Goal: Information Seeking & Learning: Learn about a topic

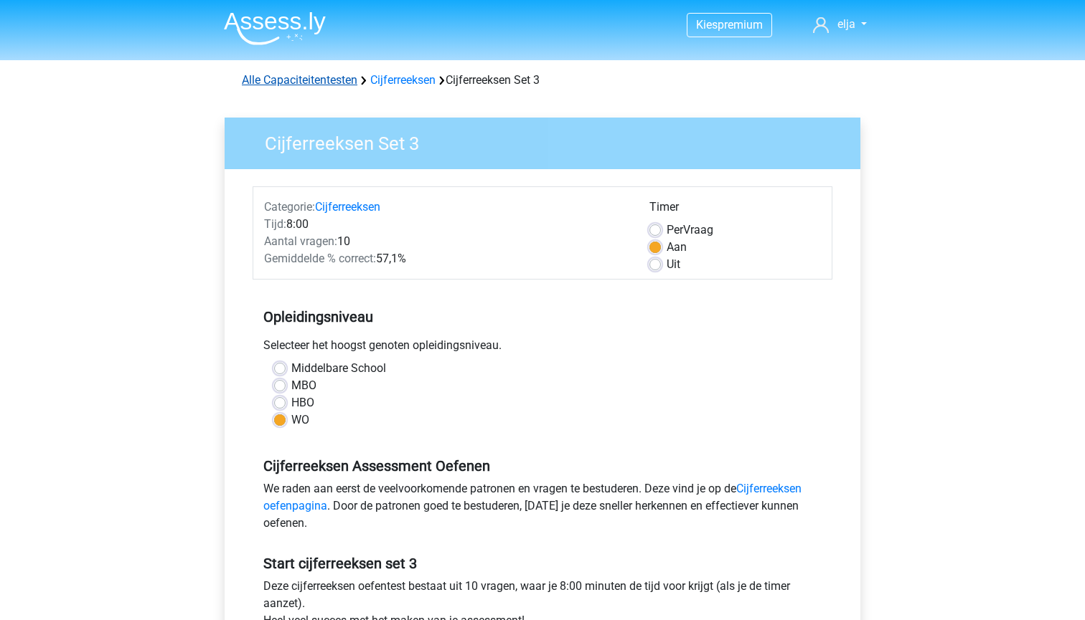
click at [325, 80] on link "Alle Capaciteitentesten" at bounding box center [299, 80] width 115 height 14
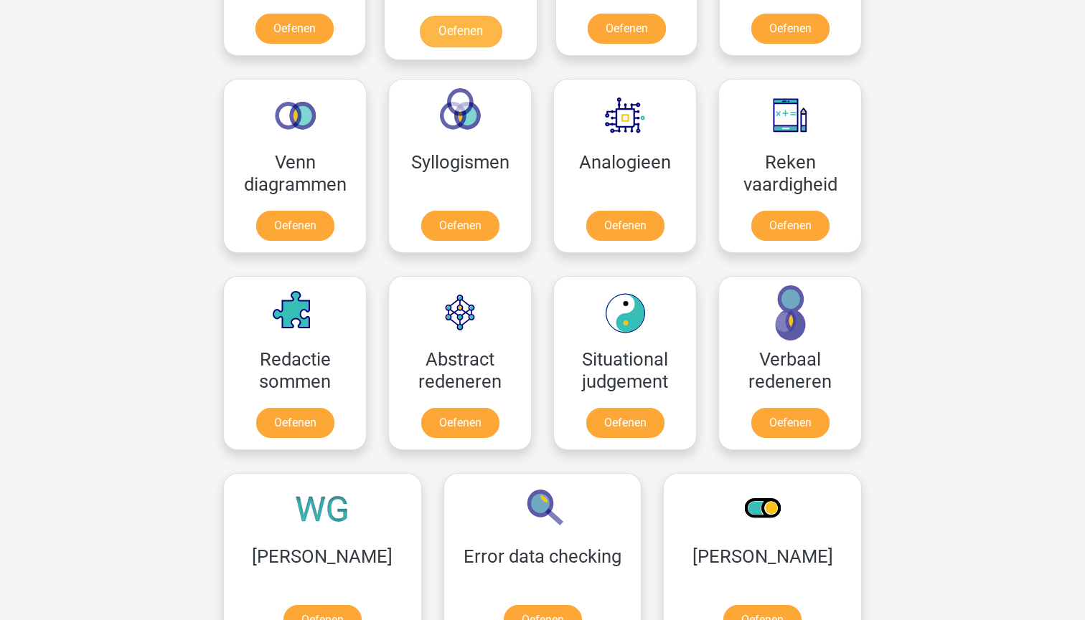
scroll to position [794, 0]
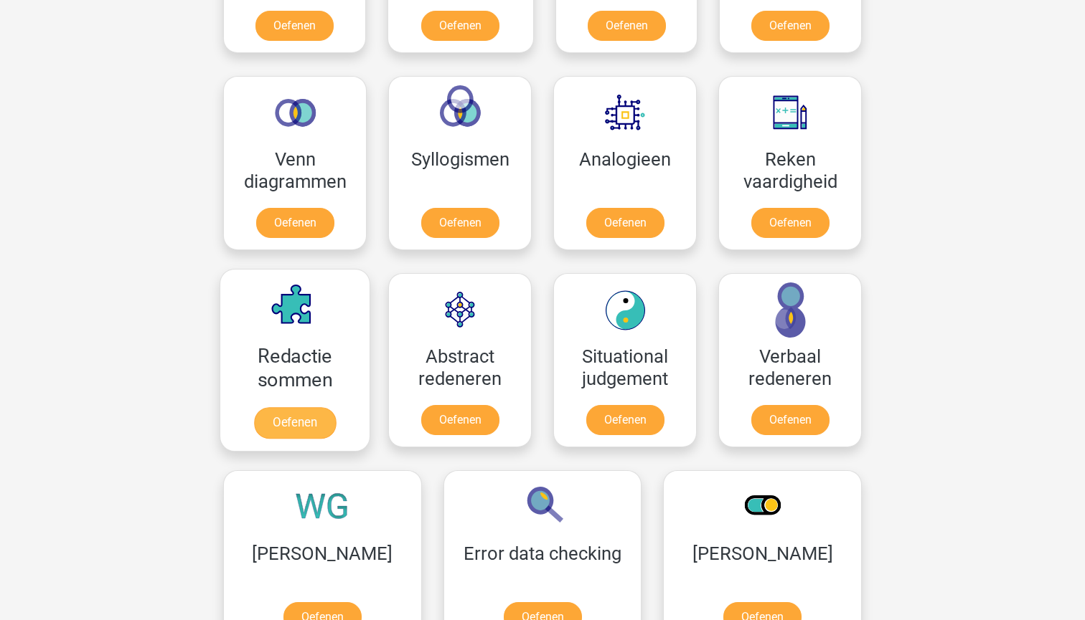
click at [278, 428] on link "Oefenen" at bounding box center [295, 423] width 82 height 32
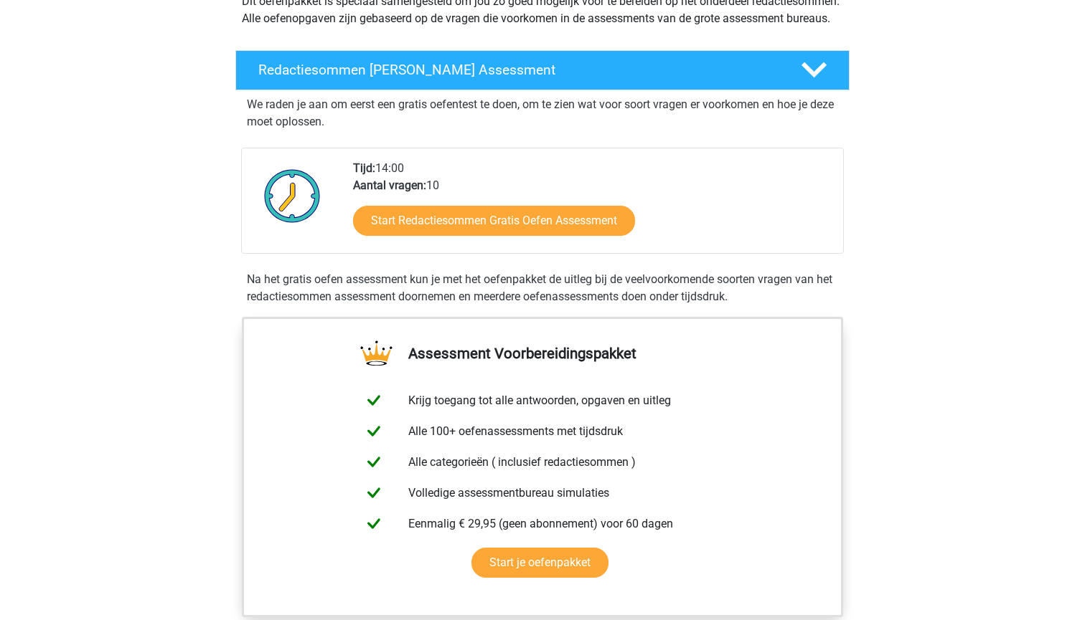
scroll to position [179, 0]
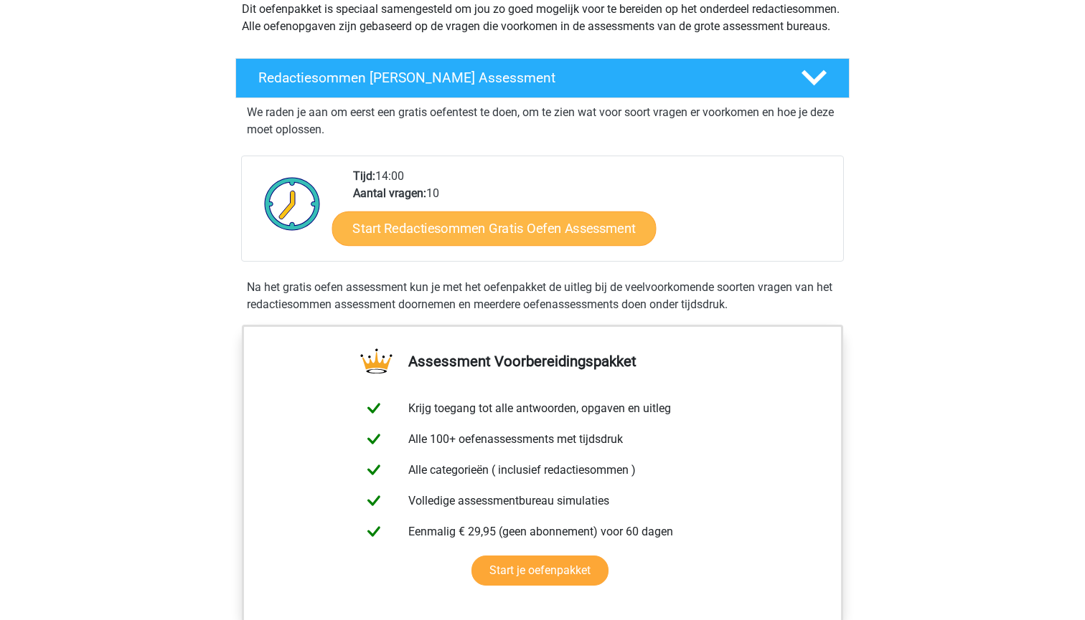
click at [468, 245] on link "Start Redactiesommen Gratis Oefen Assessment" at bounding box center [494, 228] width 324 height 34
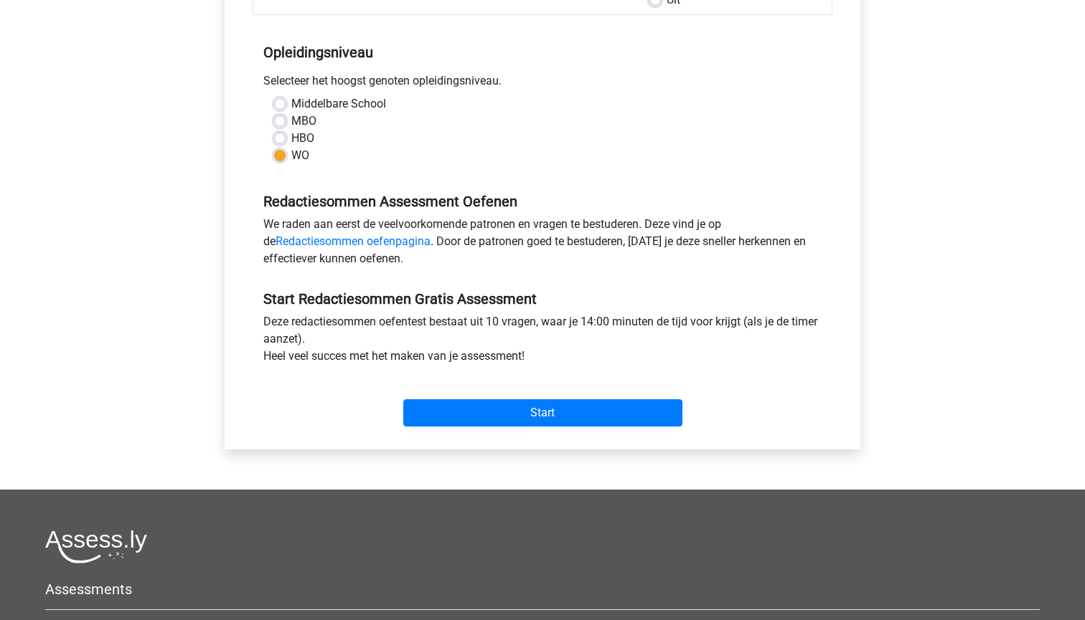
scroll to position [288, 0]
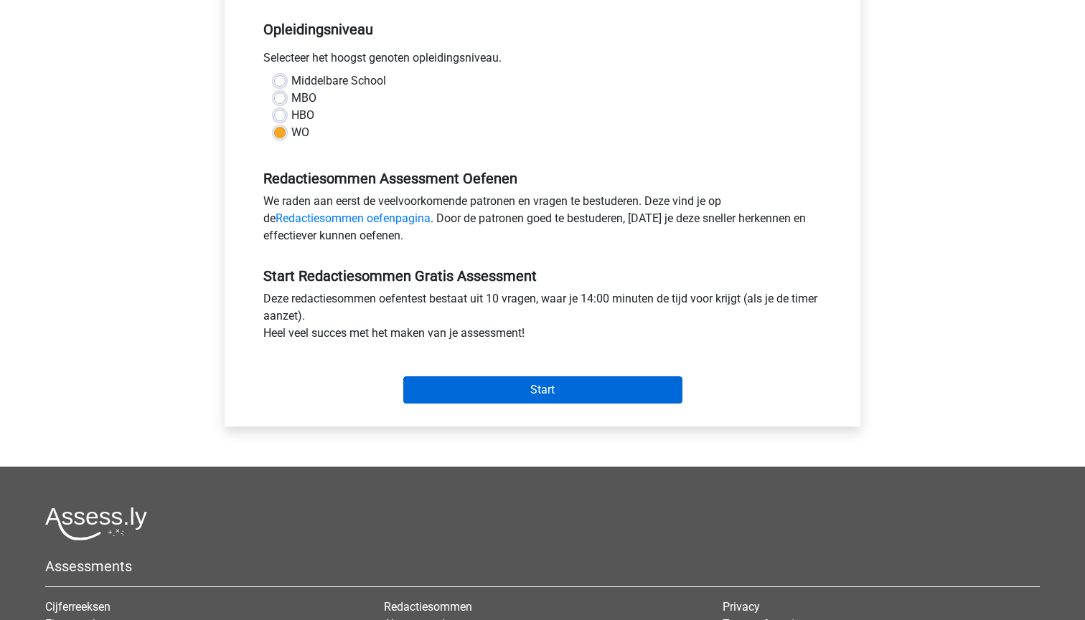
click at [453, 384] on input "Start" at bounding box center [542, 390] width 279 height 27
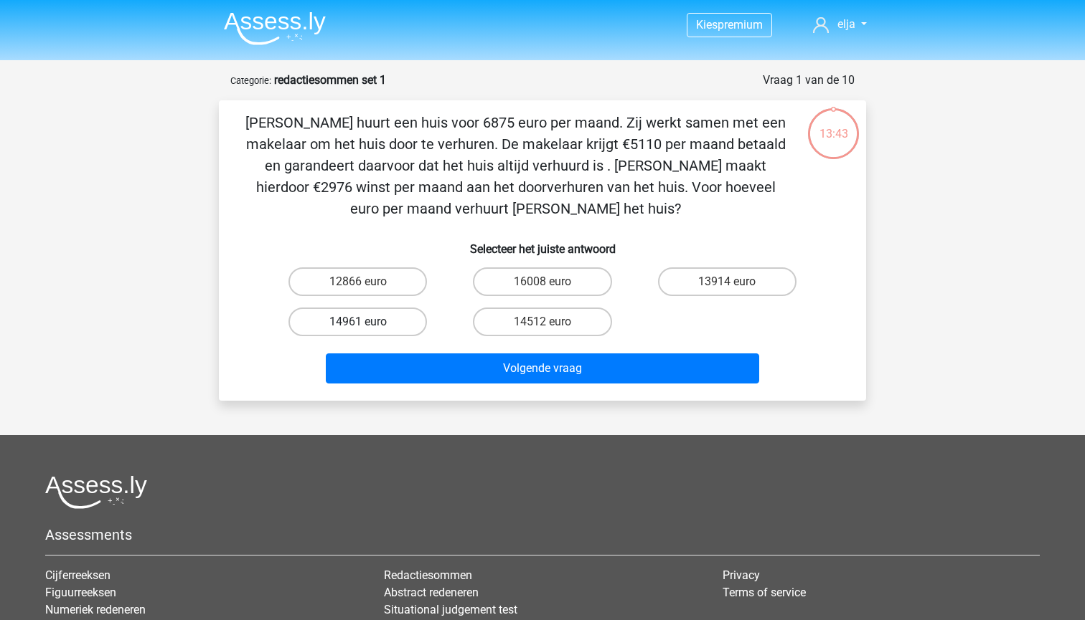
click at [318, 336] on div "14961 euro" at bounding box center [357, 322] width 184 height 40
click at [318, 325] on label "14961 euro" at bounding box center [357, 322] width 138 height 29
click at [358, 325] on input "14961 euro" at bounding box center [362, 326] width 9 height 9
radio input "true"
click at [354, 349] on div "Volgende vraag" at bounding box center [542, 365] width 601 height 47
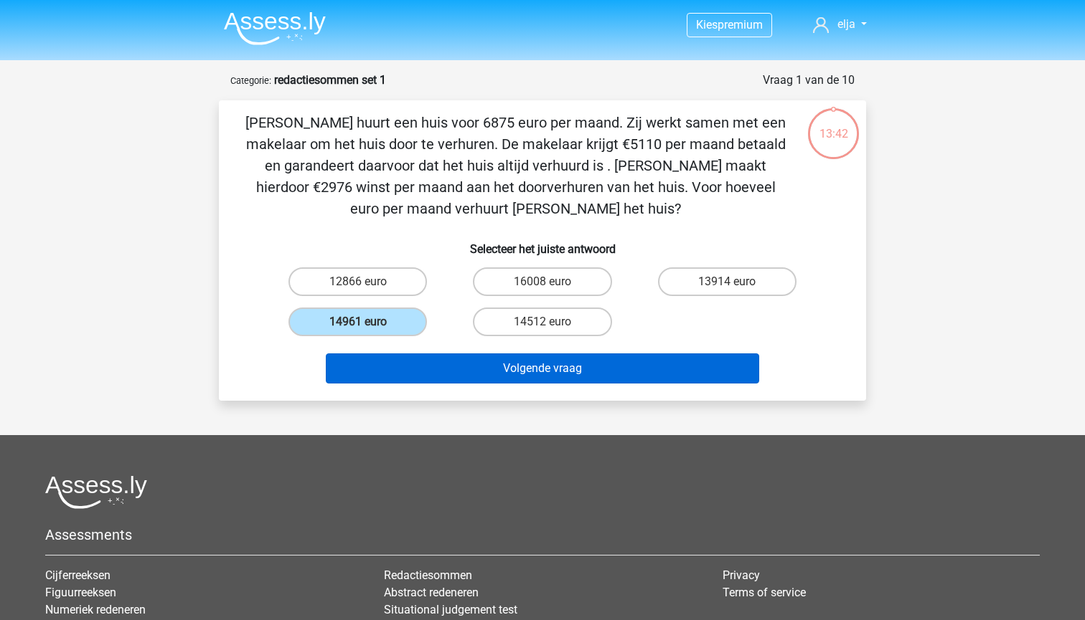
click at [352, 362] on button "Volgende vraag" at bounding box center [543, 369] width 434 height 30
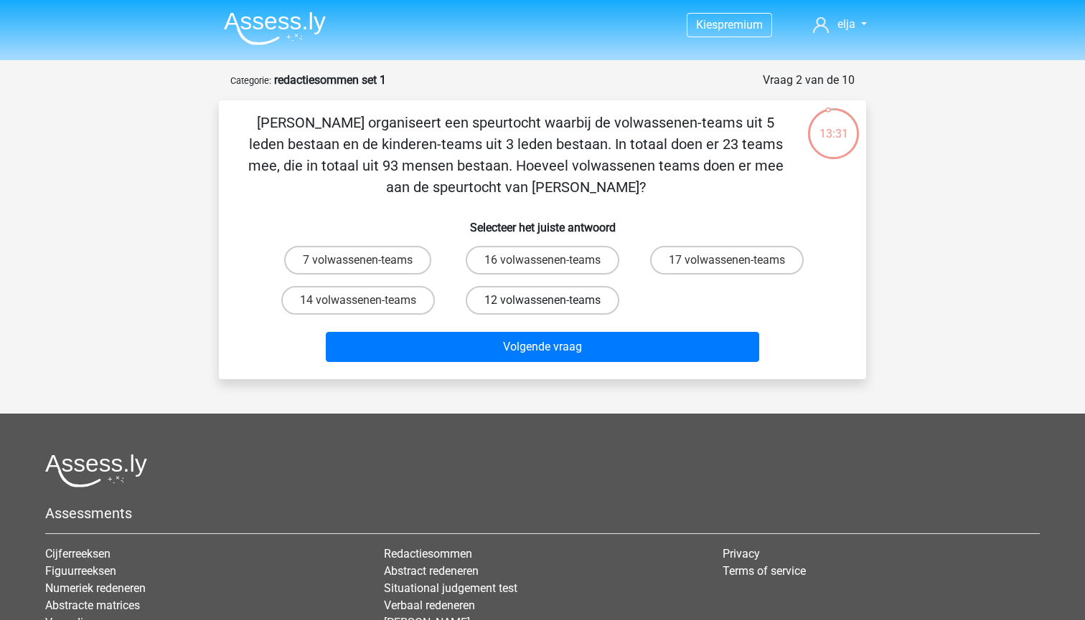
click at [504, 296] on label "12 volwassenen-teams" at bounding box center [542, 300] width 153 height 29
click at [542, 301] on input "12 volwassenen-teams" at bounding box center [546, 305] width 9 height 9
radio input "true"
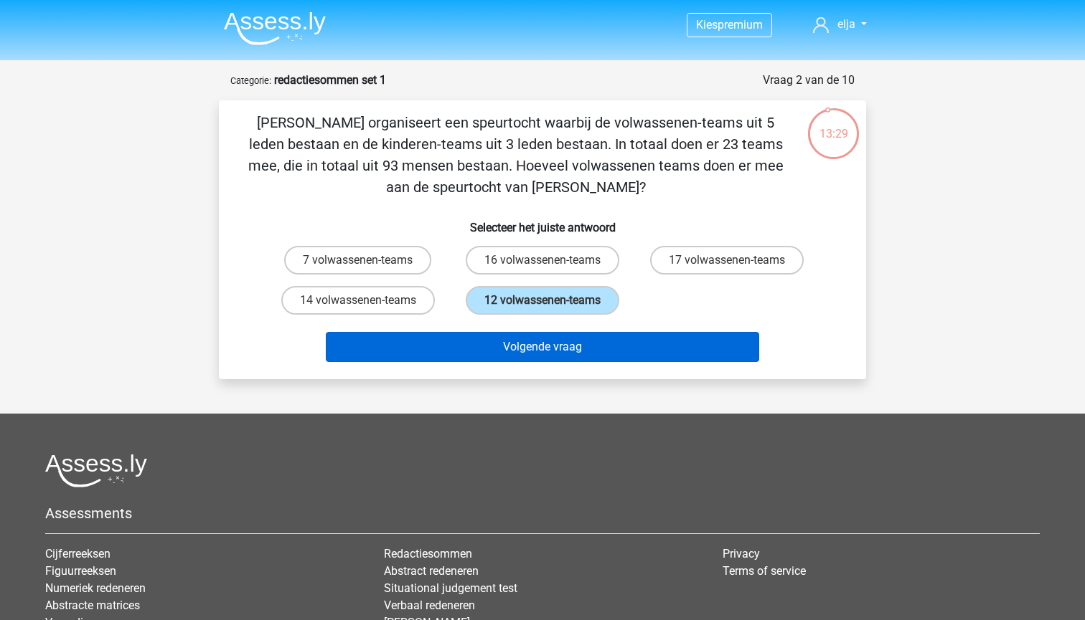
click at [506, 338] on button "Volgende vraag" at bounding box center [543, 347] width 434 height 30
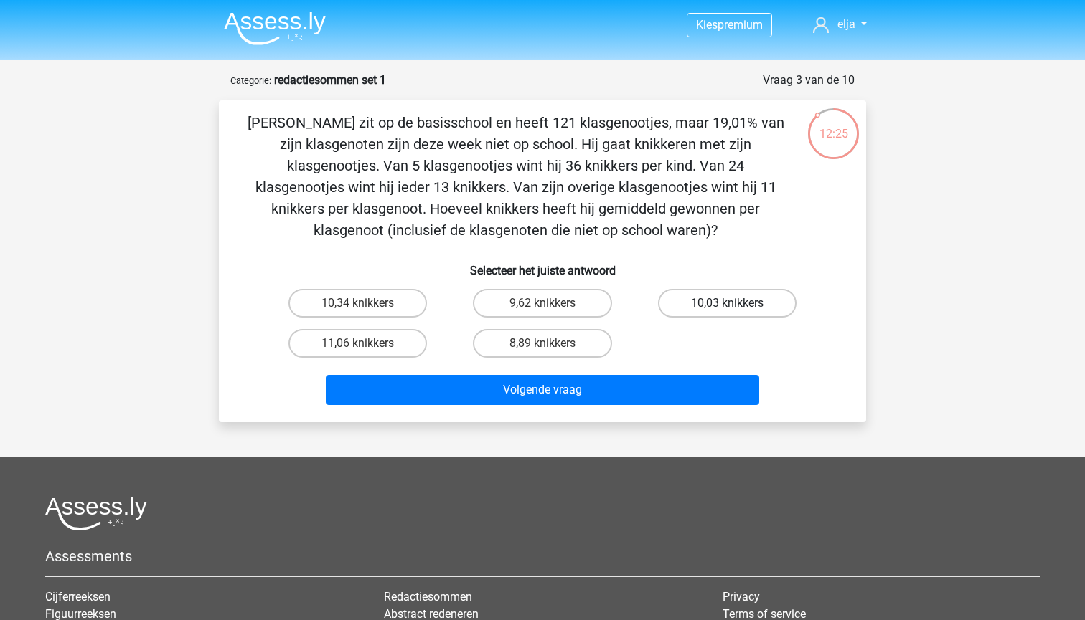
click at [730, 298] on label "10,03 knikkers" at bounding box center [727, 303] width 138 height 29
click at [730, 303] on input "10,03 knikkers" at bounding box center [731, 307] width 9 height 9
radio input "true"
click at [372, 298] on label "10,34 knikkers" at bounding box center [357, 303] width 138 height 29
click at [367, 303] on input "10,34 knikkers" at bounding box center [362, 307] width 9 height 9
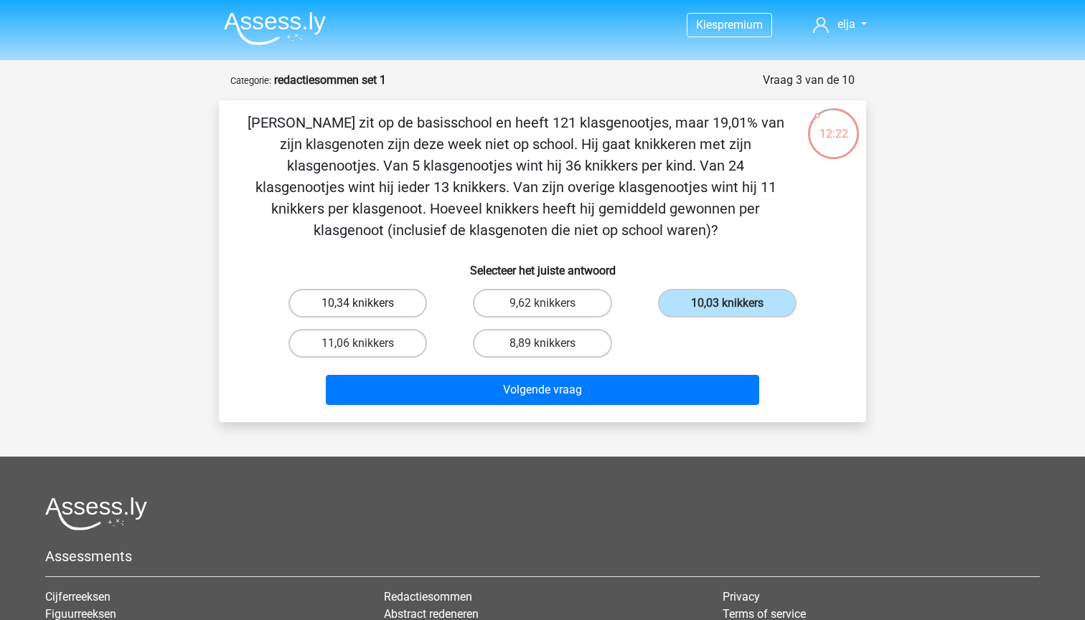
radio input "true"
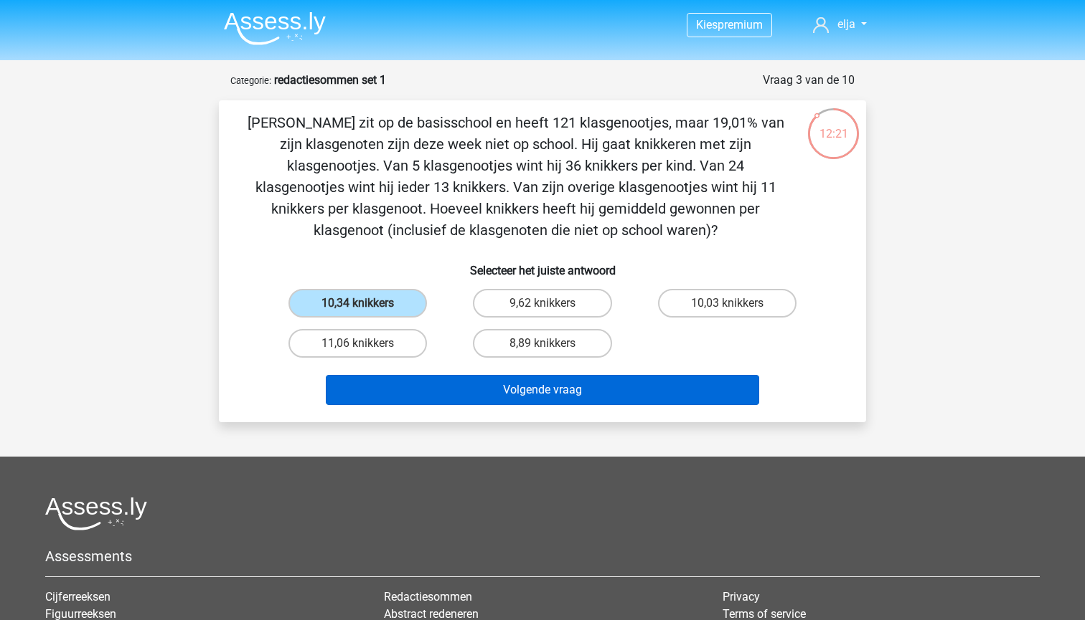
click at [372, 392] on button "Volgende vraag" at bounding box center [543, 390] width 434 height 30
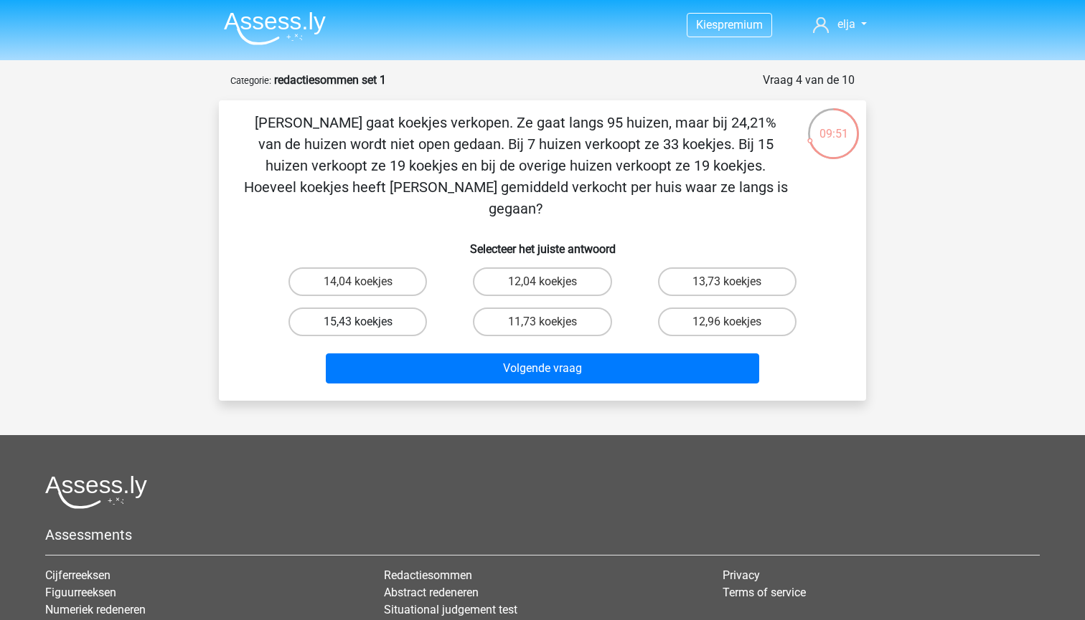
click at [326, 308] on label "15,43 koekjes" at bounding box center [357, 322] width 138 height 29
click at [358, 322] on input "15,43 koekjes" at bounding box center [362, 326] width 9 height 9
radio input "true"
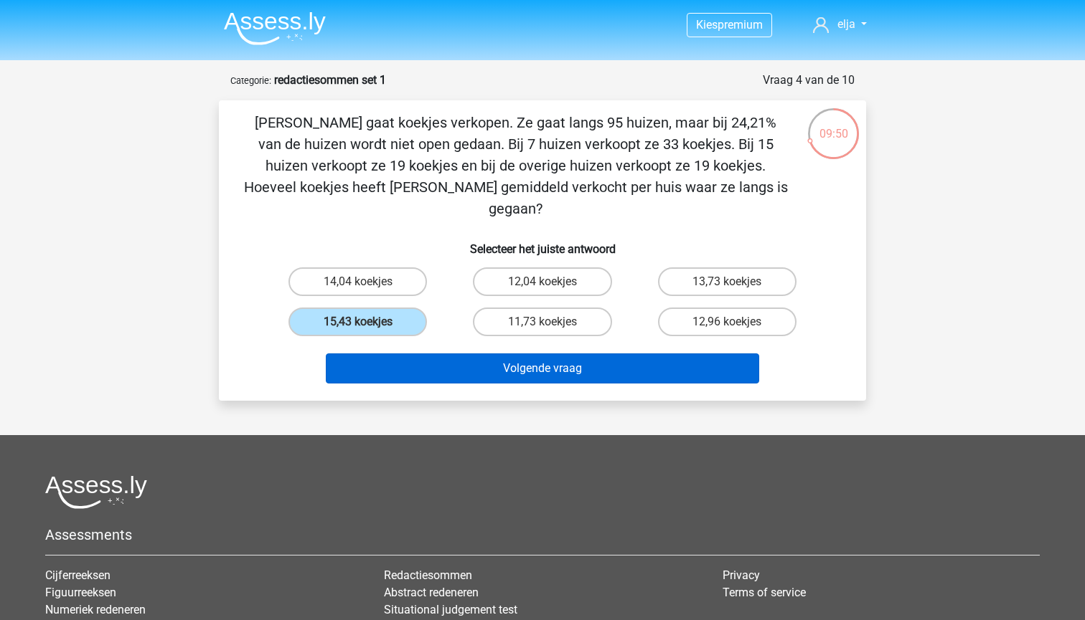
click at [362, 354] on button "Volgende vraag" at bounding box center [543, 369] width 434 height 30
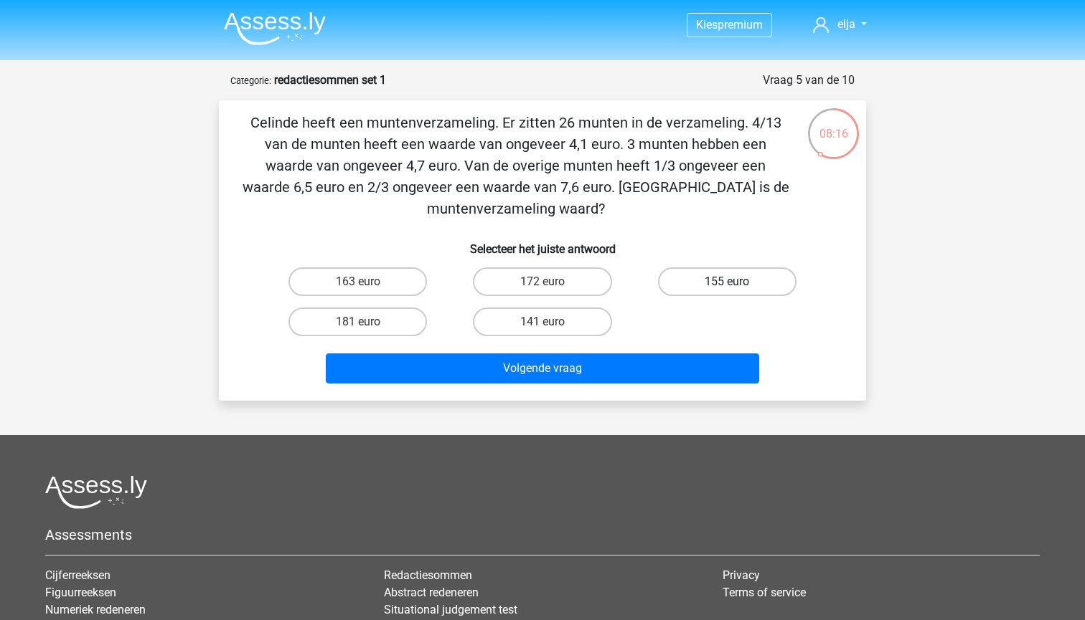
click at [696, 281] on label "155 euro" at bounding box center [727, 282] width 138 height 29
click at [727, 282] on input "155 euro" at bounding box center [731, 286] width 9 height 9
radio input "true"
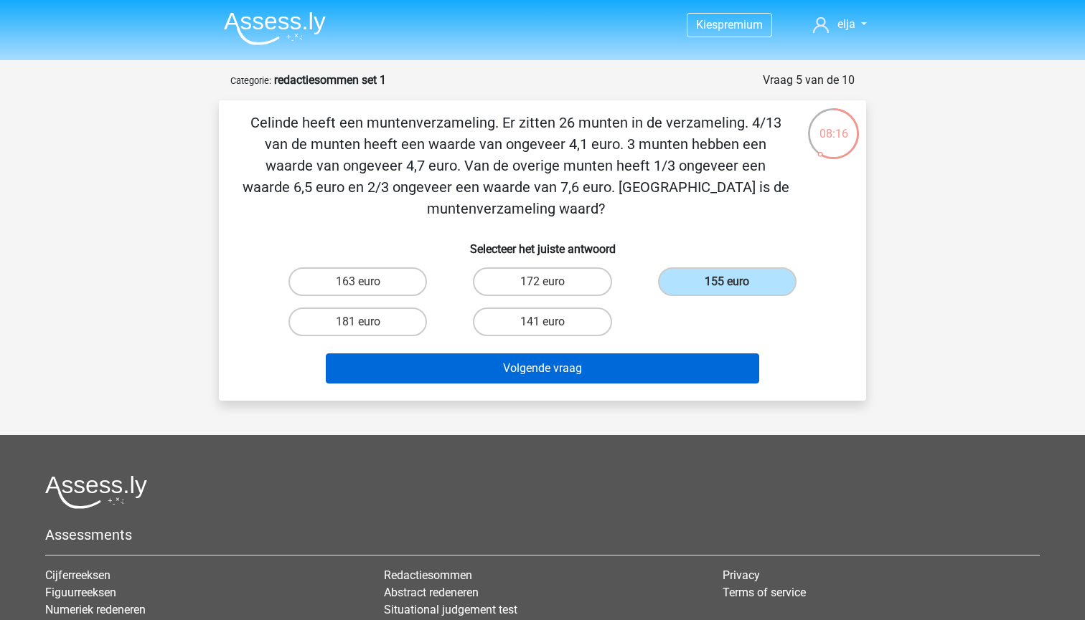
click at [649, 377] on button "Volgende vraag" at bounding box center [543, 369] width 434 height 30
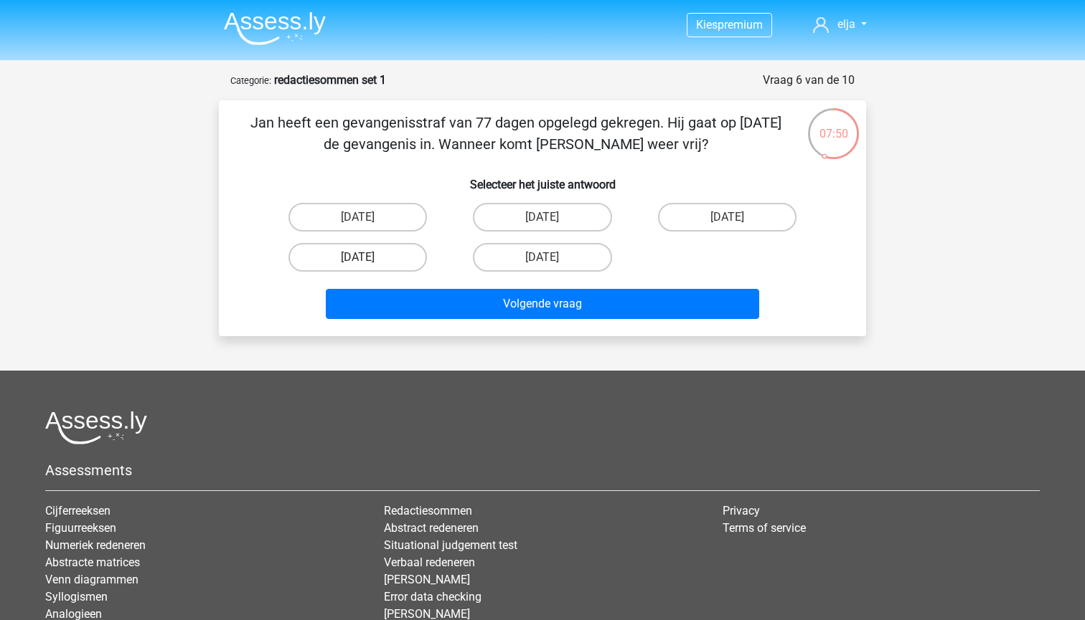
click at [377, 259] on label "13 augustus" at bounding box center [357, 257] width 138 height 29
click at [367, 259] on input "13 augustus" at bounding box center [362, 262] width 9 height 9
radio input "true"
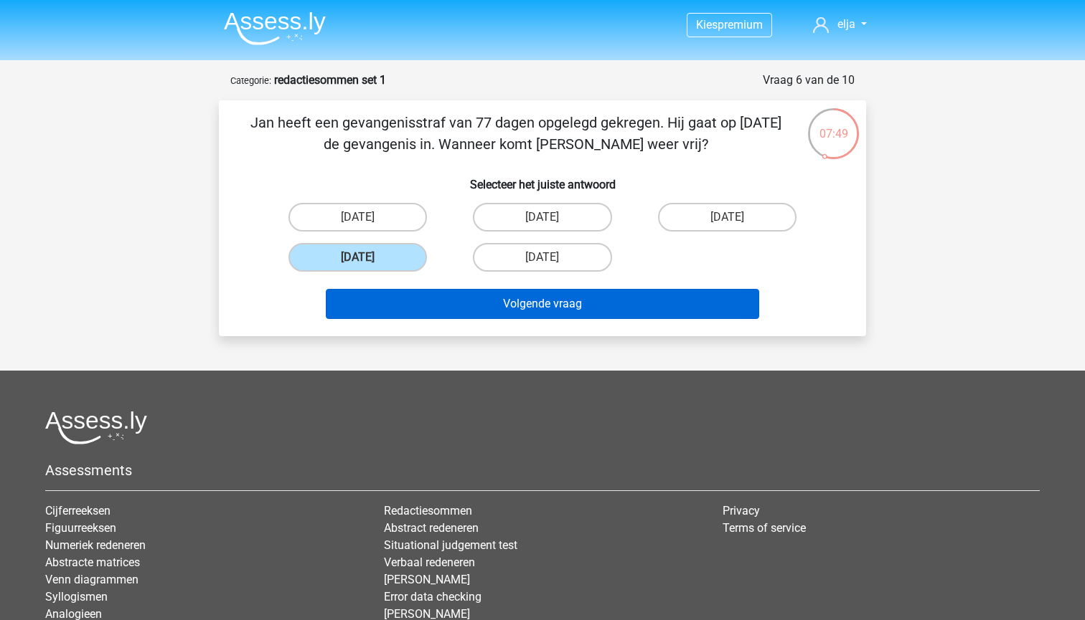
click at [405, 313] on button "Volgende vraag" at bounding box center [543, 304] width 434 height 30
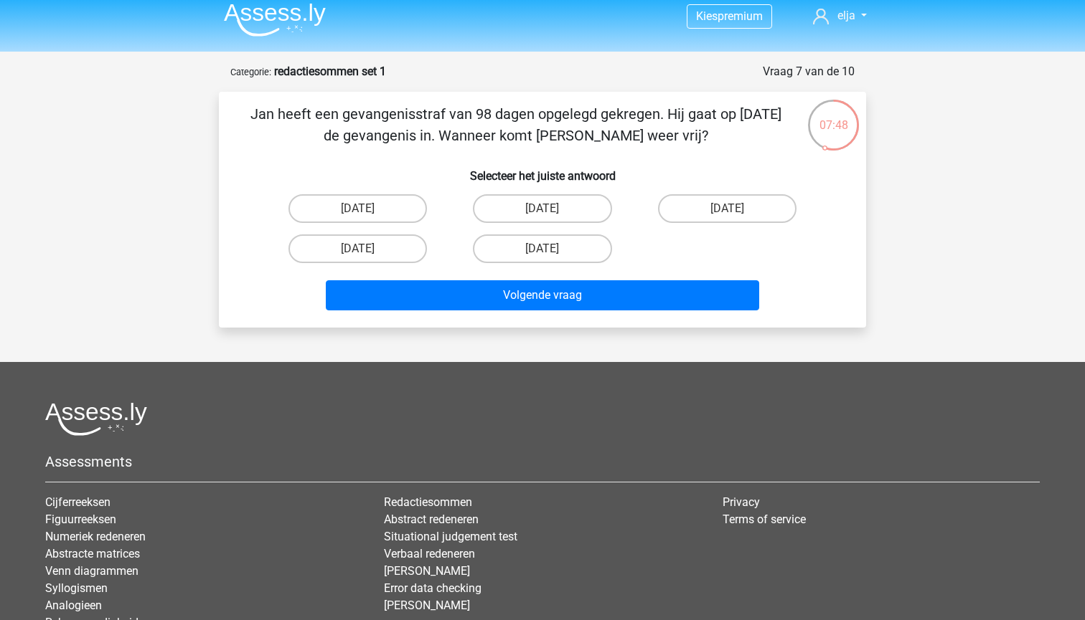
scroll to position [1, 0]
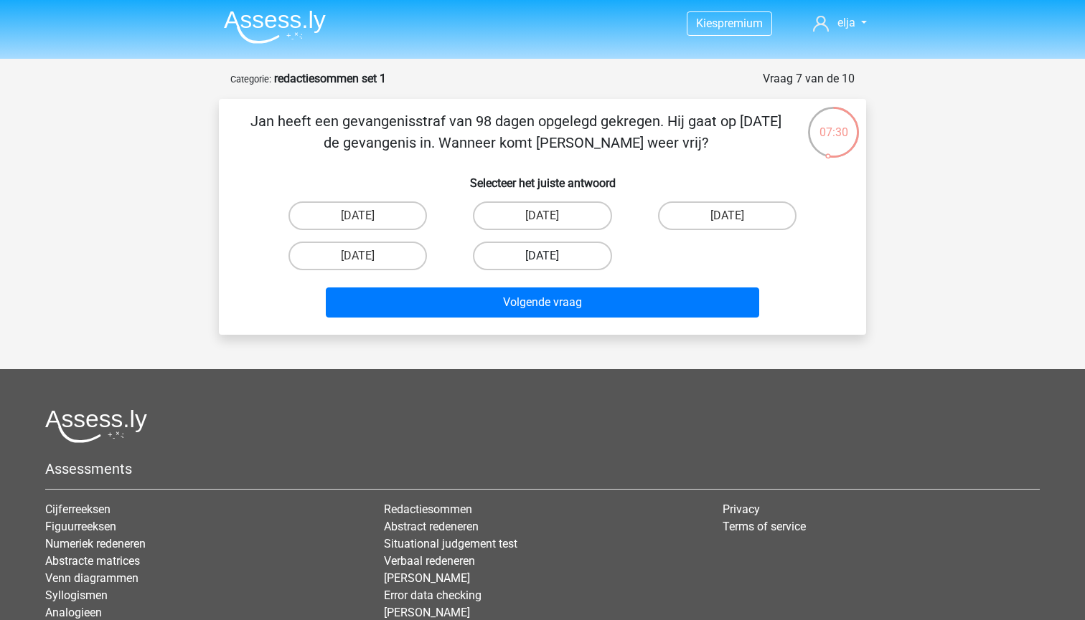
click at [513, 255] on label "22 augustus" at bounding box center [542, 256] width 138 height 29
click at [542, 256] on input "22 augustus" at bounding box center [546, 260] width 9 height 9
radio input "true"
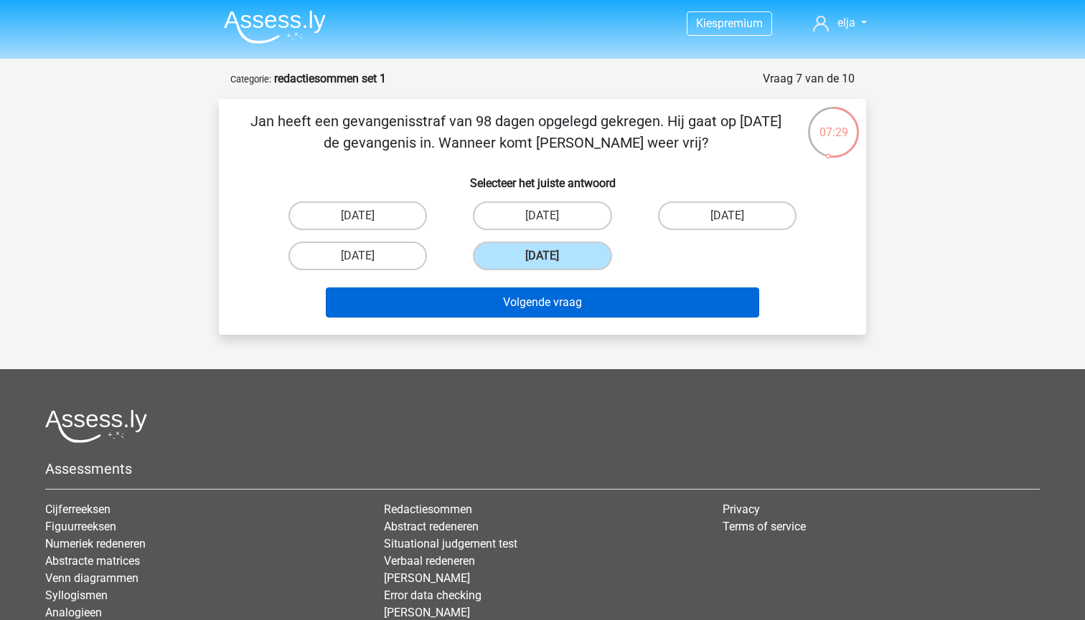
click at [510, 302] on button "Volgende vraag" at bounding box center [543, 303] width 434 height 30
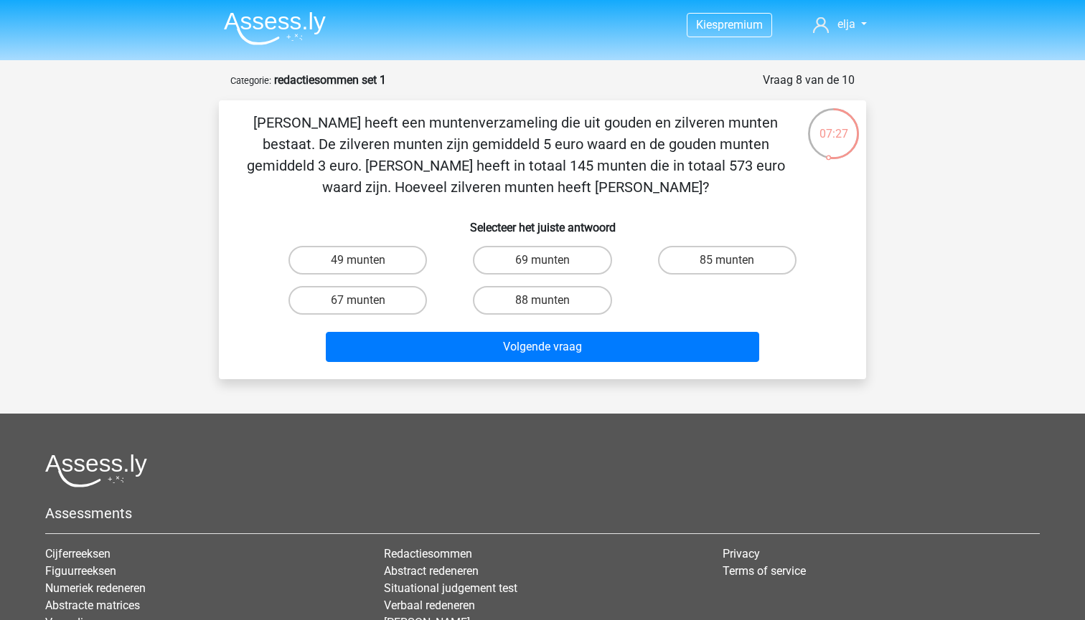
scroll to position [0, 0]
click at [501, 255] on label "69 munten" at bounding box center [542, 260] width 138 height 29
click at [542, 260] on input "69 munten" at bounding box center [546, 264] width 9 height 9
radio input "true"
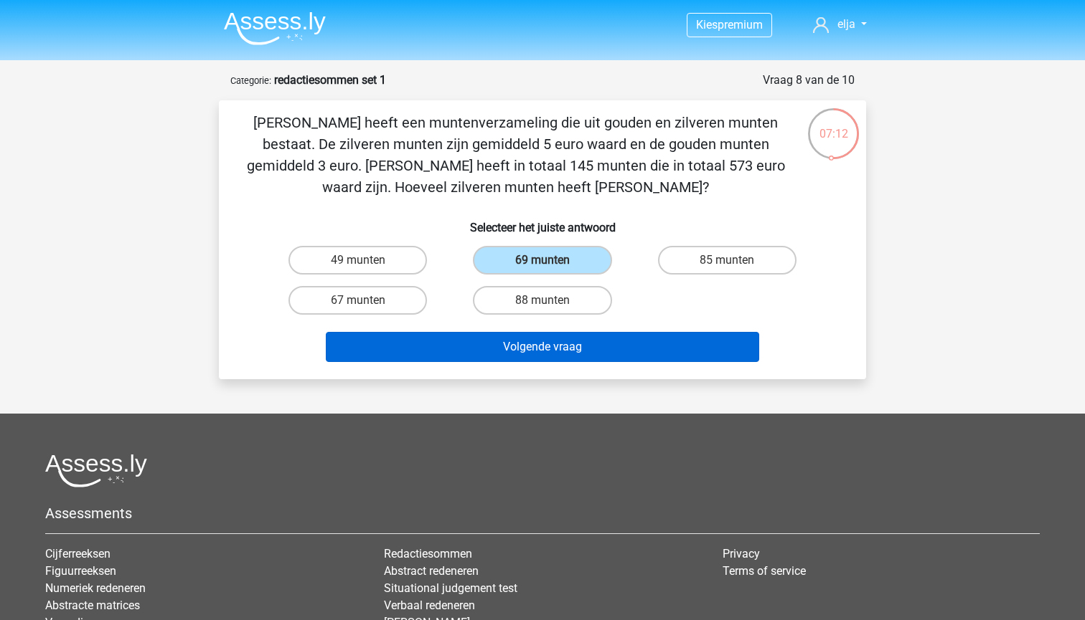
click at [498, 346] on button "Volgende vraag" at bounding box center [543, 347] width 434 height 30
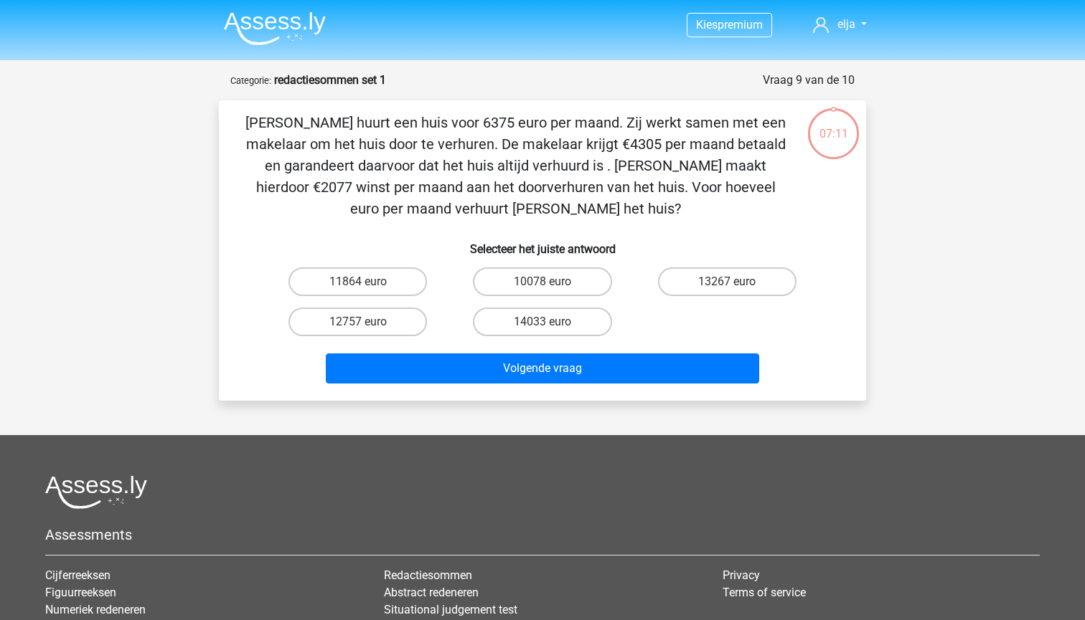
scroll to position [72, 0]
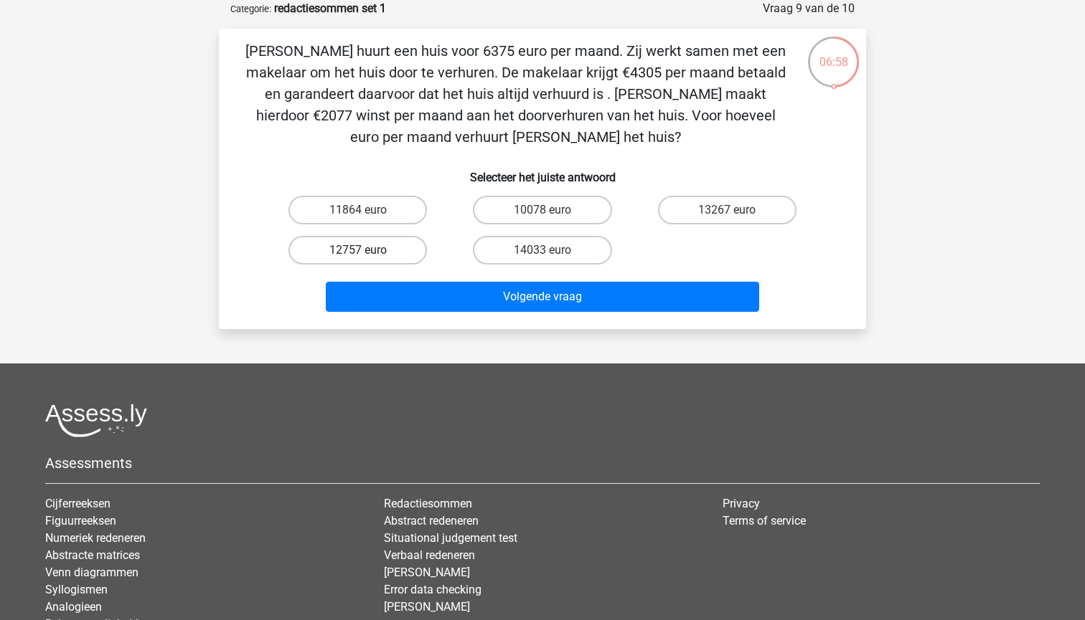
click at [363, 250] on label "12757 euro" at bounding box center [357, 250] width 138 height 29
click at [363, 250] on input "12757 euro" at bounding box center [362, 254] width 9 height 9
radio input "true"
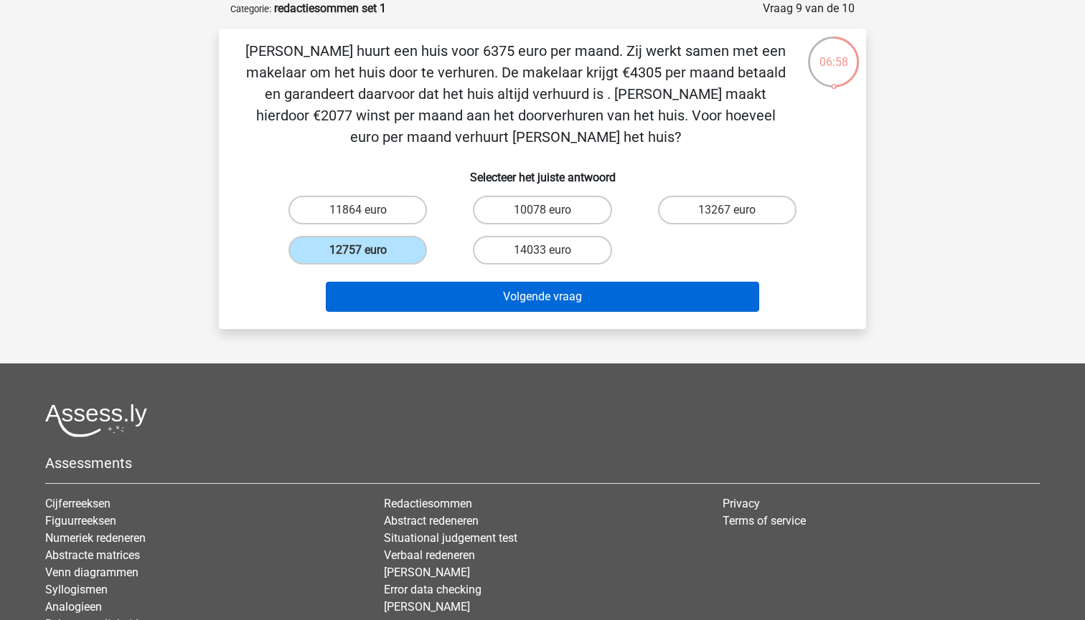
click at [384, 290] on button "Volgende vraag" at bounding box center [543, 297] width 434 height 30
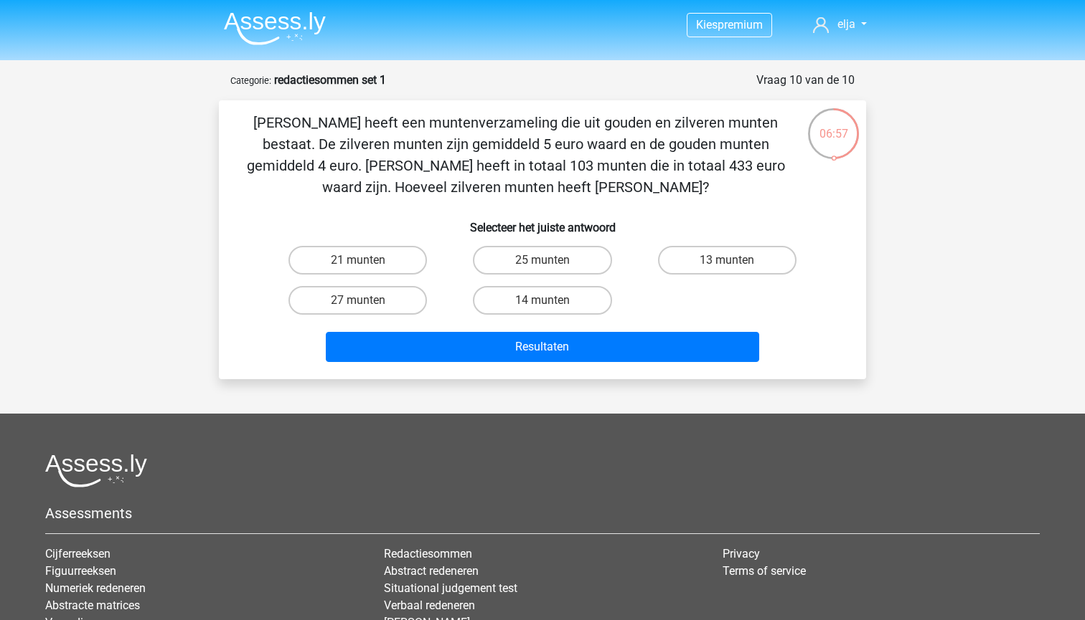
scroll to position [0, 0]
click at [374, 267] on label "21 munten" at bounding box center [357, 260] width 138 height 29
click at [367, 267] on input "21 munten" at bounding box center [362, 264] width 9 height 9
radio input "true"
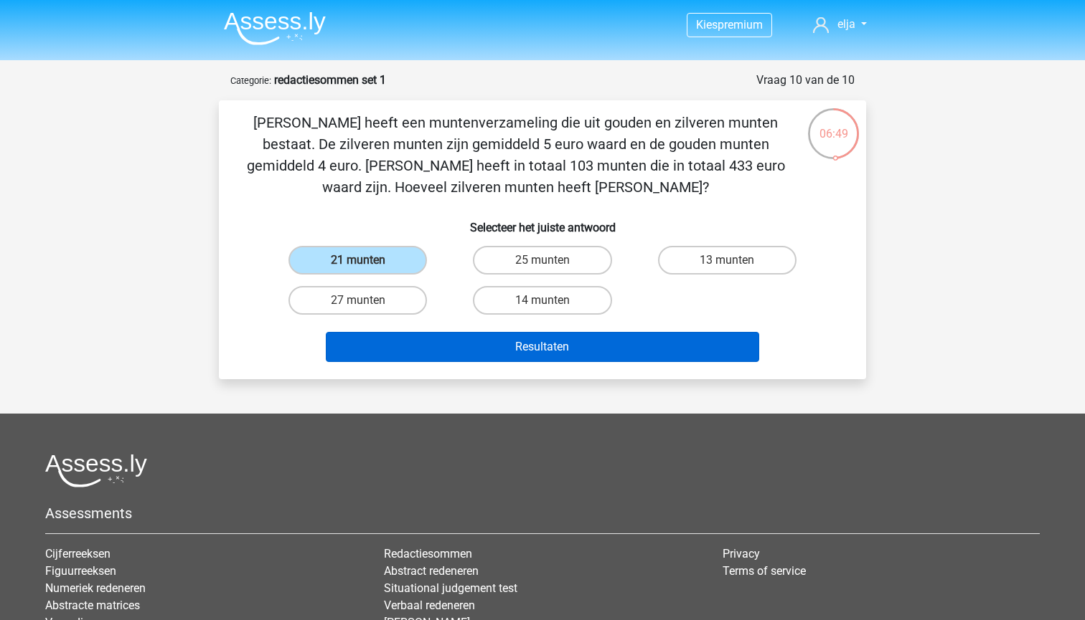
click at [409, 350] on button "Resultaten" at bounding box center [543, 347] width 434 height 30
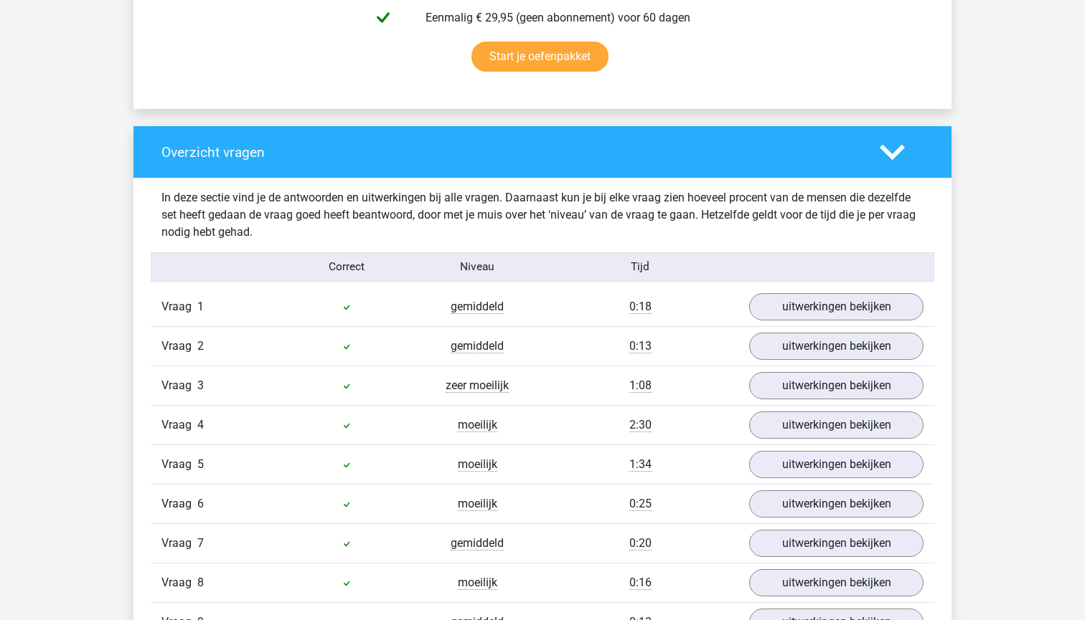
scroll to position [950, 0]
click at [755, 384] on link "uitwerkingen bekijken" at bounding box center [836, 387] width 200 height 32
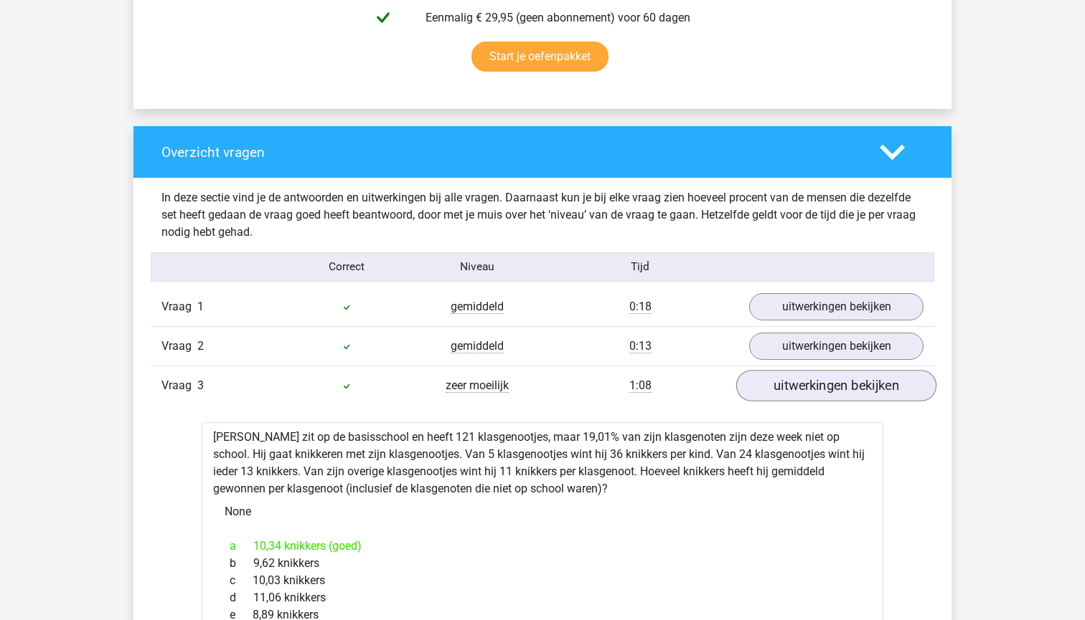
click at [755, 384] on link "uitwerkingen bekijken" at bounding box center [836, 387] width 200 height 32
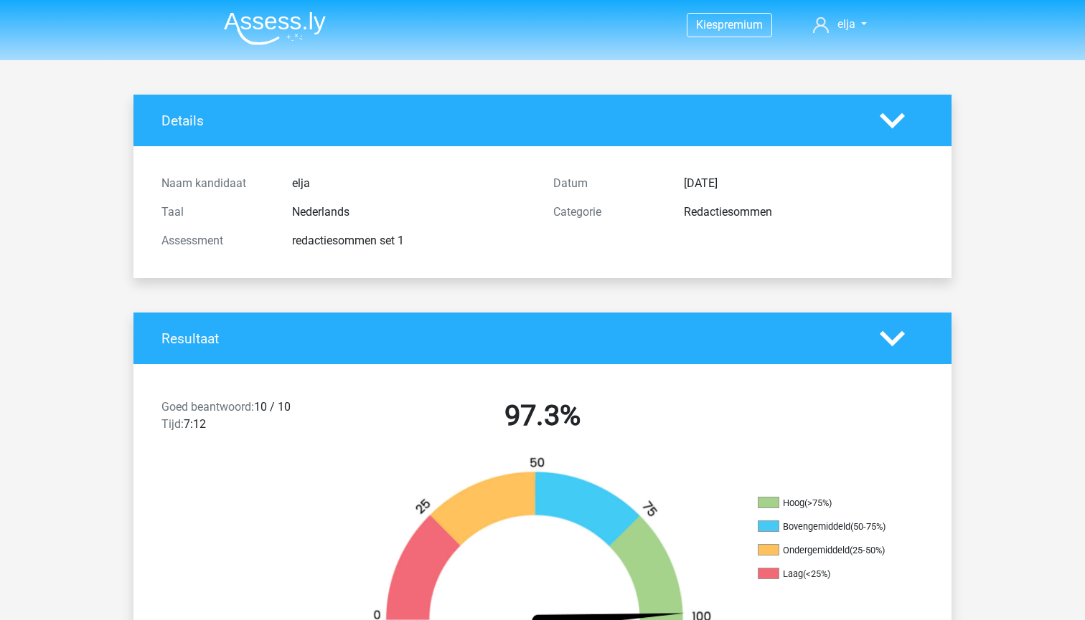
scroll to position [0, 0]
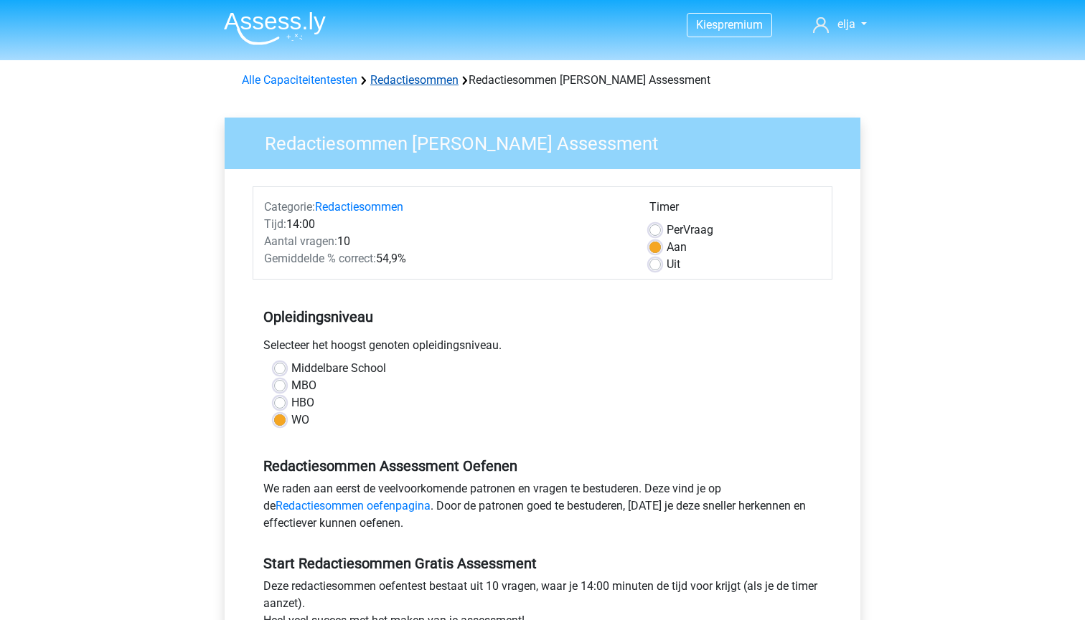
click at [400, 84] on link "Redactiesommen" at bounding box center [414, 80] width 88 height 14
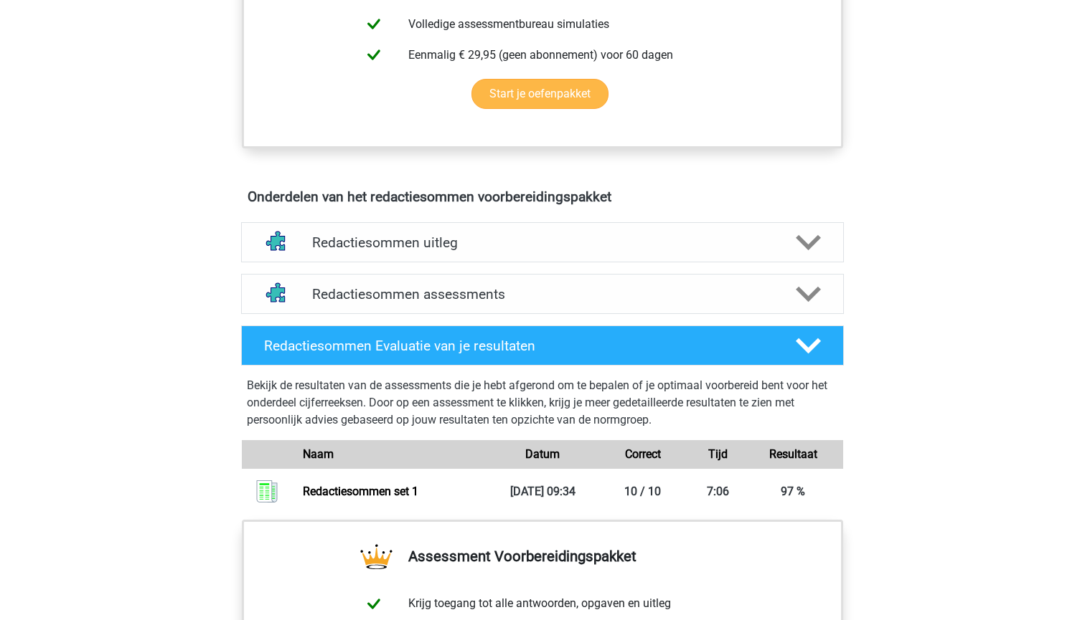
scroll to position [659, 0]
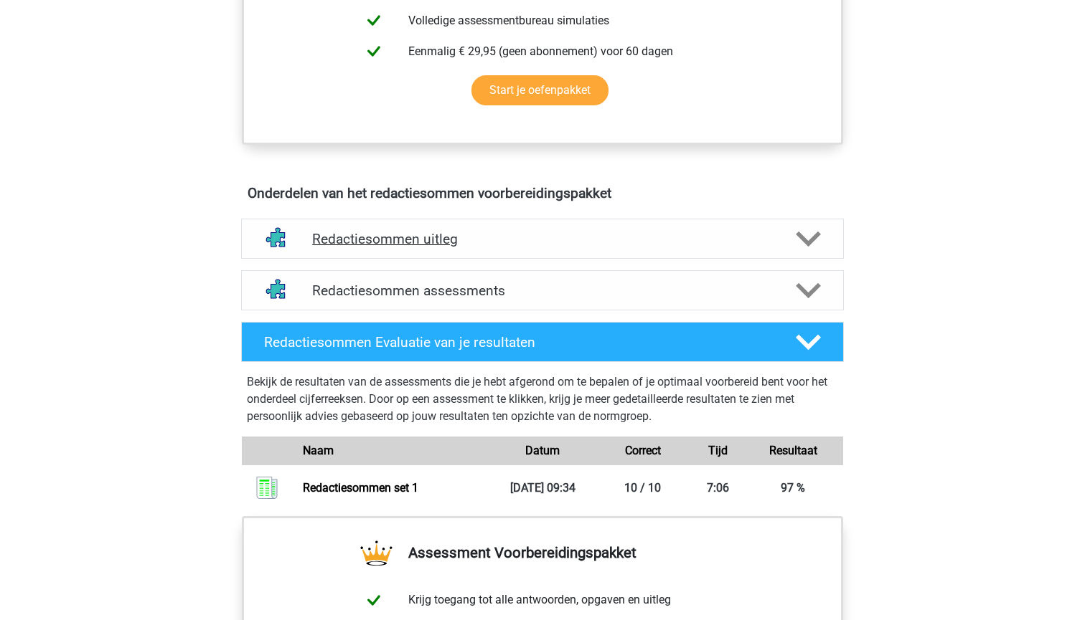
click at [805, 252] on icon at bounding box center [807, 239] width 25 height 25
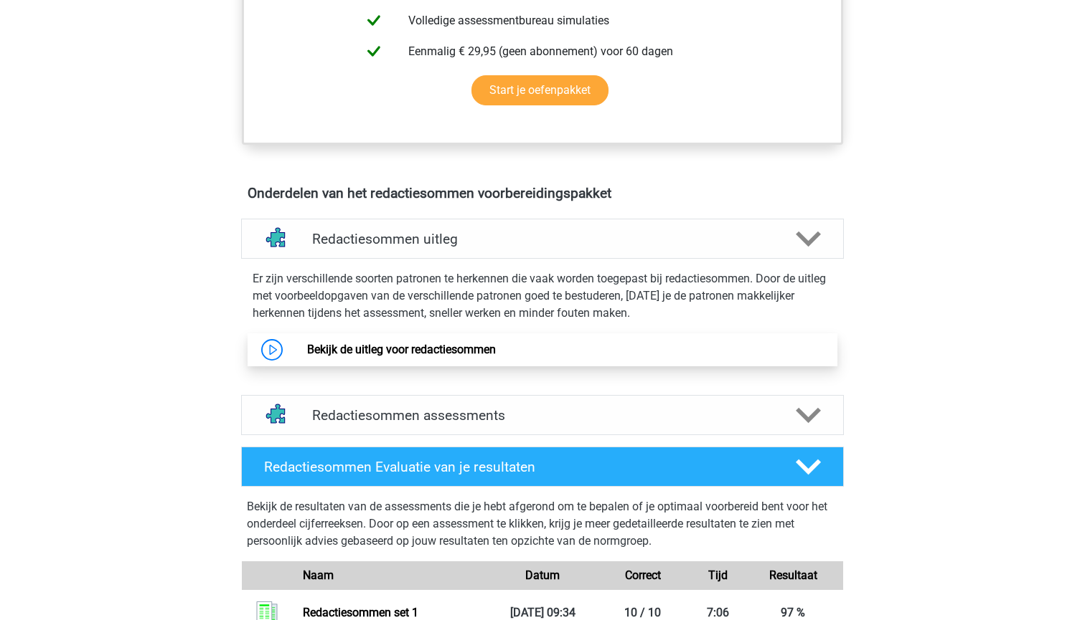
click at [384, 356] on link "Bekijk de uitleg voor redactiesommen" at bounding box center [401, 350] width 189 height 14
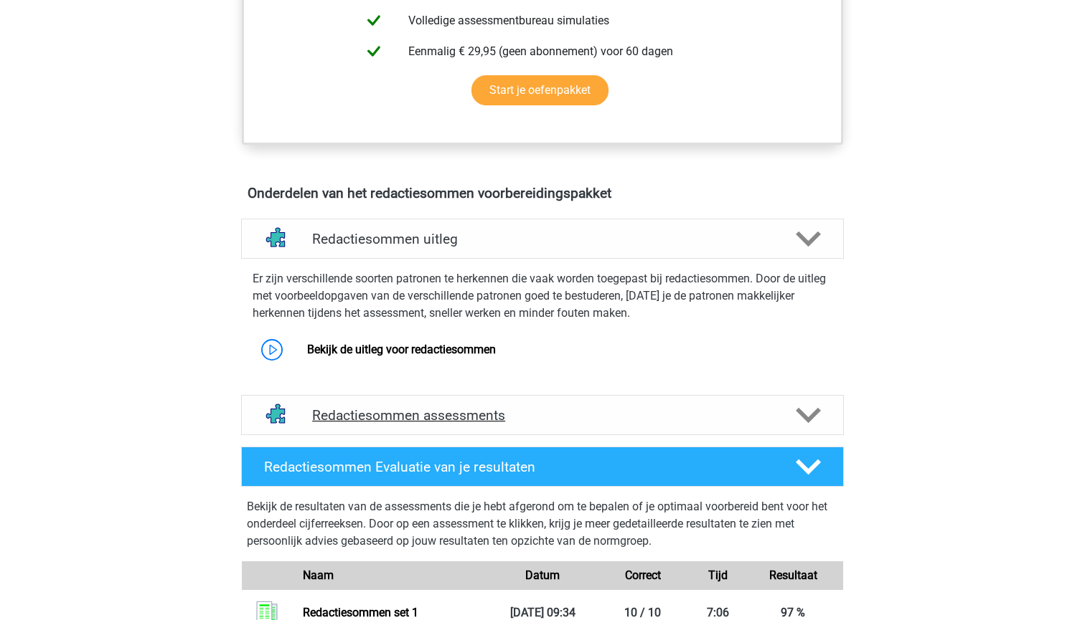
click at [814, 428] on icon at bounding box center [807, 415] width 25 height 25
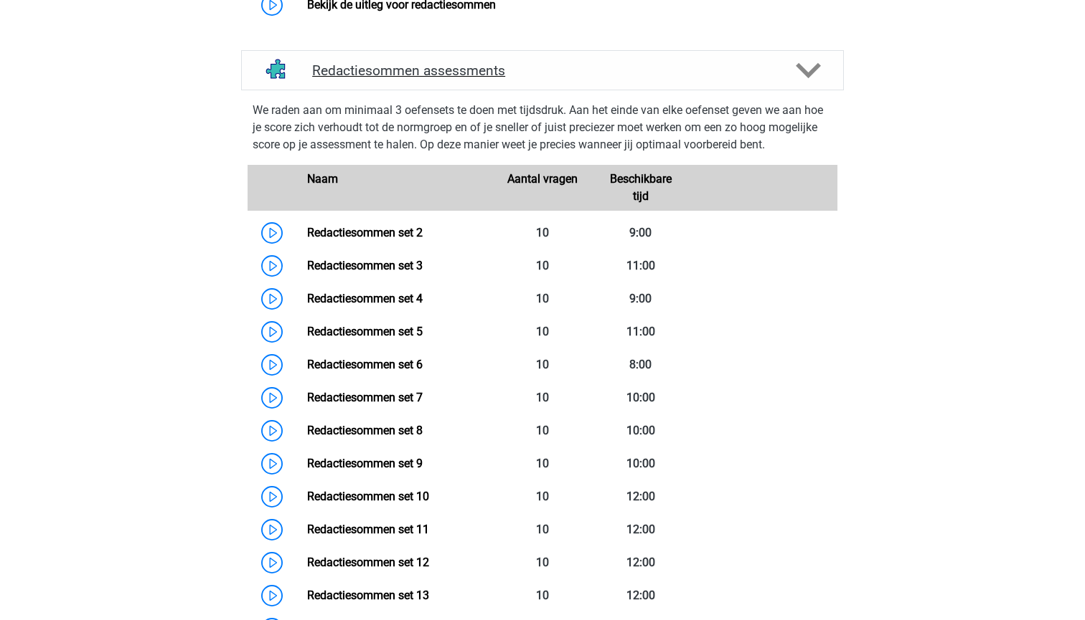
scroll to position [1013, 0]
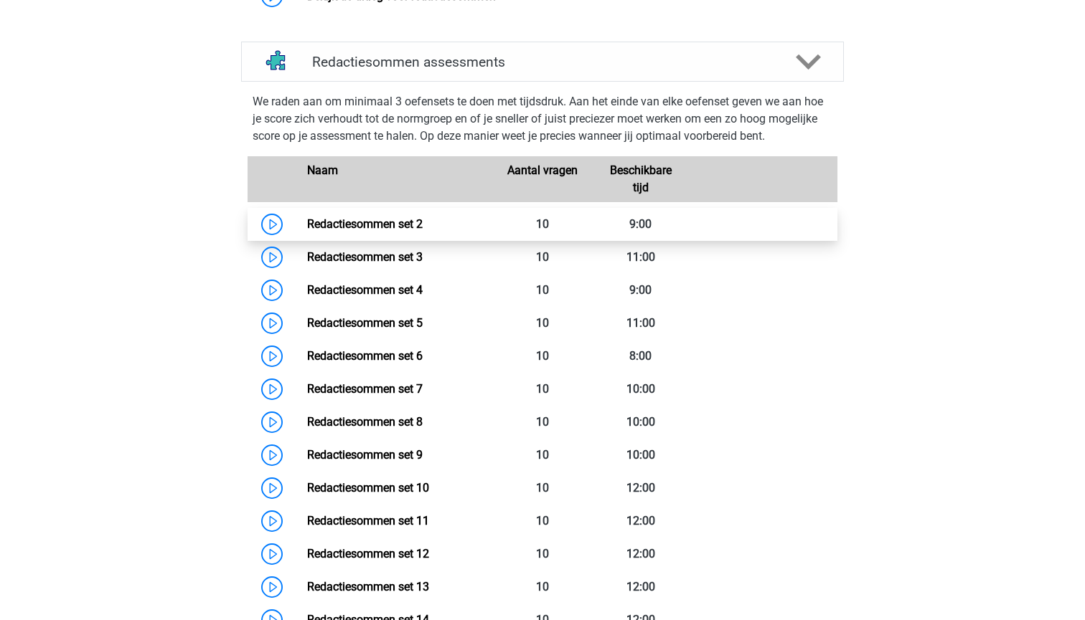
click at [411, 231] on link "Redactiesommen set 2" at bounding box center [364, 224] width 115 height 14
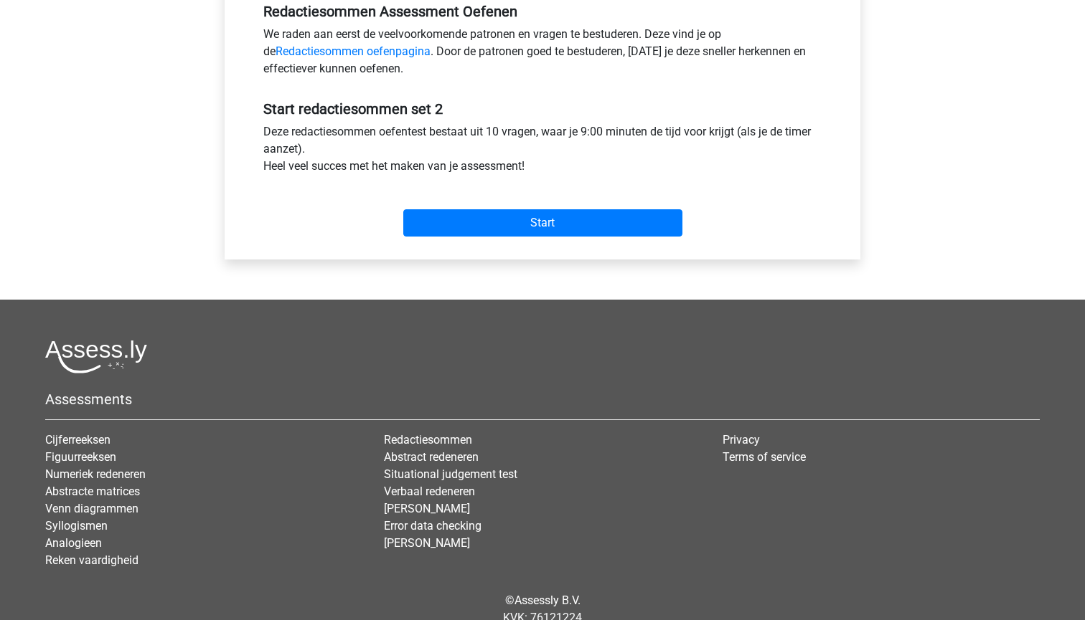
scroll to position [425, 0]
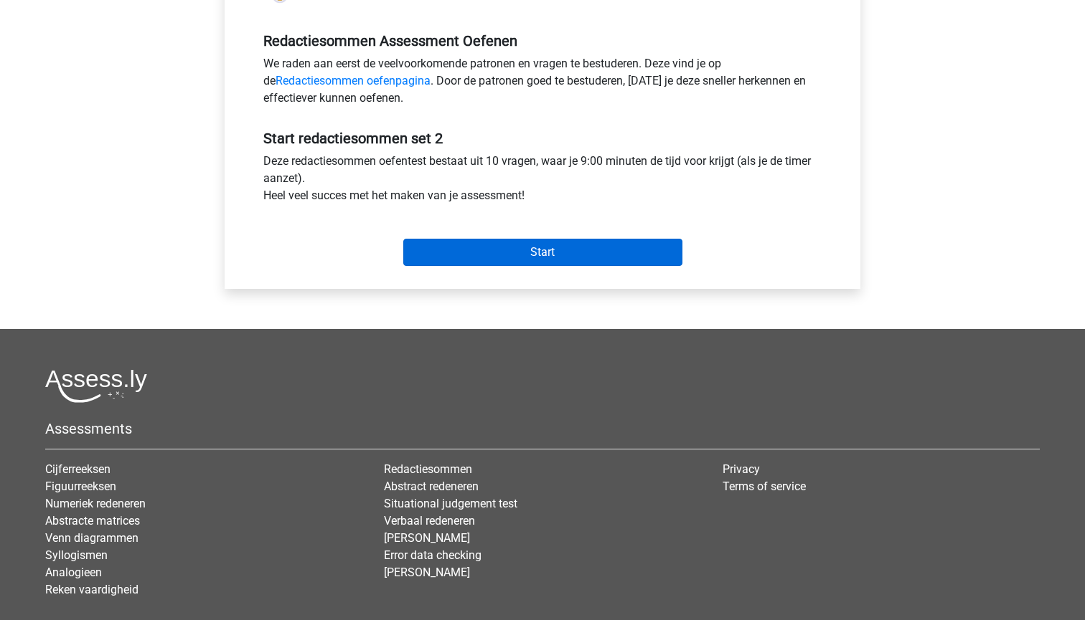
click at [455, 258] on input "Start" at bounding box center [542, 252] width 279 height 27
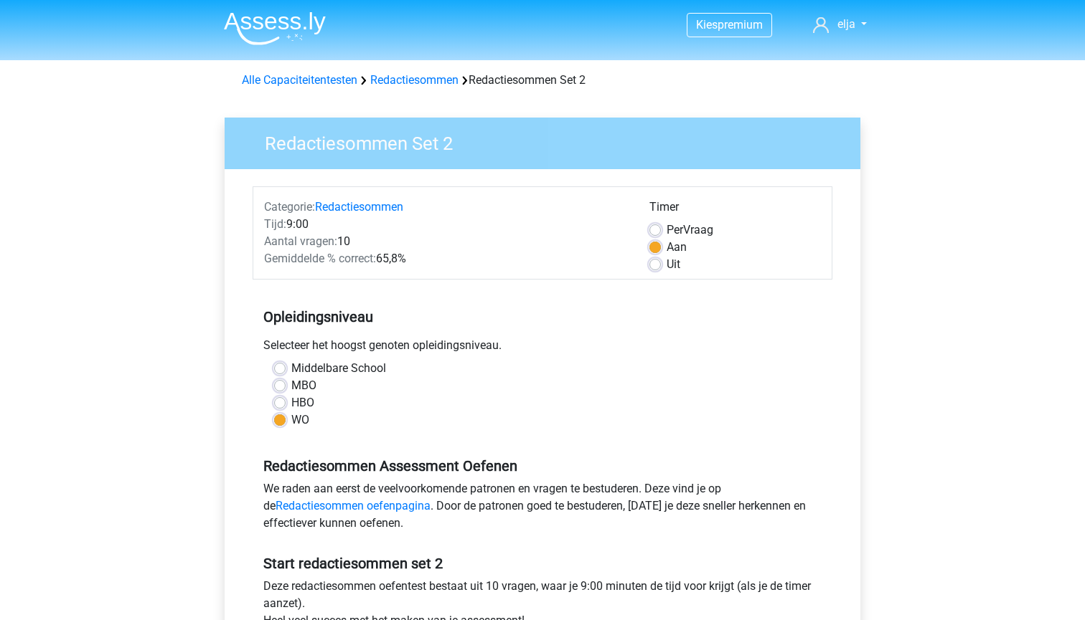
scroll to position [0, 0]
click at [403, 80] on link "Redactiesommen" at bounding box center [414, 80] width 88 height 14
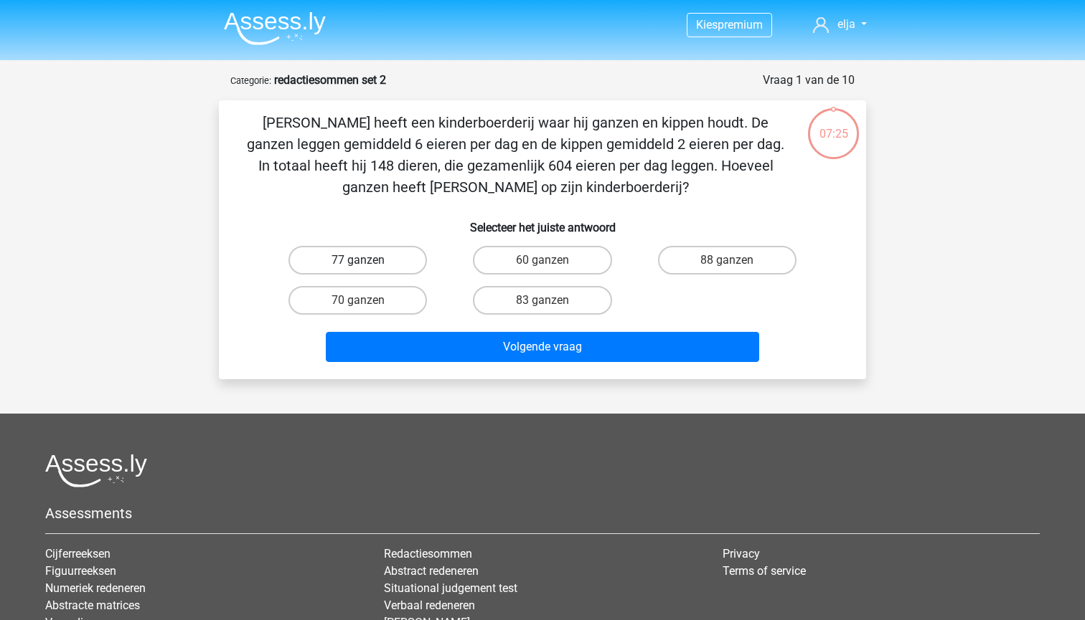
click at [311, 246] on label "77 ganzen" at bounding box center [357, 260] width 138 height 29
click at [358, 260] on input "77 ganzen" at bounding box center [362, 264] width 9 height 9
radio input "true"
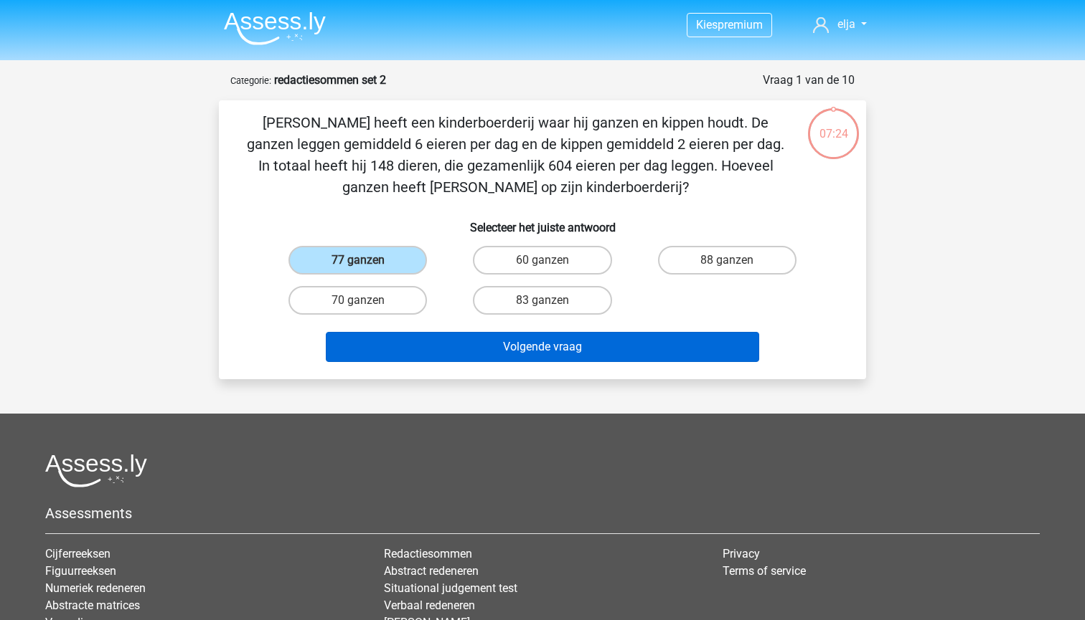
click at [398, 341] on button "Volgende vraag" at bounding box center [543, 347] width 434 height 30
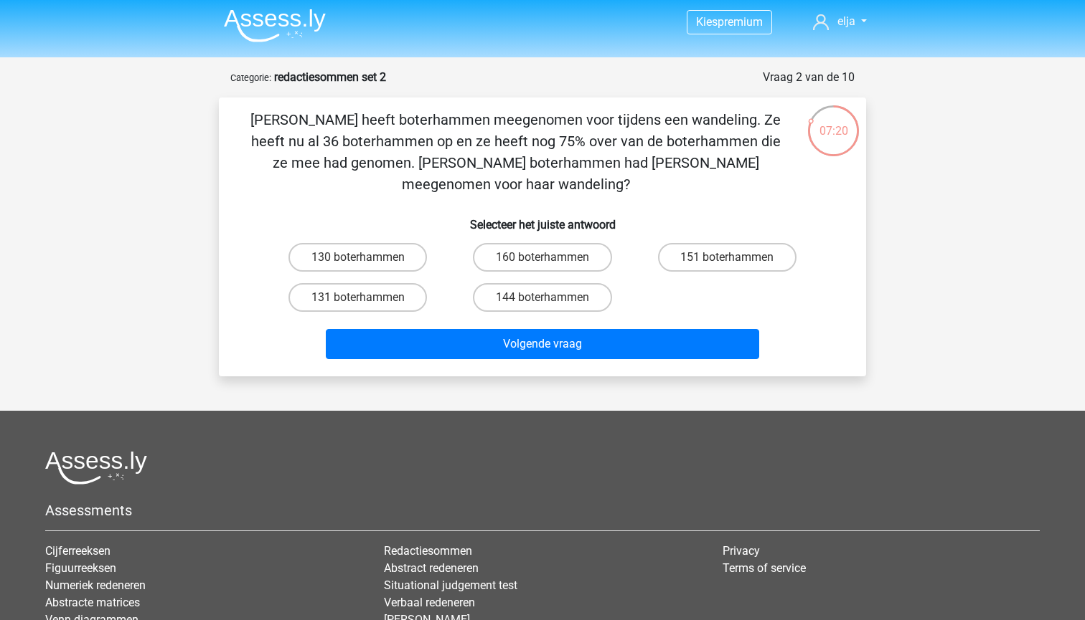
scroll to position [3, 0]
click at [501, 283] on label "144 boterhammen" at bounding box center [542, 297] width 138 height 29
click at [542, 298] on input "144 boterhammen" at bounding box center [546, 302] width 9 height 9
radio input "true"
click at [501, 339] on div "Volgende vraag" at bounding box center [542, 347] width 554 height 36
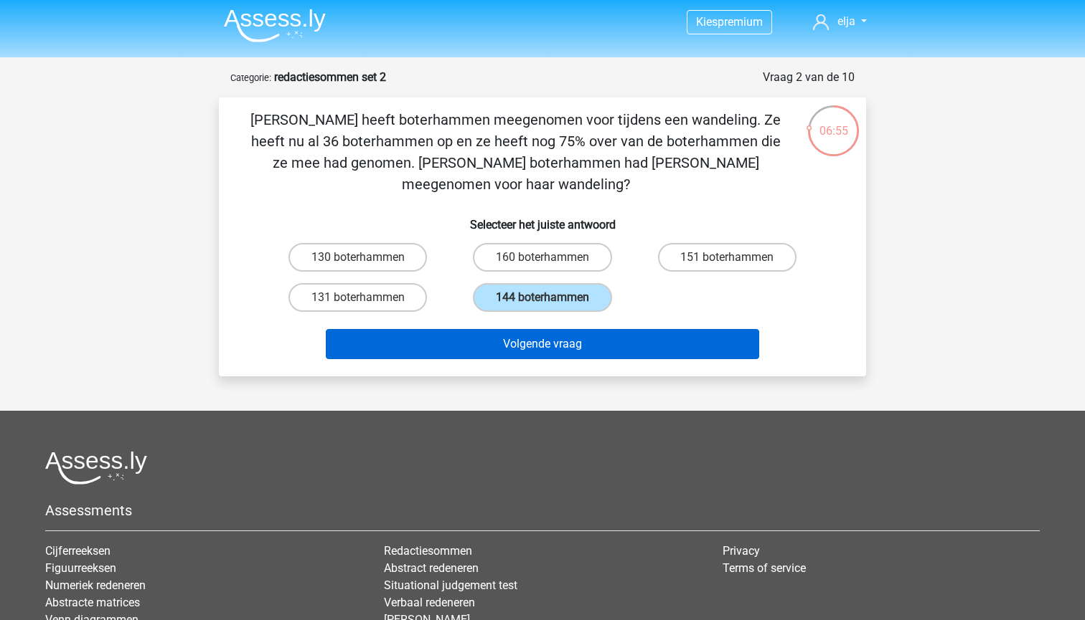
click at [501, 329] on button "Volgende vraag" at bounding box center [543, 344] width 434 height 30
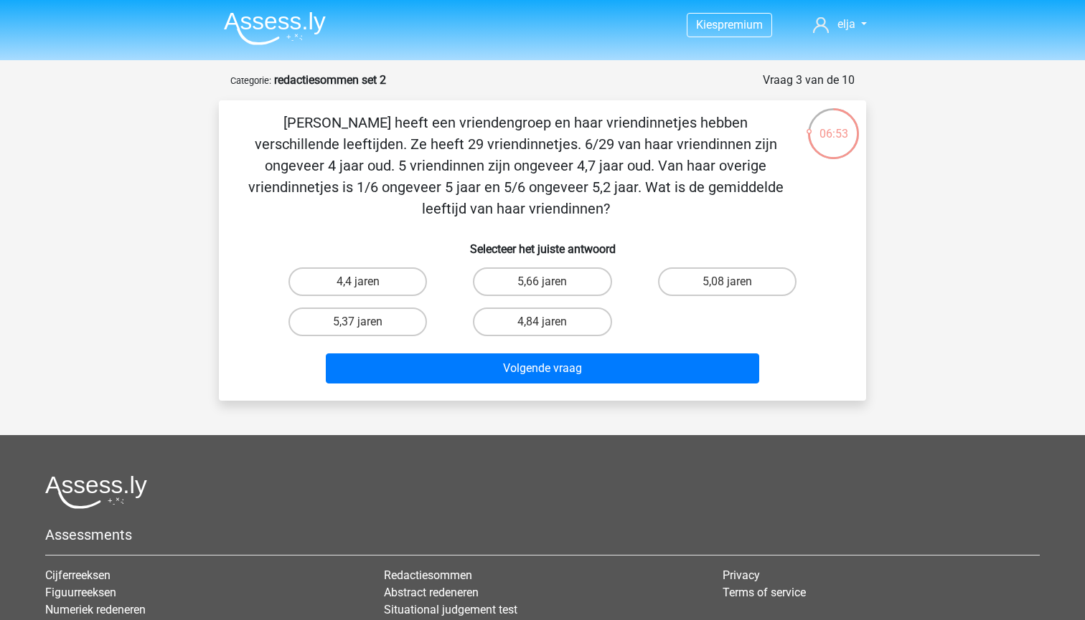
scroll to position [0, 0]
click at [534, 327] on label "4,84 jaren" at bounding box center [542, 322] width 138 height 29
click at [542, 327] on input "4,84 jaren" at bounding box center [546, 326] width 9 height 9
radio input "true"
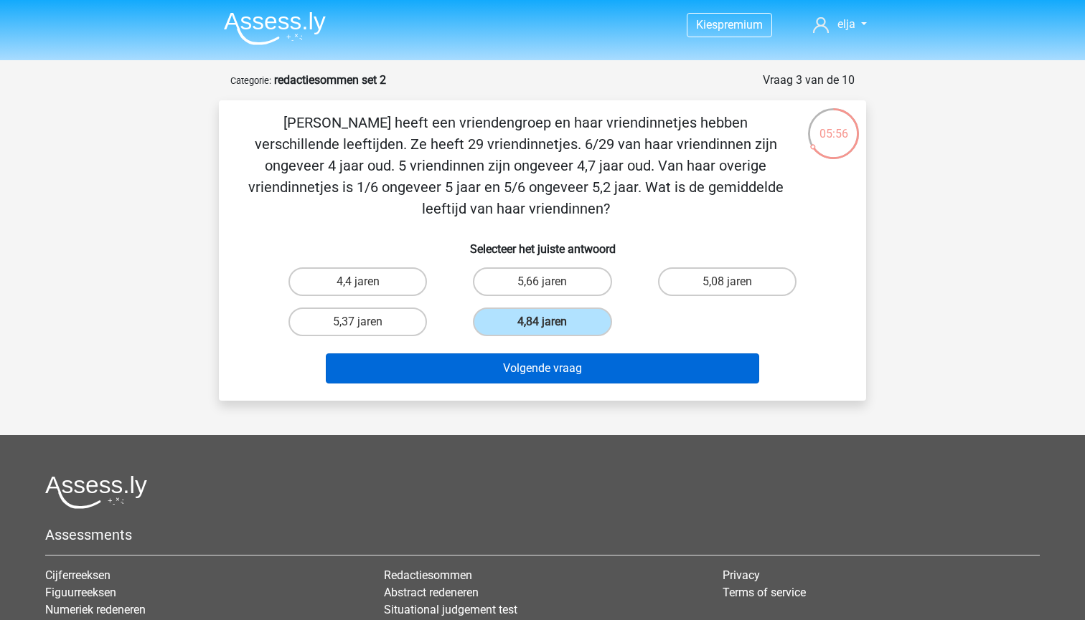
click at [534, 373] on button "Volgende vraag" at bounding box center [543, 369] width 434 height 30
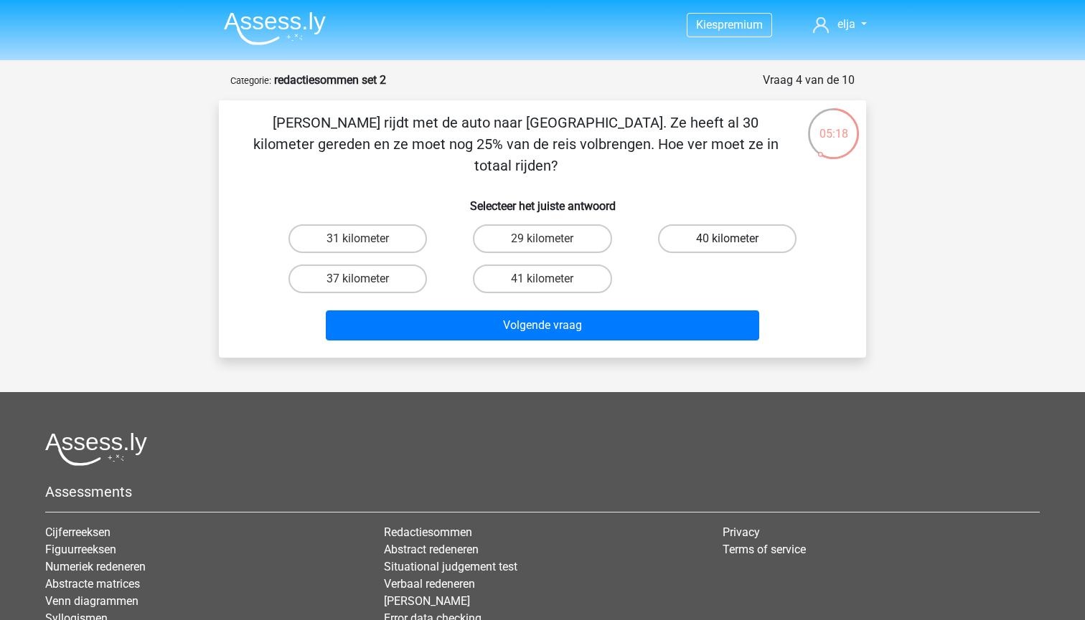
click at [693, 225] on label "40 kilometer" at bounding box center [727, 239] width 138 height 29
click at [727, 239] on input "40 kilometer" at bounding box center [731, 243] width 9 height 9
radio input "true"
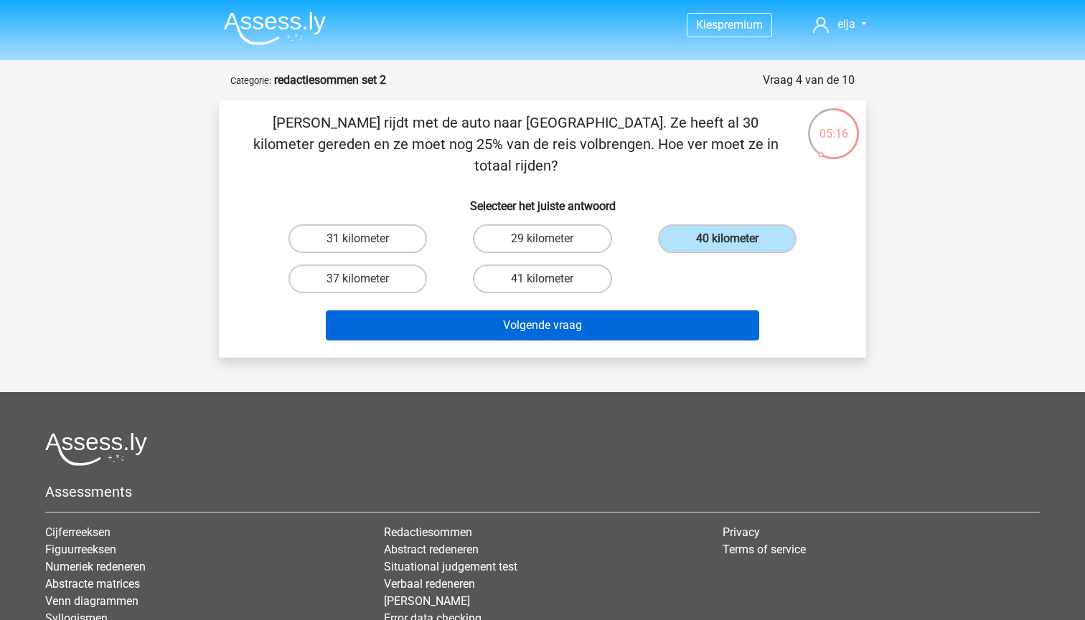
click at [614, 311] on button "Volgende vraag" at bounding box center [543, 326] width 434 height 30
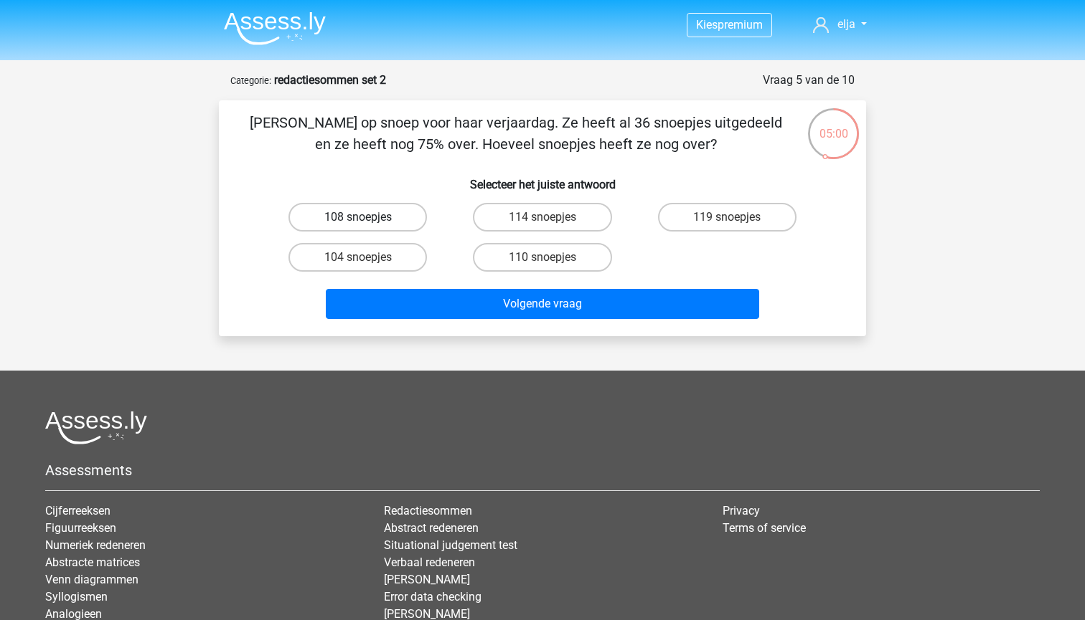
click at [397, 220] on label "108 snoepjes" at bounding box center [357, 217] width 138 height 29
click at [367, 220] on input "108 snoepjes" at bounding box center [362, 221] width 9 height 9
radio input "true"
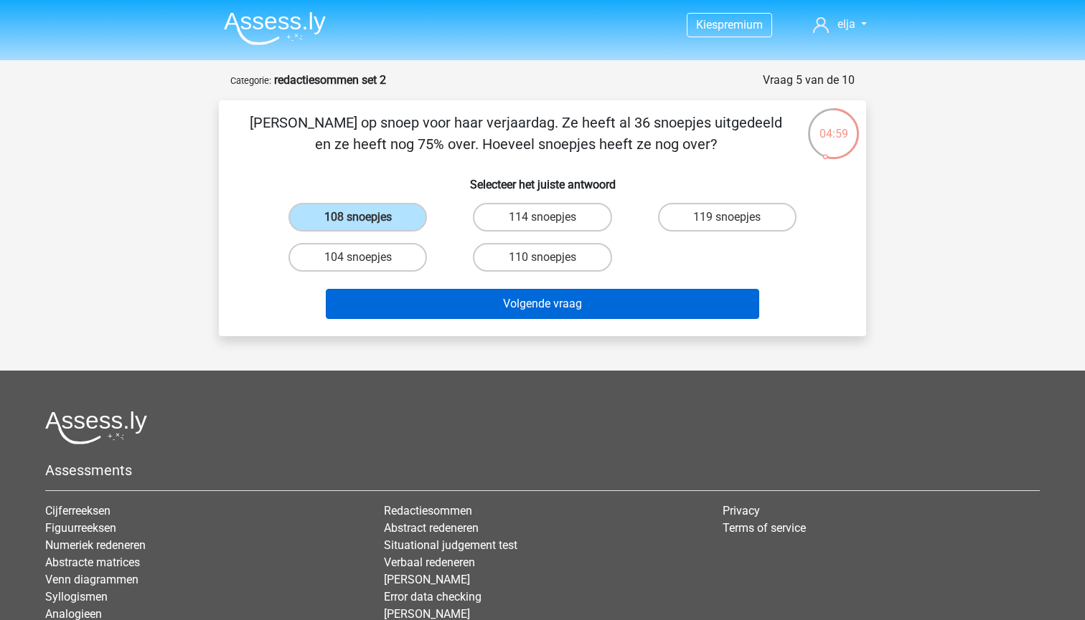
click at [444, 314] on button "Volgende vraag" at bounding box center [543, 304] width 434 height 30
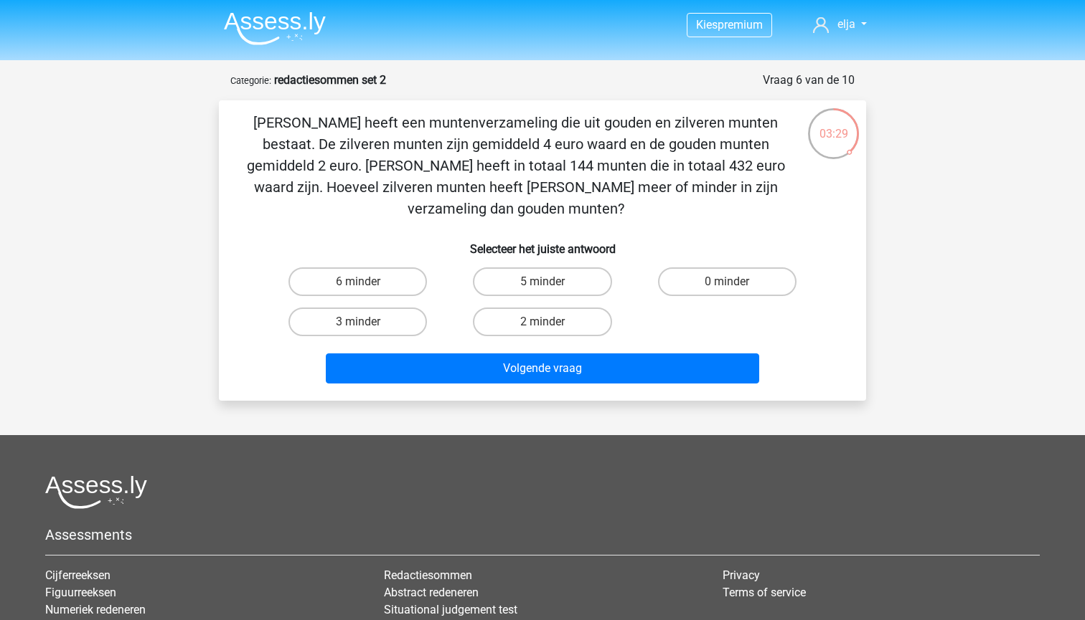
click at [364, 282] on input "6 minder" at bounding box center [362, 286] width 9 height 9
radio input "true"
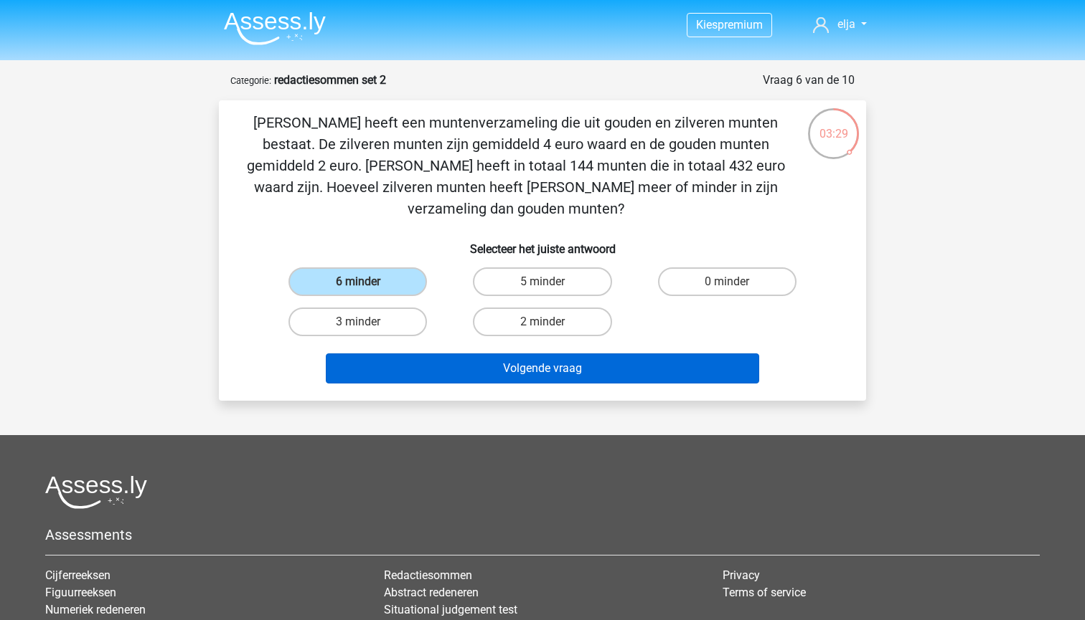
click at [407, 362] on button "Volgende vraag" at bounding box center [543, 369] width 434 height 30
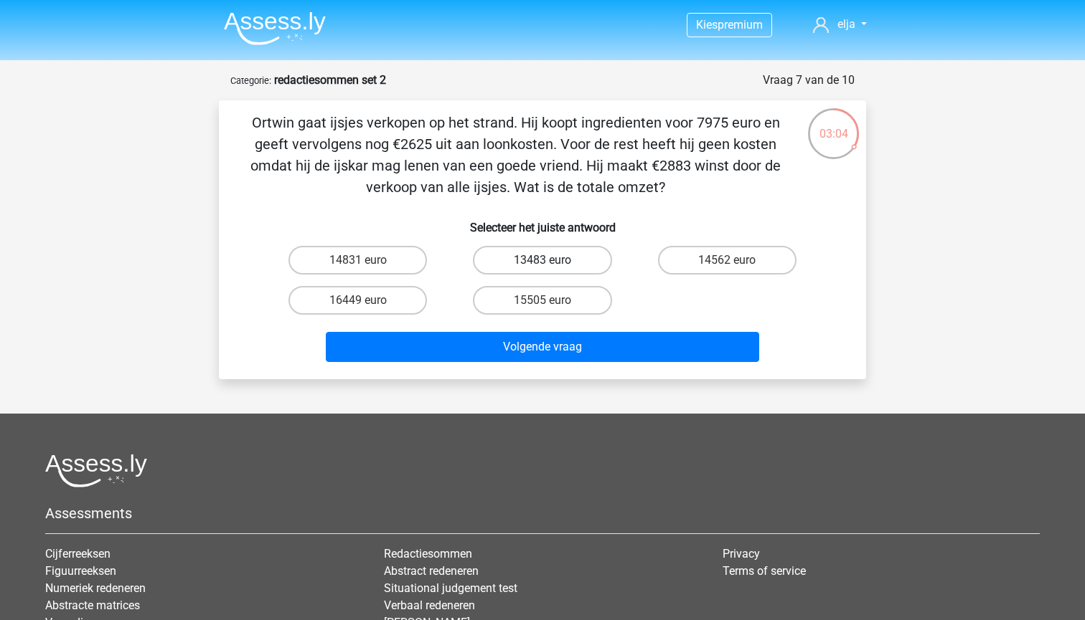
click at [537, 257] on label "13483 euro" at bounding box center [542, 260] width 138 height 29
click at [542, 260] on input "13483 euro" at bounding box center [546, 264] width 9 height 9
radio input "true"
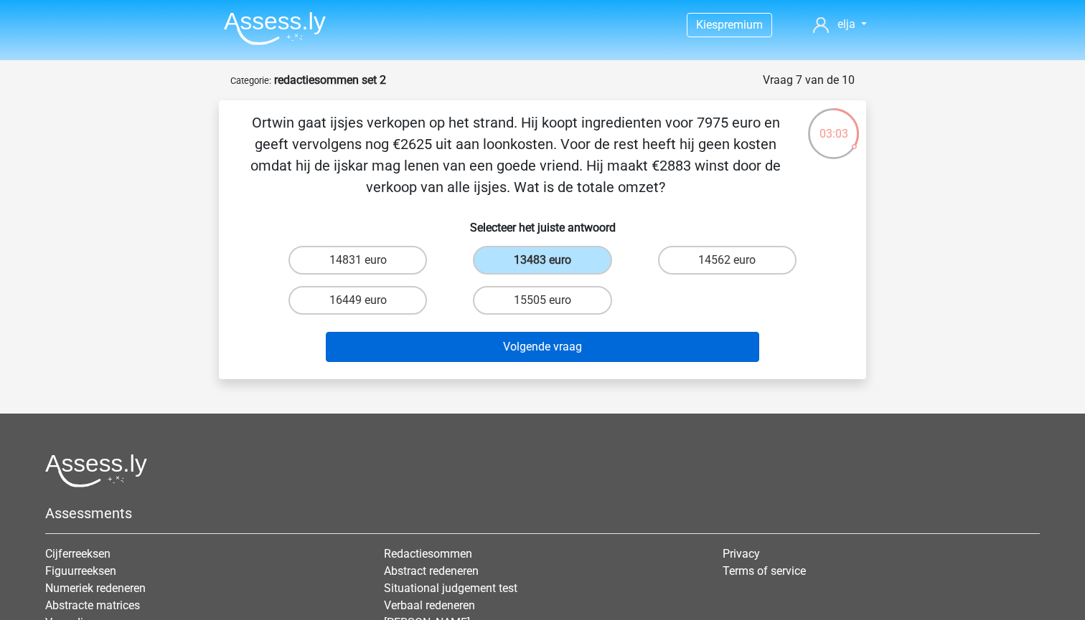
click at [534, 346] on button "Volgende vraag" at bounding box center [543, 347] width 434 height 30
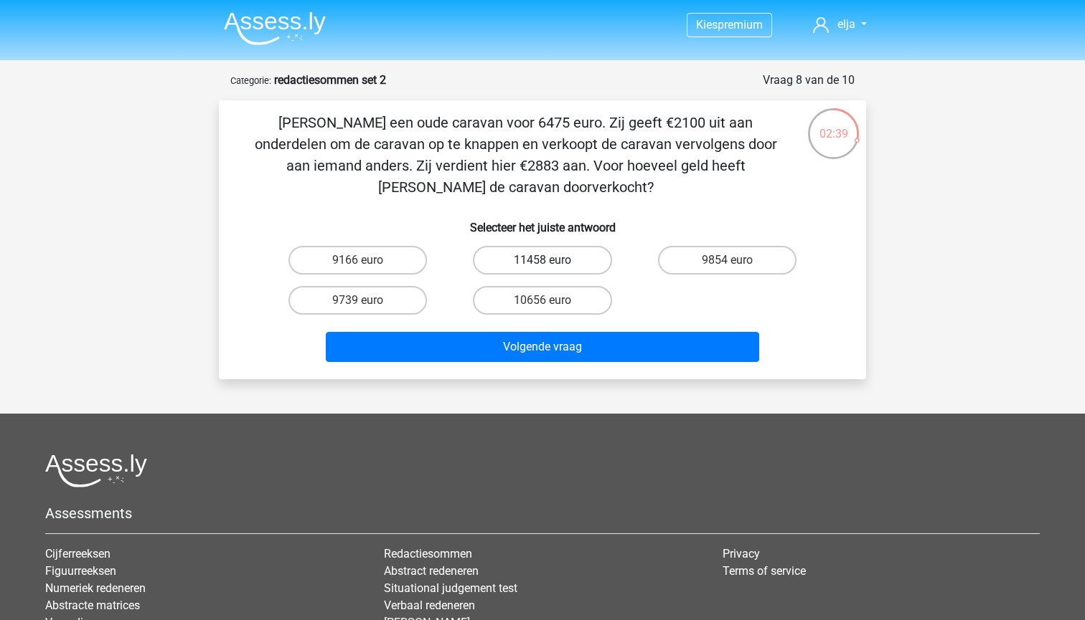
click at [565, 273] on label "11458 euro" at bounding box center [542, 260] width 138 height 29
click at [552, 270] on input "11458 euro" at bounding box center [546, 264] width 9 height 9
radio input "true"
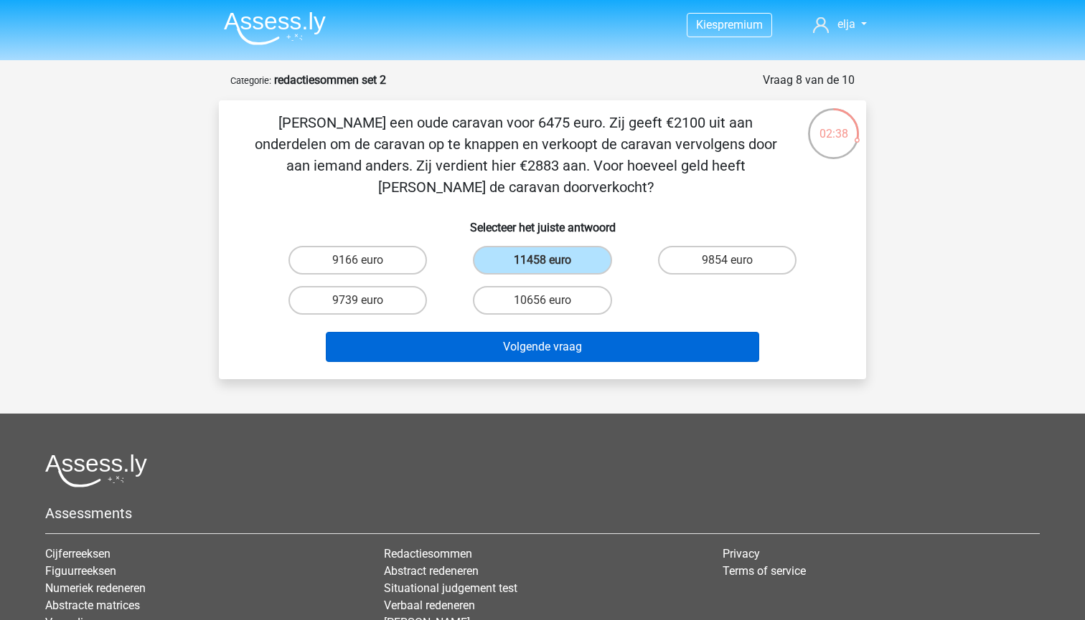
click at [562, 348] on button "Volgende vraag" at bounding box center [543, 347] width 434 height 30
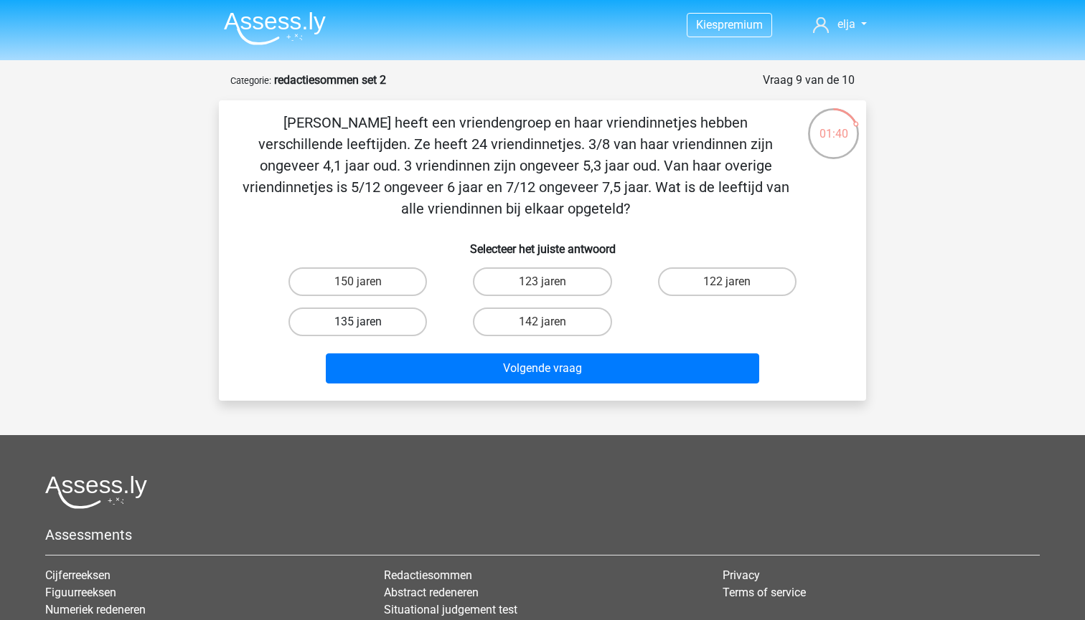
click at [387, 317] on label "135 jaren" at bounding box center [357, 322] width 138 height 29
click at [367, 322] on input "135 jaren" at bounding box center [362, 326] width 9 height 9
radio input "true"
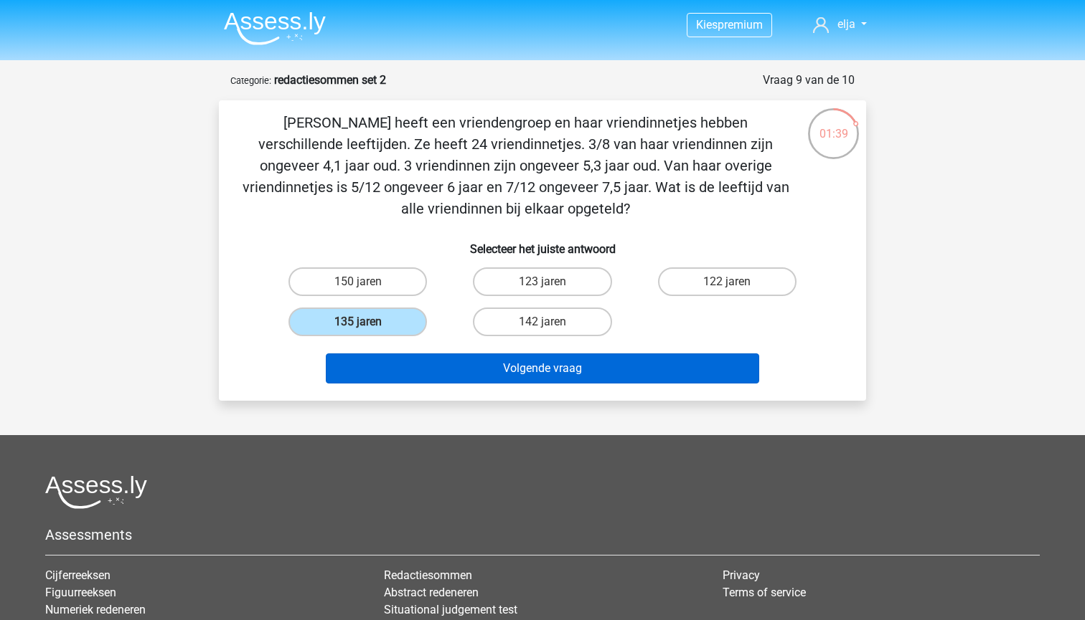
click at [410, 384] on button "Volgende vraag" at bounding box center [543, 369] width 434 height 30
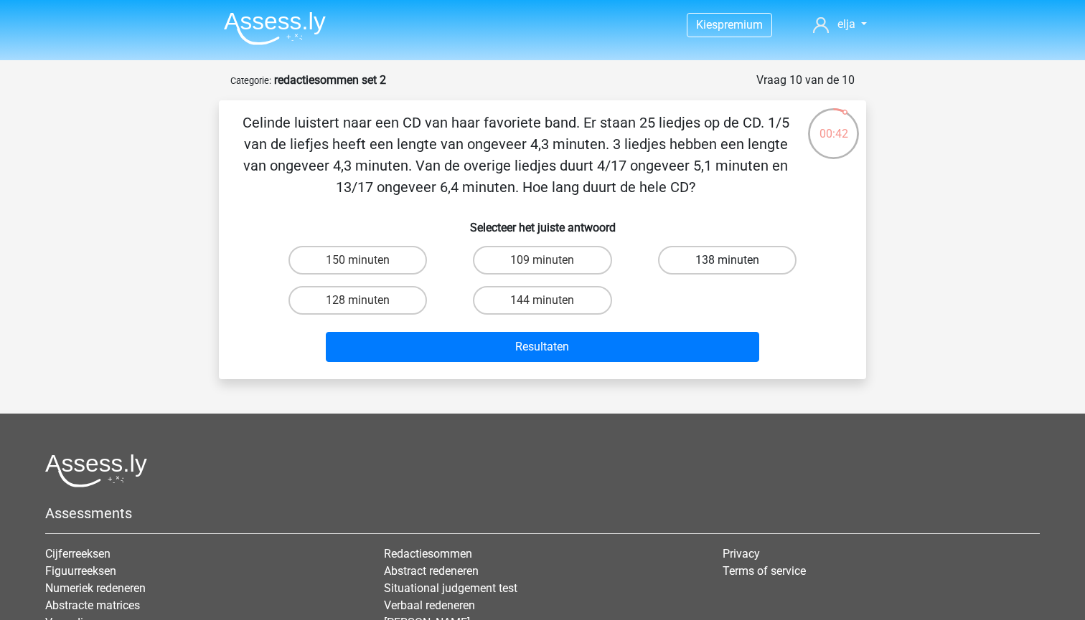
click at [679, 264] on label "138 minuten" at bounding box center [727, 260] width 138 height 29
click at [727, 264] on input "138 minuten" at bounding box center [731, 264] width 9 height 9
radio input "true"
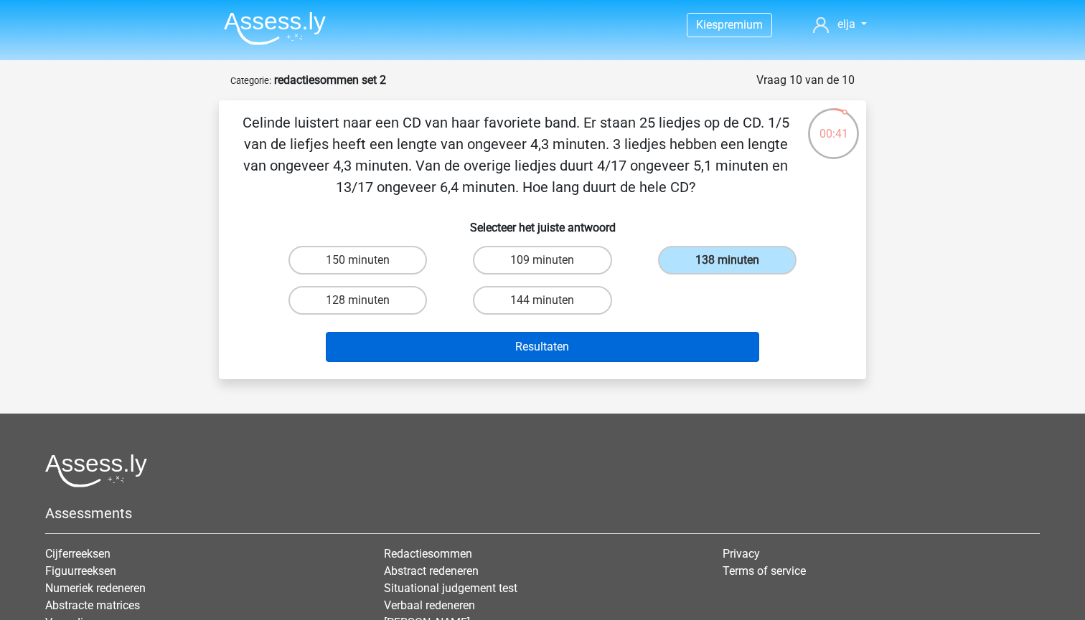
click at [641, 351] on button "Resultaten" at bounding box center [543, 347] width 434 height 30
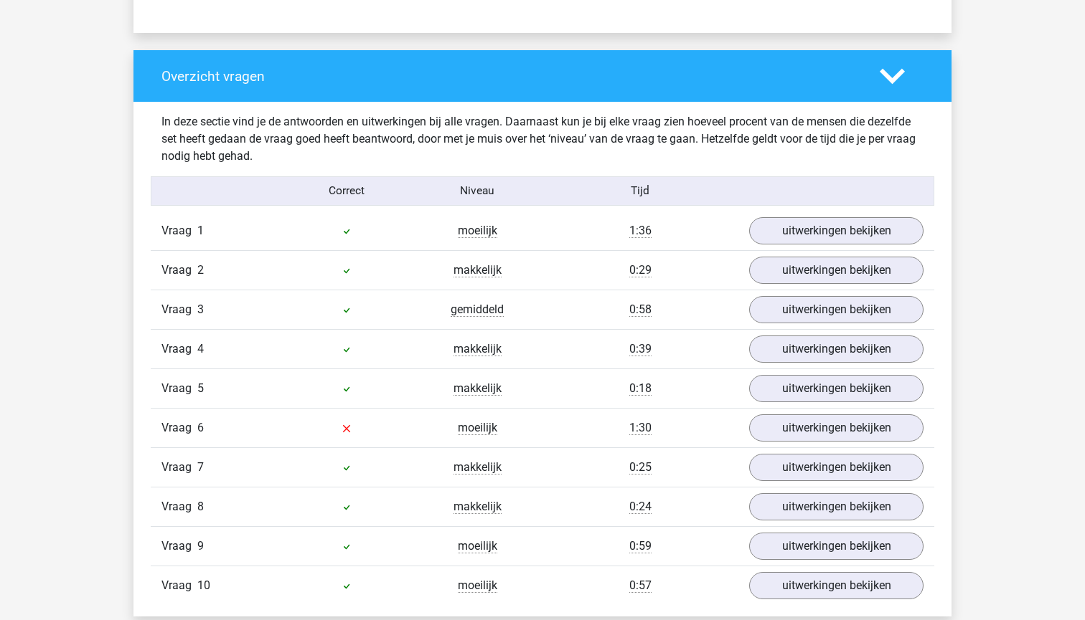
scroll to position [1032, 0]
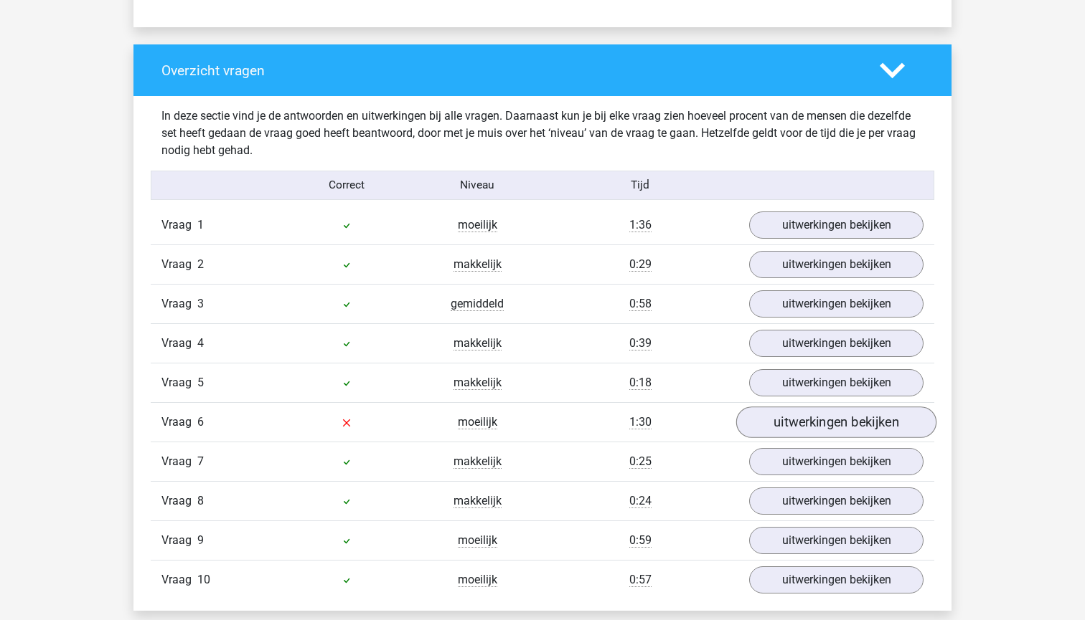
click at [769, 425] on link "uitwerkingen bekijken" at bounding box center [836, 423] width 200 height 32
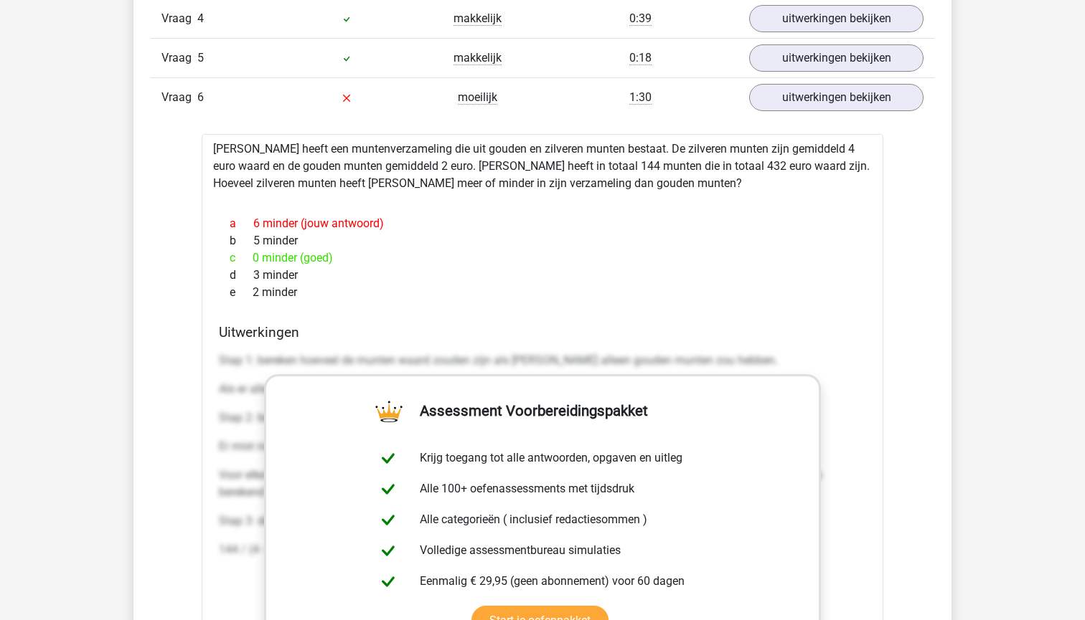
scroll to position [1351, 0]
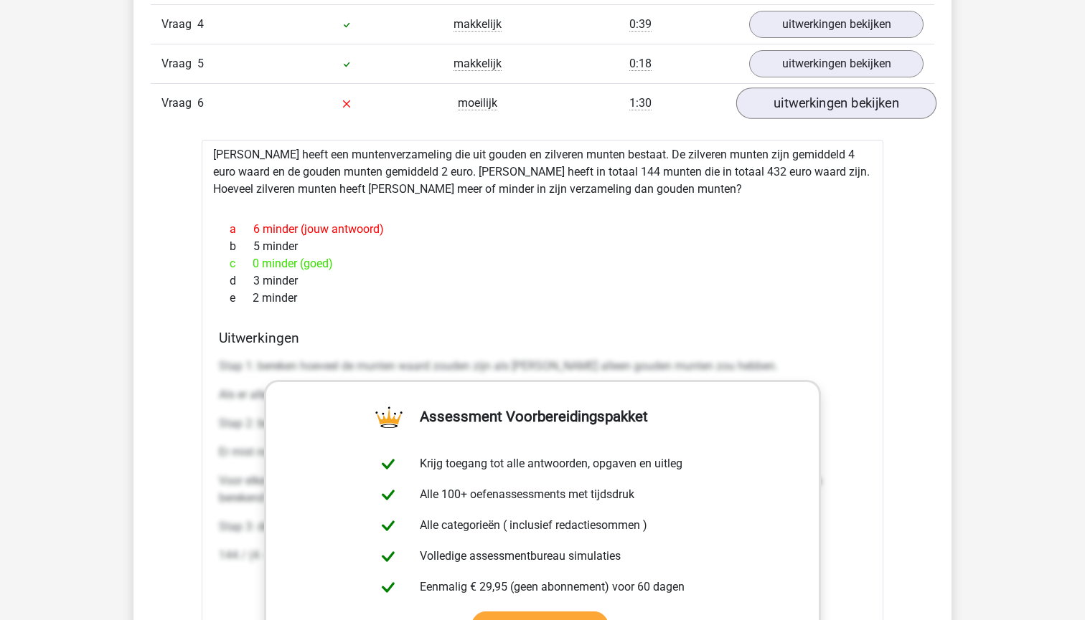
click at [794, 106] on link "uitwerkingen bekijken" at bounding box center [836, 104] width 200 height 32
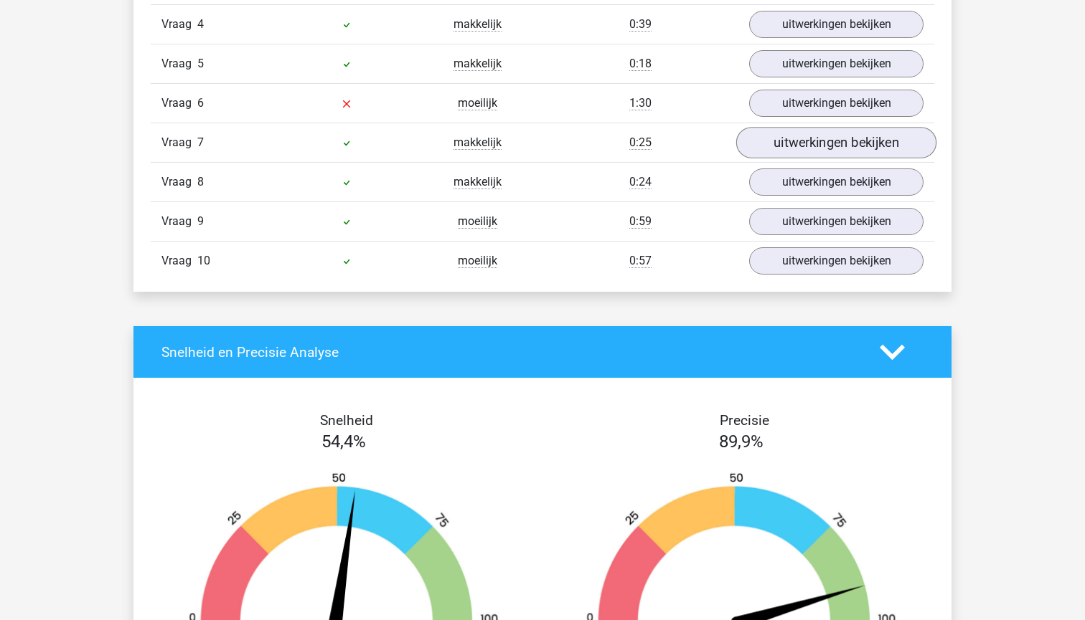
click at [773, 148] on link "uitwerkingen bekijken" at bounding box center [836, 144] width 200 height 32
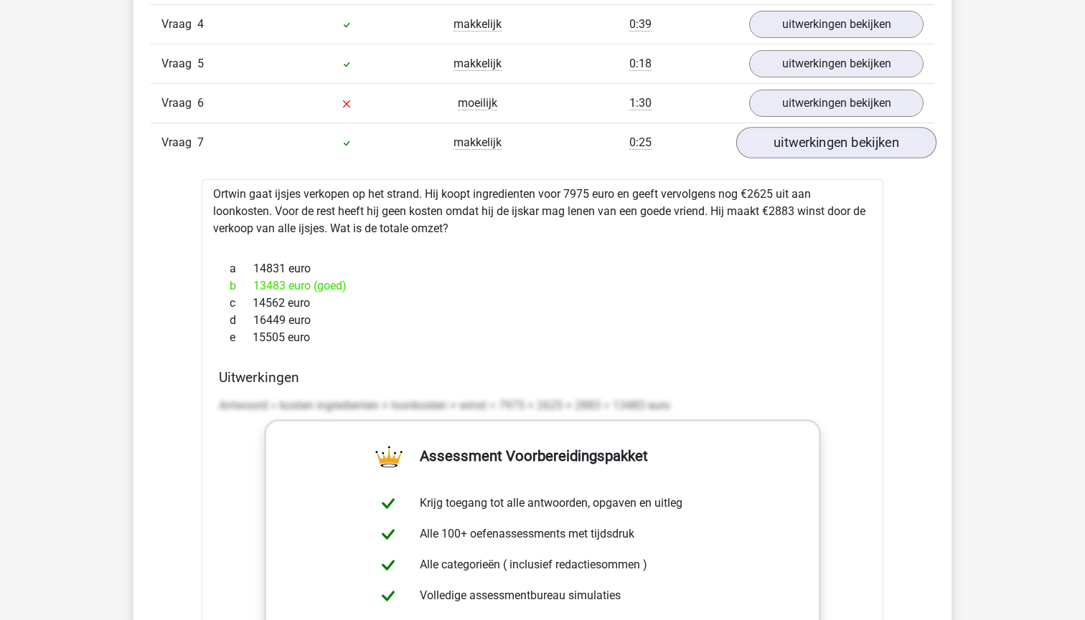
click at [773, 148] on link "uitwerkingen bekijken" at bounding box center [836, 144] width 200 height 32
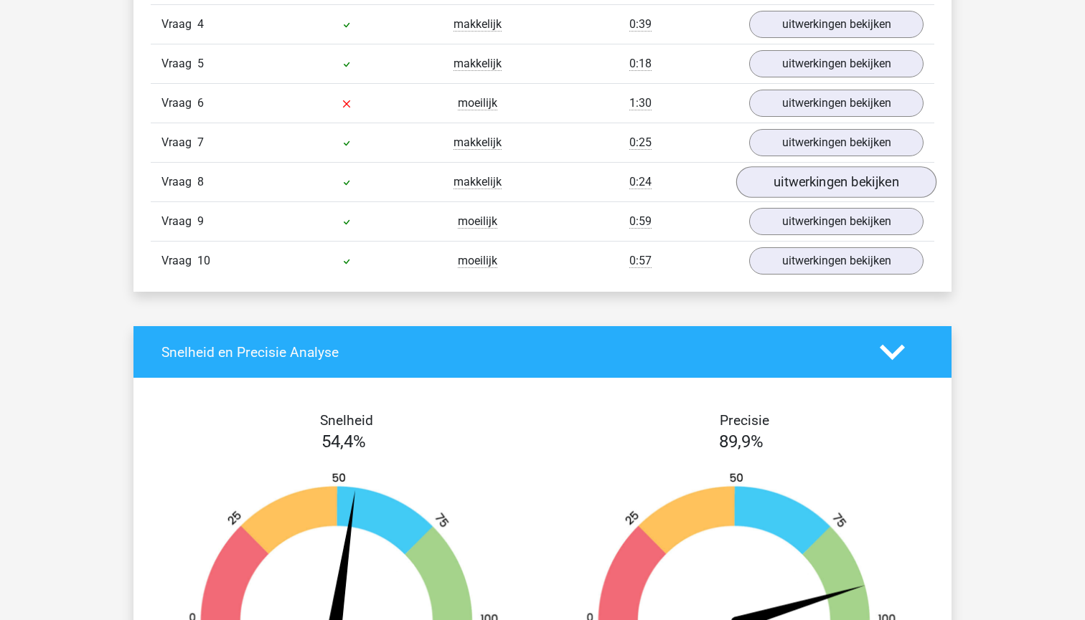
click at [765, 176] on link "uitwerkingen bekijken" at bounding box center [836, 183] width 200 height 32
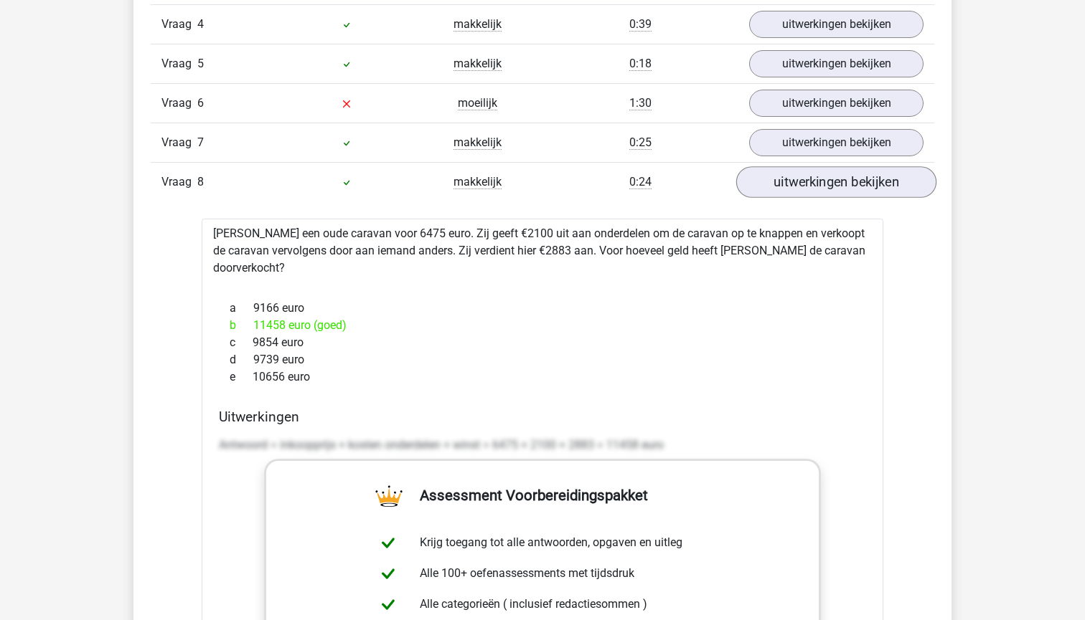
click at [765, 176] on link "uitwerkingen bekijken" at bounding box center [836, 183] width 200 height 32
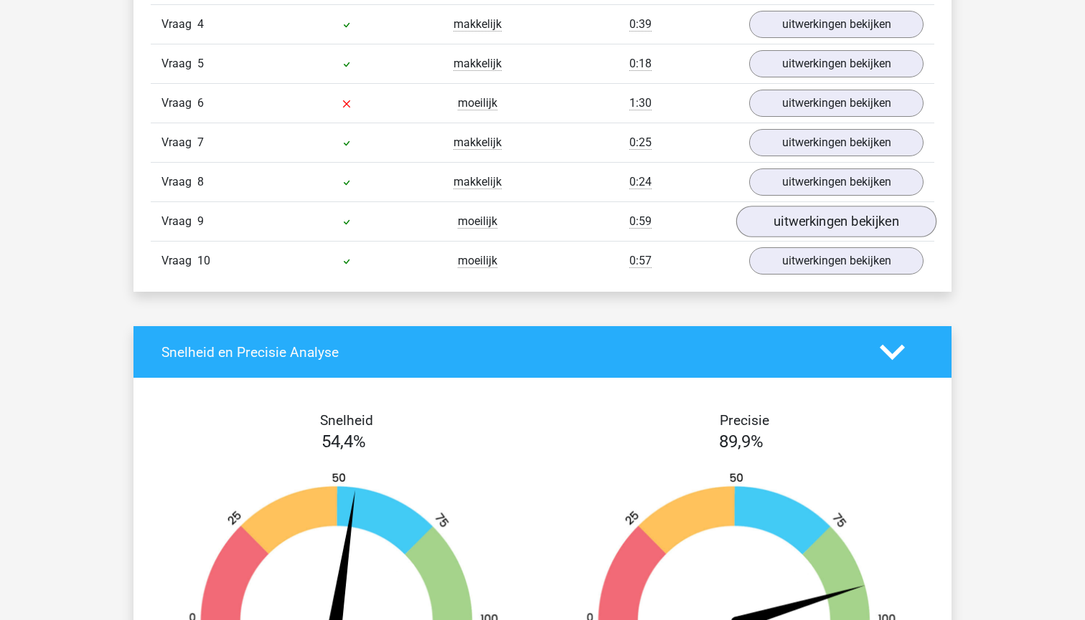
click at [766, 217] on link "uitwerkingen bekijken" at bounding box center [836, 223] width 200 height 32
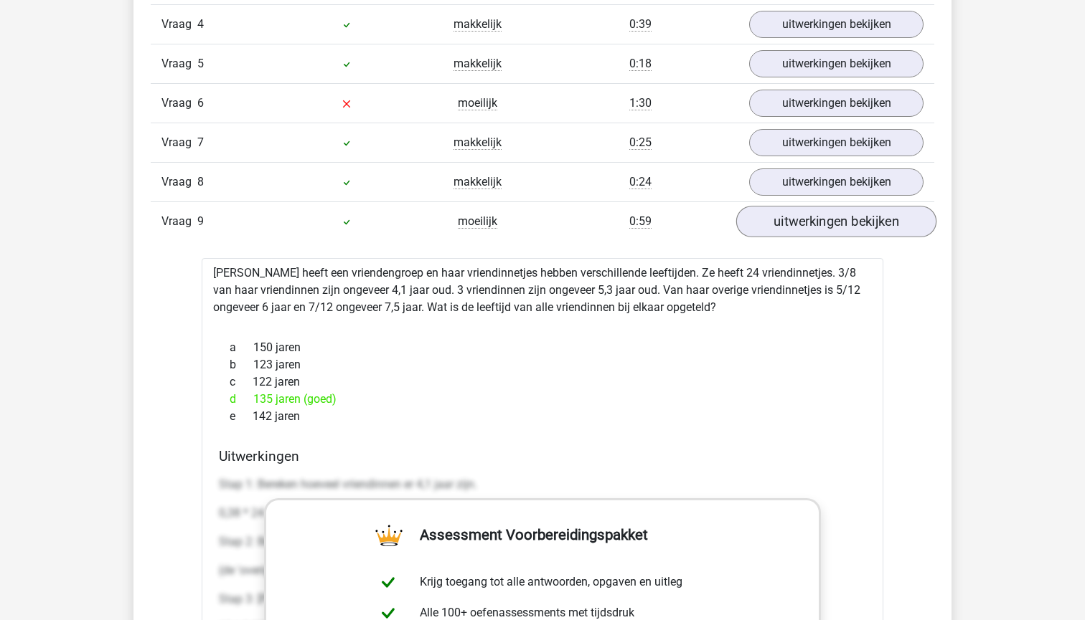
click at [766, 217] on link "uitwerkingen bekijken" at bounding box center [836, 223] width 200 height 32
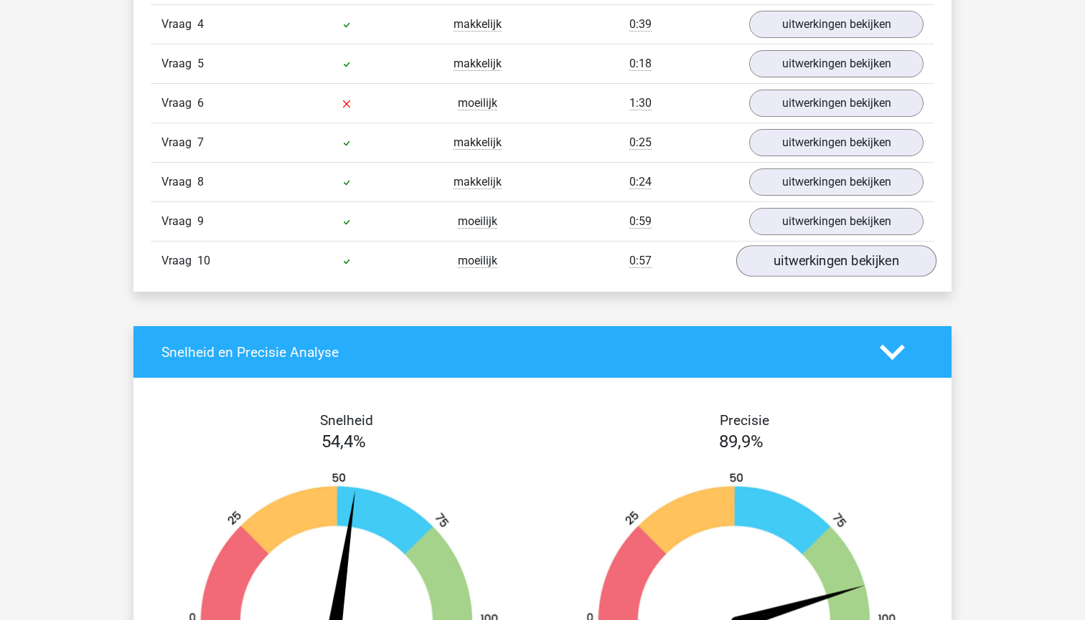
click at [773, 261] on link "uitwerkingen bekijken" at bounding box center [836, 262] width 200 height 32
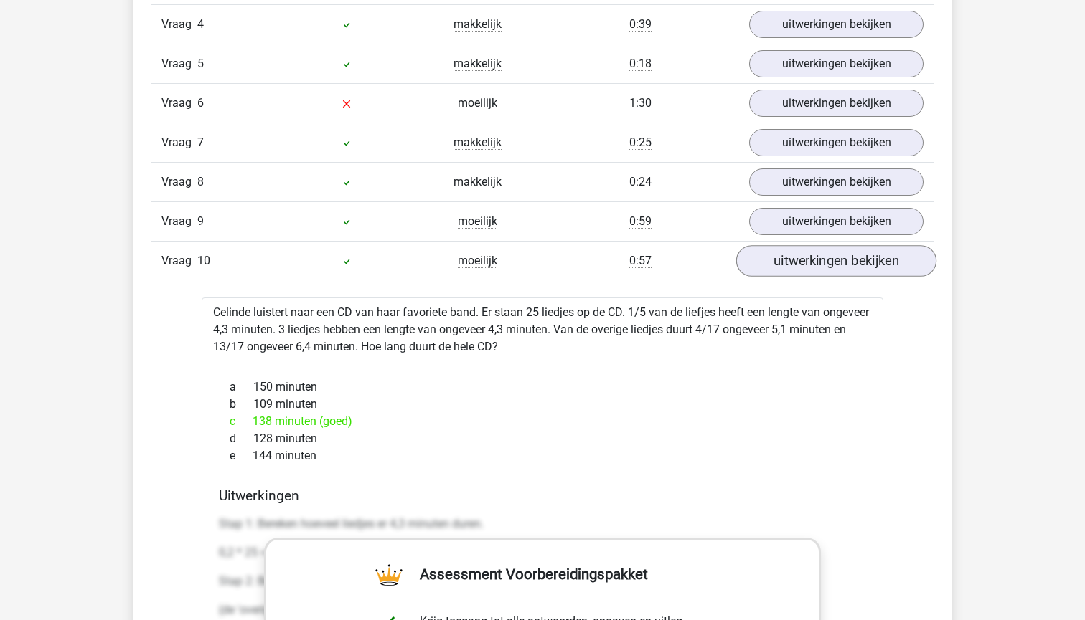
click at [773, 261] on link "uitwerkingen bekijken" at bounding box center [836, 262] width 200 height 32
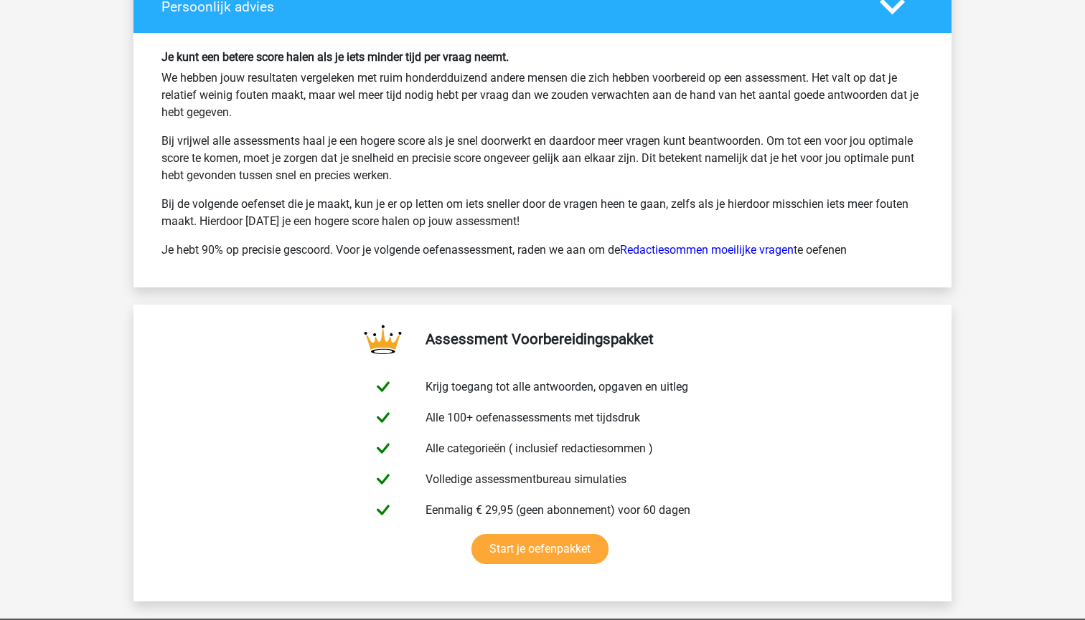
scroll to position [2179, 0]
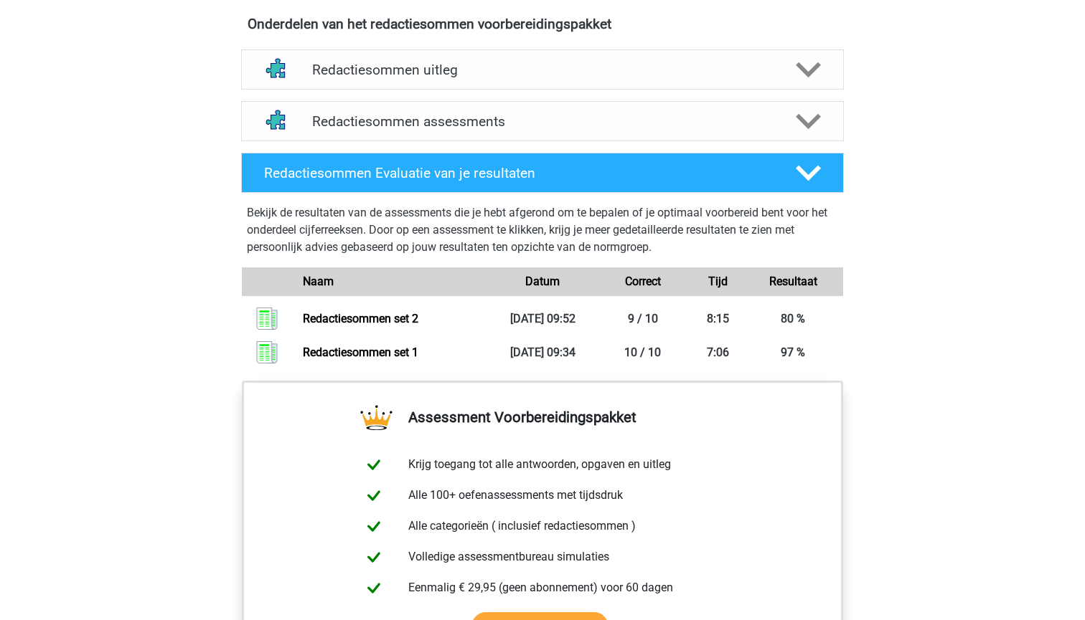
scroll to position [815, 0]
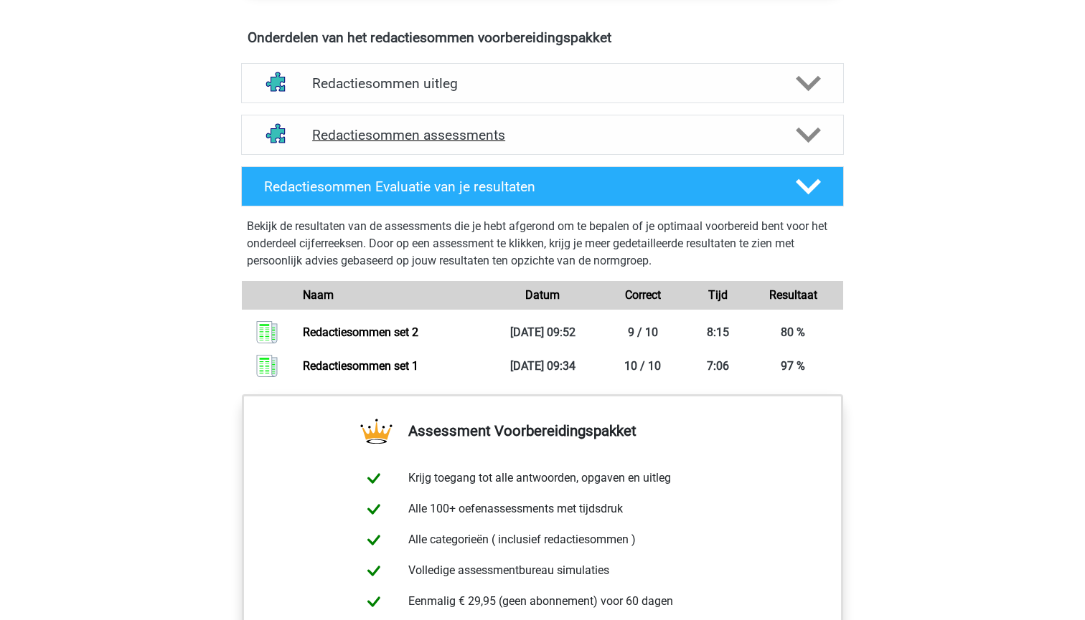
click at [602, 155] on div "Redactiesommen assessments" at bounding box center [542, 135] width 603 height 40
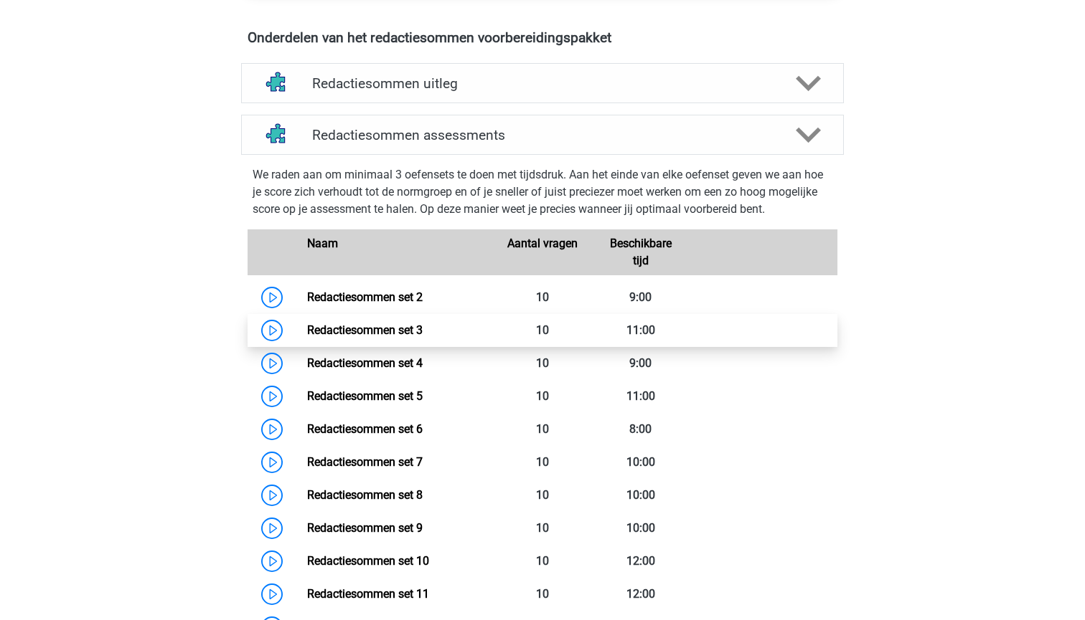
click at [422, 337] on link "Redactiesommen set 3" at bounding box center [364, 330] width 115 height 14
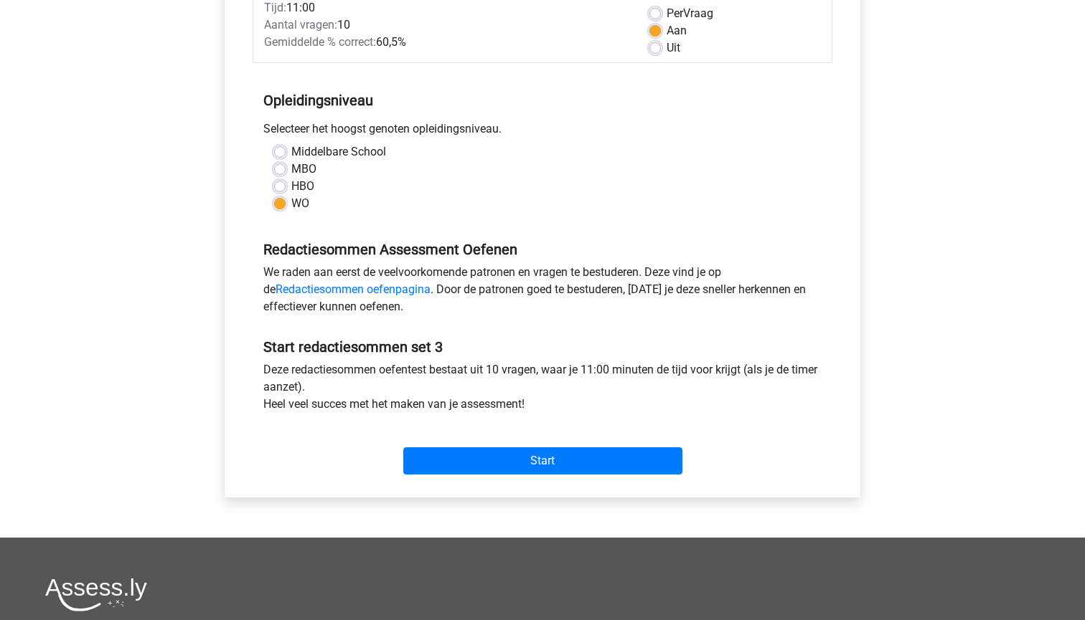
scroll to position [218, 0]
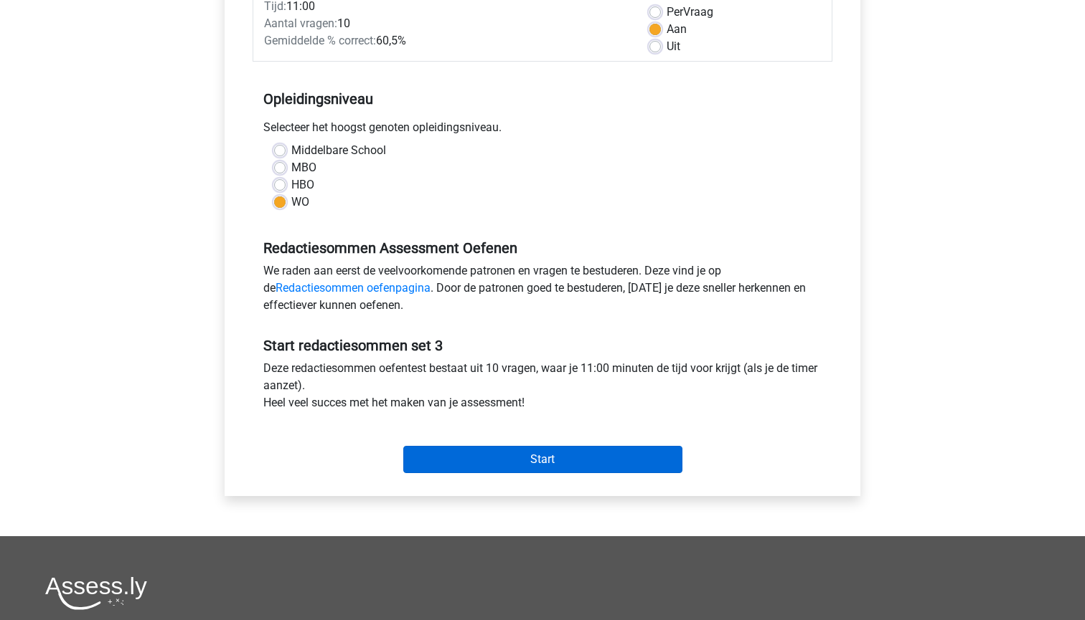
click at [462, 451] on input "Start" at bounding box center [542, 459] width 279 height 27
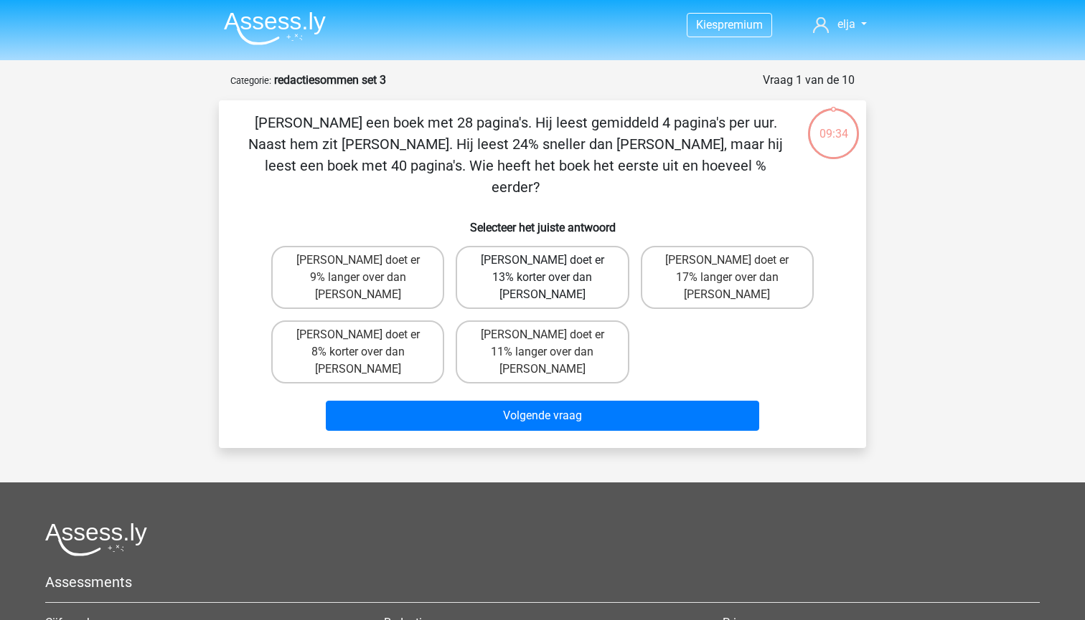
click at [506, 250] on label "[PERSON_NAME] doet er 13% korter over dan [PERSON_NAME]" at bounding box center [541, 277] width 173 height 63
click at [542, 260] on input "[PERSON_NAME] doet er 13% korter over dan [PERSON_NAME]" at bounding box center [546, 264] width 9 height 9
radio input "true"
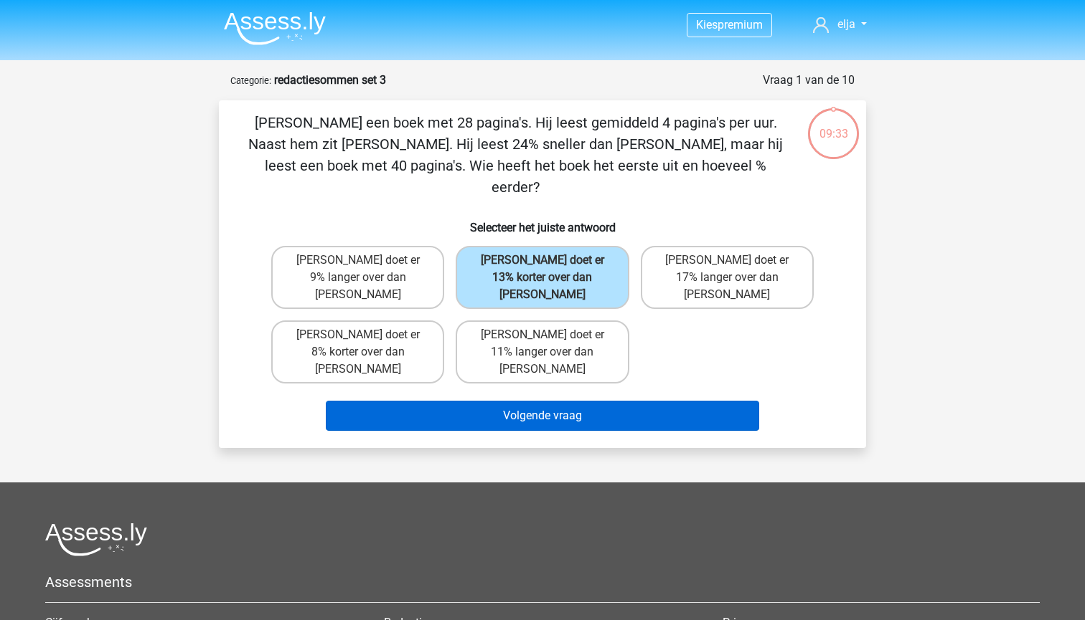
click at [499, 401] on button "Volgende vraag" at bounding box center [543, 416] width 434 height 30
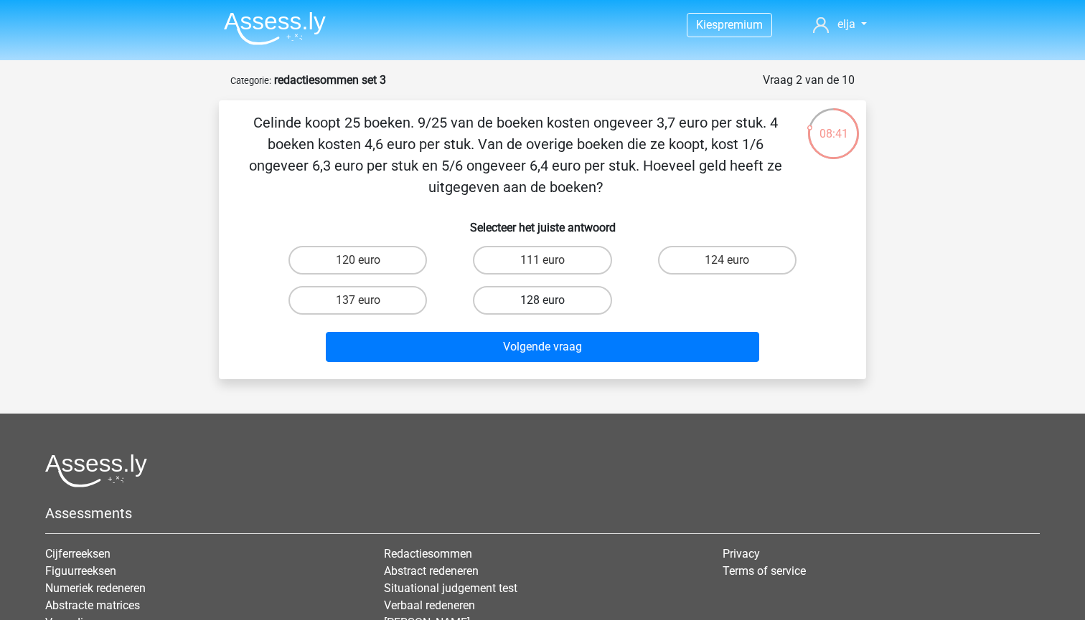
click at [553, 302] on label "128 euro" at bounding box center [542, 300] width 138 height 29
click at [552, 302] on input "128 euro" at bounding box center [546, 305] width 9 height 9
radio input "true"
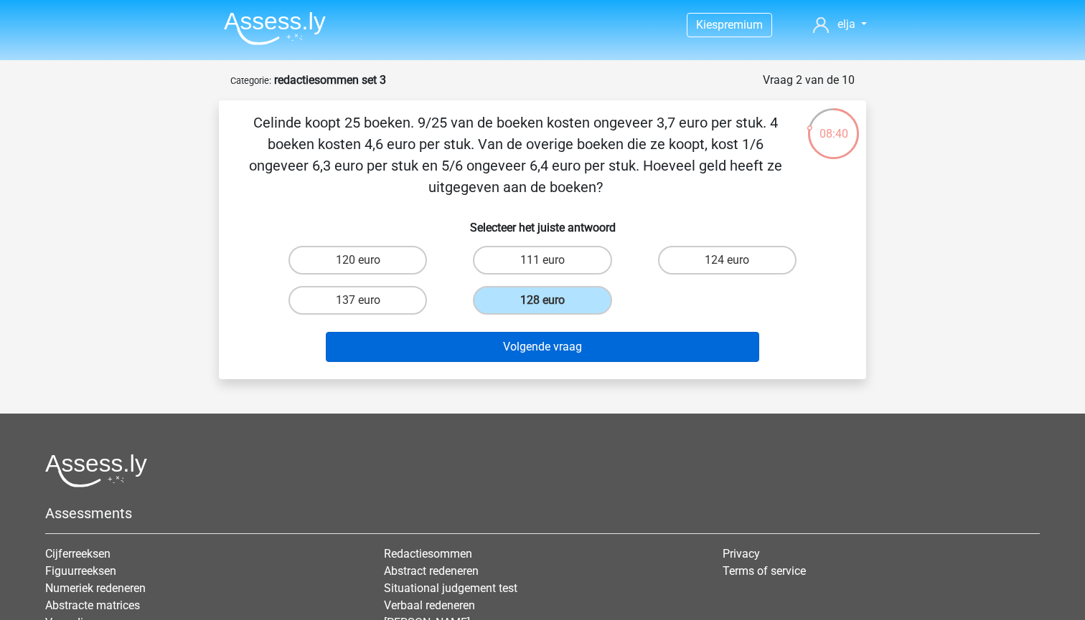
click at [553, 345] on button "Volgende vraag" at bounding box center [543, 347] width 434 height 30
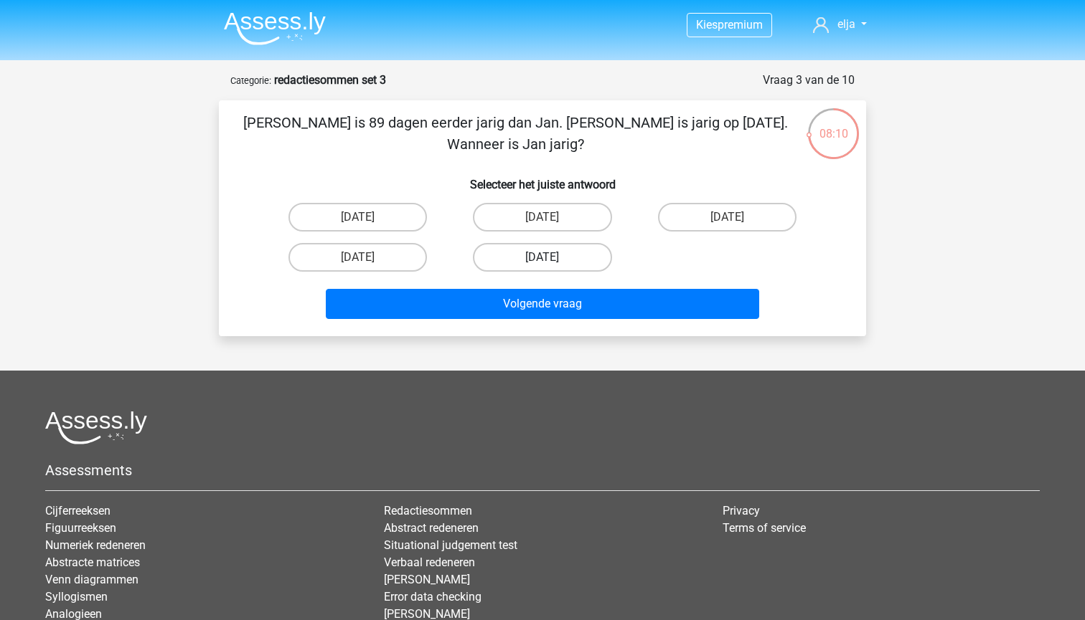
click at [532, 267] on label "14 september" at bounding box center [542, 257] width 138 height 29
click at [542, 267] on input "14 september" at bounding box center [546, 262] width 9 height 9
radio input "true"
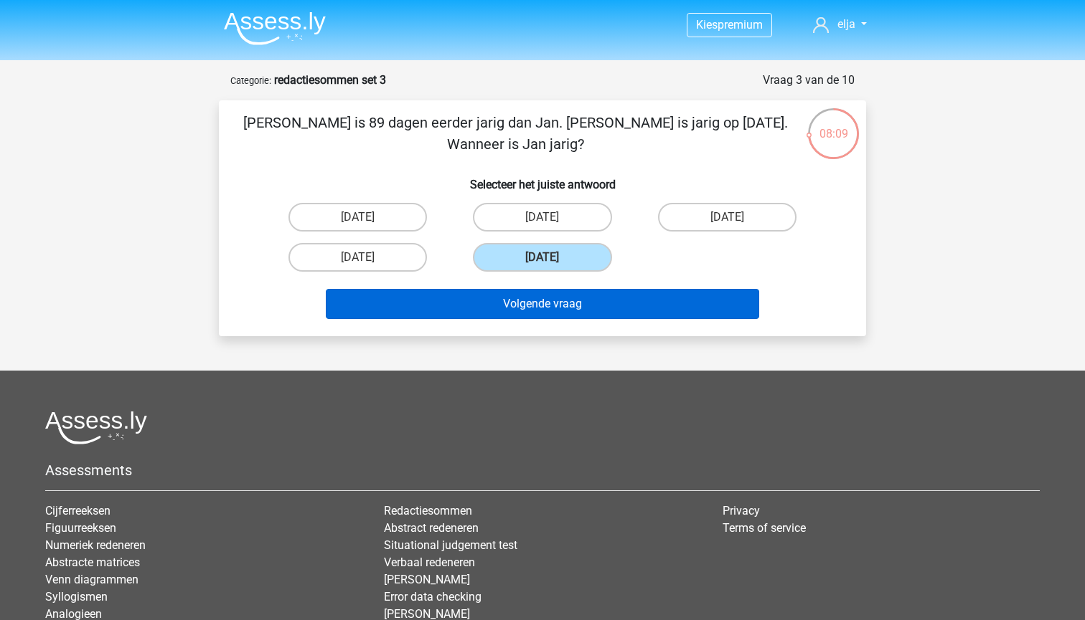
click at [534, 308] on button "Volgende vraag" at bounding box center [543, 304] width 434 height 30
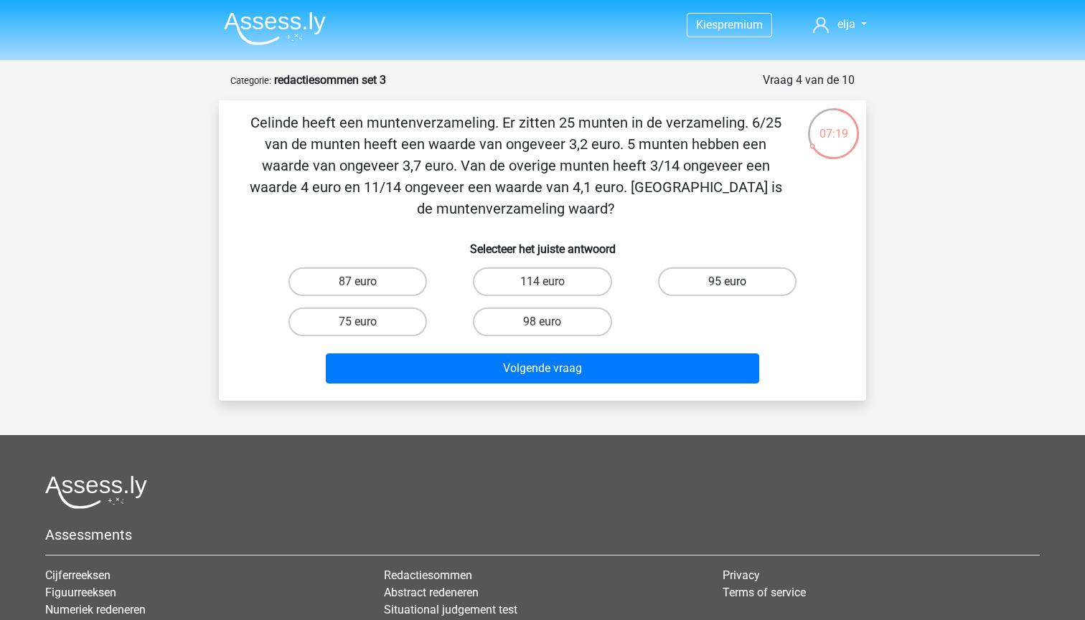
click at [684, 291] on label "95 euro" at bounding box center [727, 282] width 138 height 29
click at [727, 291] on input "95 euro" at bounding box center [731, 286] width 9 height 9
radio input "true"
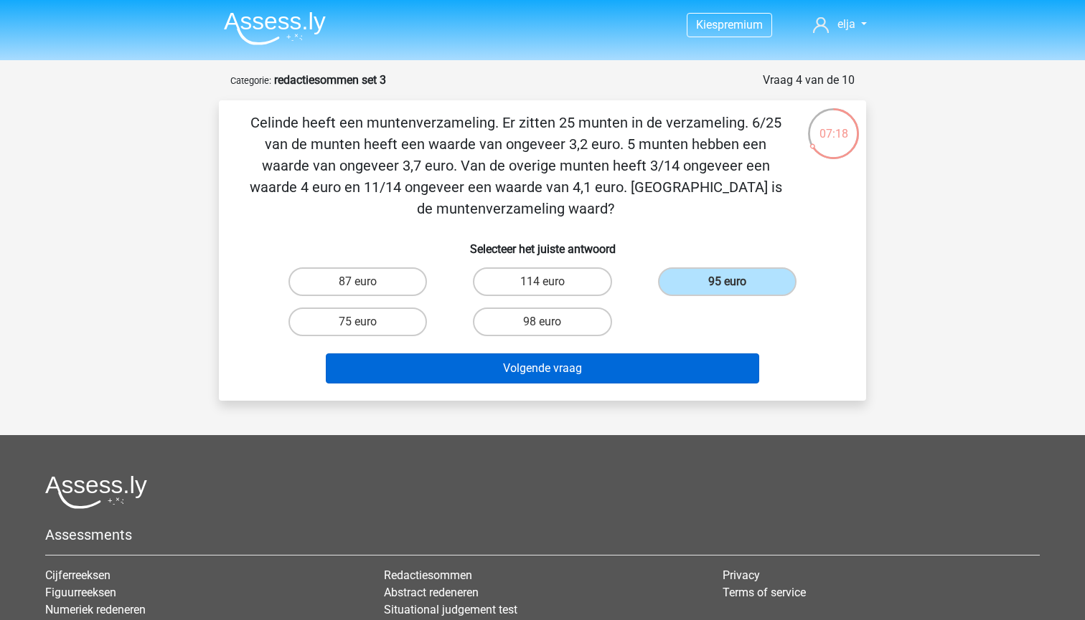
click at [635, 362] on button "Volgende vraag" at bounding box center [543, 369] width 434 height 30
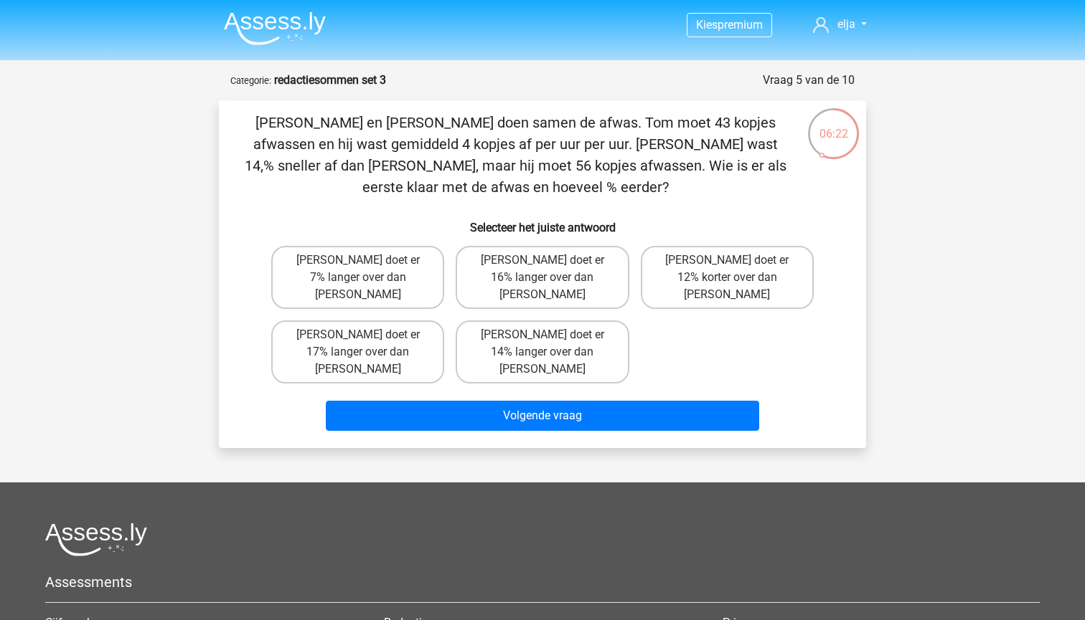
click at [735, 267] on input "Tom doet er 12% korter over dan Umberto" at bounding box center [731, 264] width 9 height 9
radio input "true"
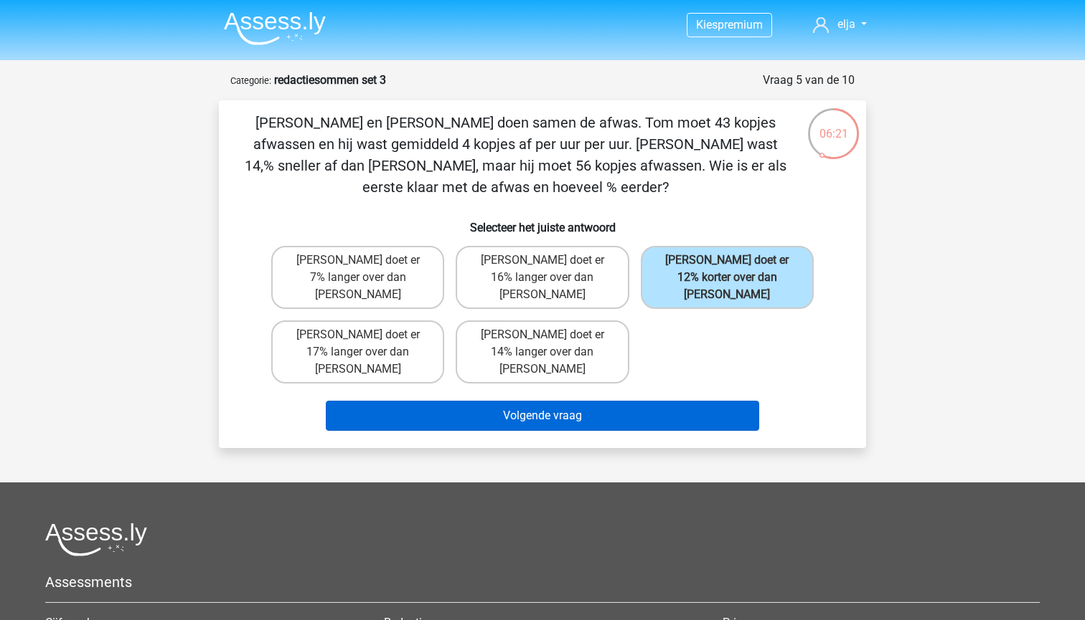
click at [674, 401] on button "Volgende vraag" at bounding box center [543, 416] width 434 height 30
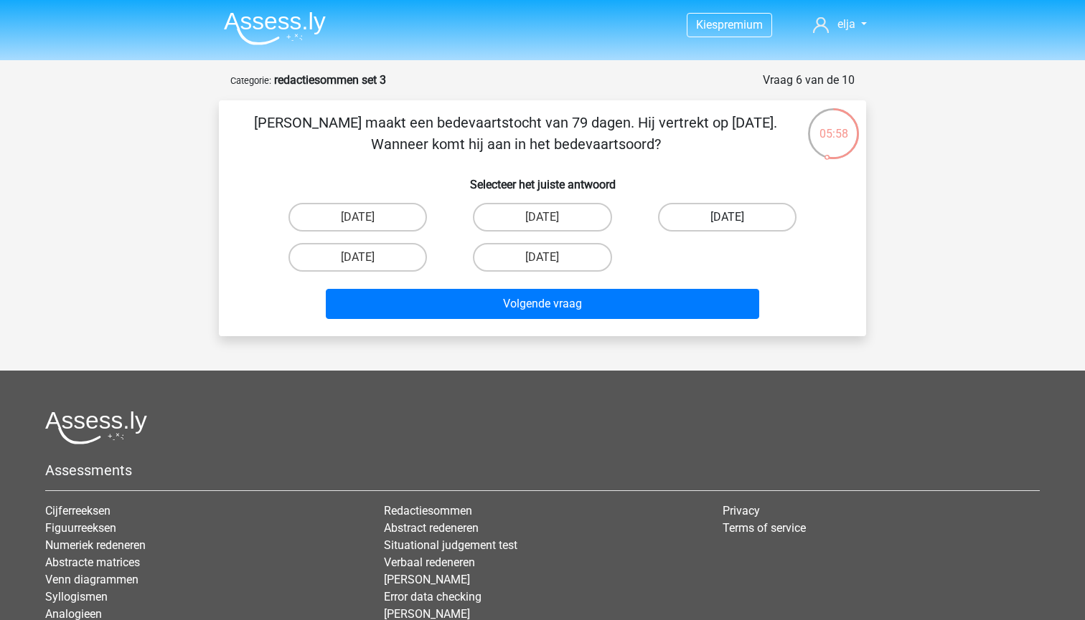
click at [730, 212] on label "4 oktober" at bounding box center [727, 217] width 138 height 29
click at [730, 217] on input "4 oktober" at bounding box center [731, 221] width 9 height 9
radio input "true"
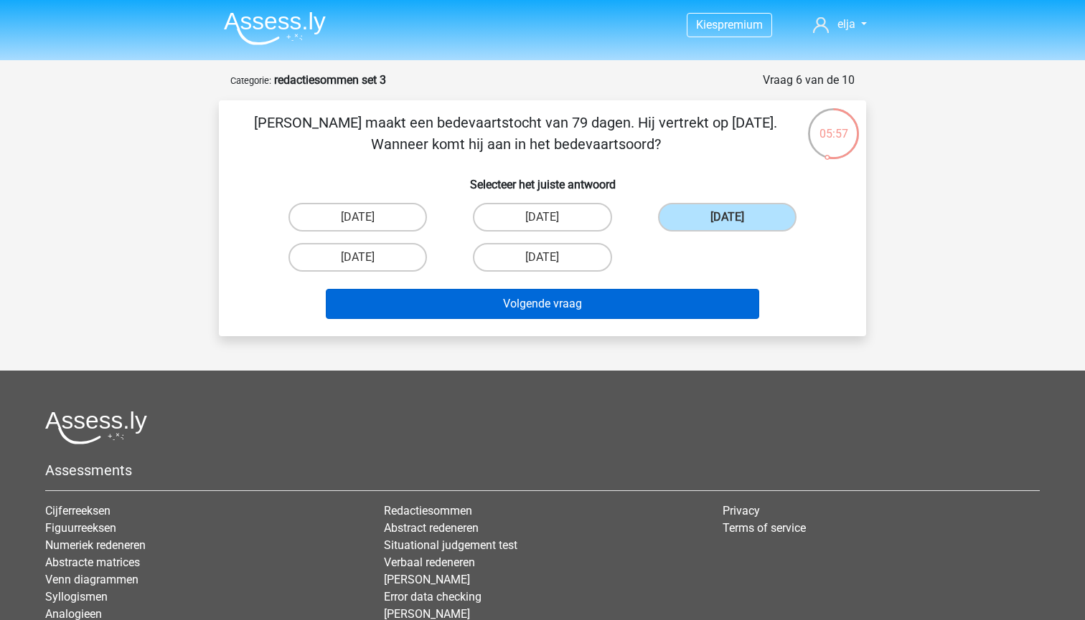
click at [628, 308] on button "Volgende vraag" at bounding box center [543, 304] width 434 height 30
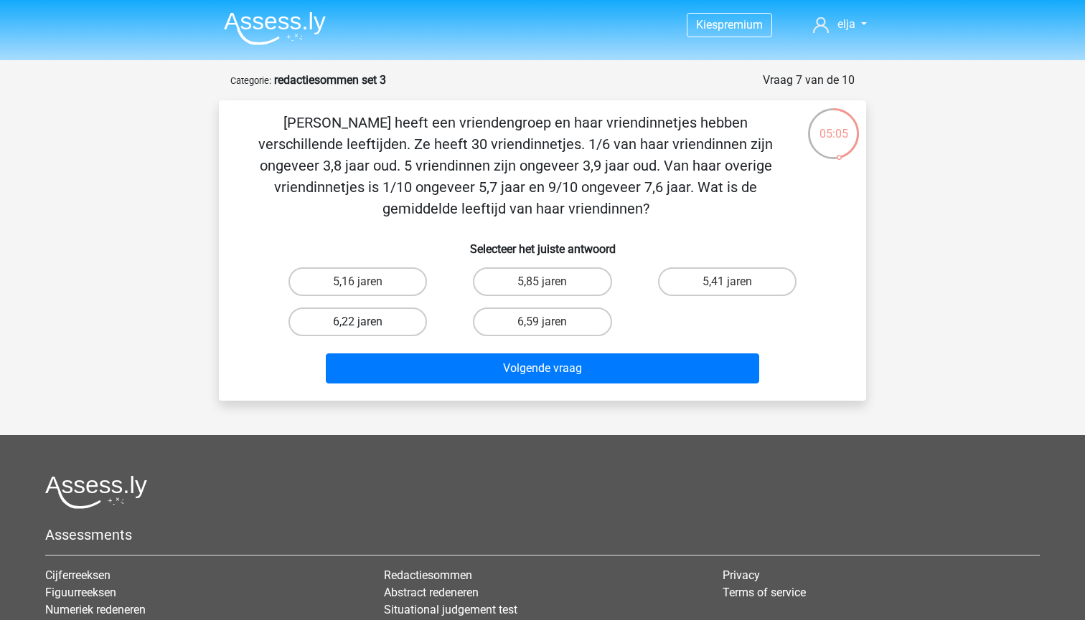
click at [379, 327] on label "6,22 jaren" at bounding box center [357, 322] width 138 height 29
click at [367, 327] on input "6,22 jaren" at bounding box center [362, 326] width 9 height 9
radio input "true"
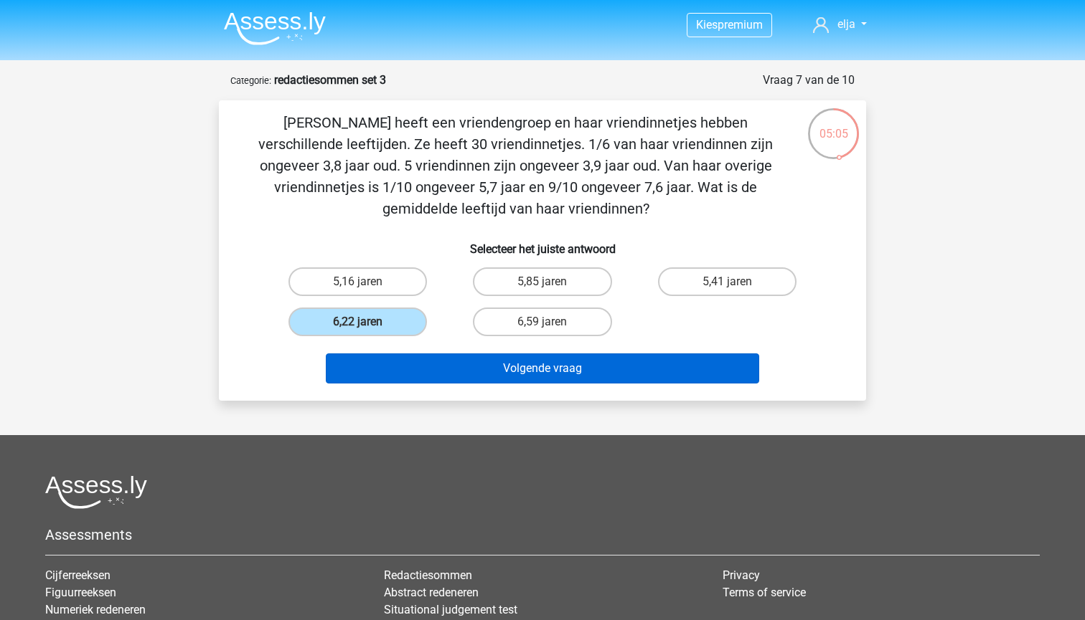
click at [402, 367] on button "Volgende vraag" at bounding box center [543, 369] width 434 height 30
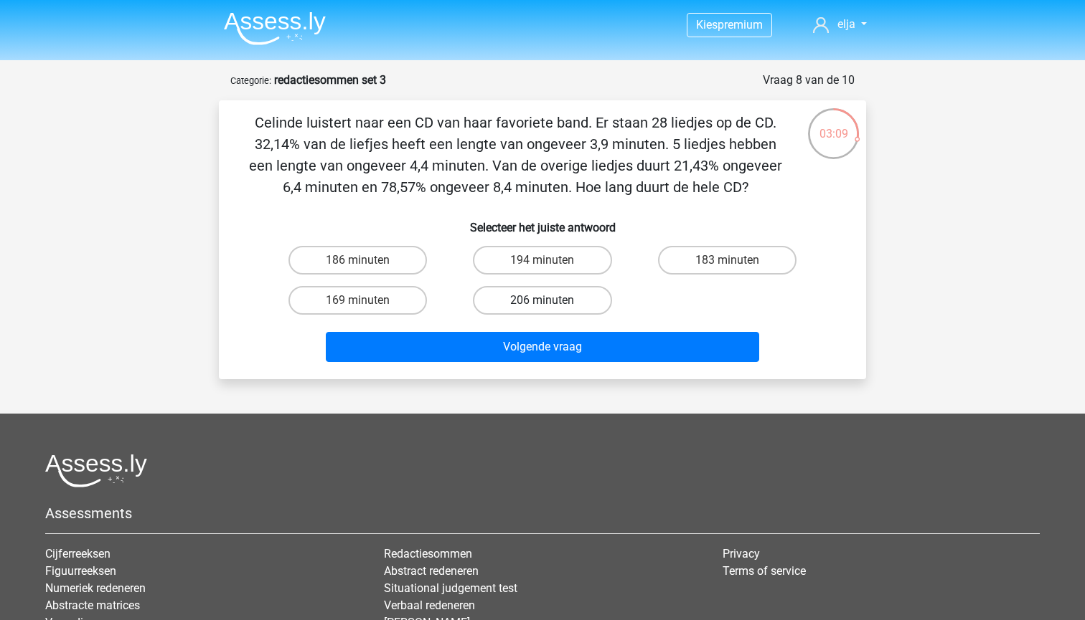
click at [483, 295] on label "206 minuten" at bounding box center [542, 300] width 138 height 29
click at [542, 301] on input "206 minuten" at bounding box center [546, 305] width 9 height 9
radio input "true"
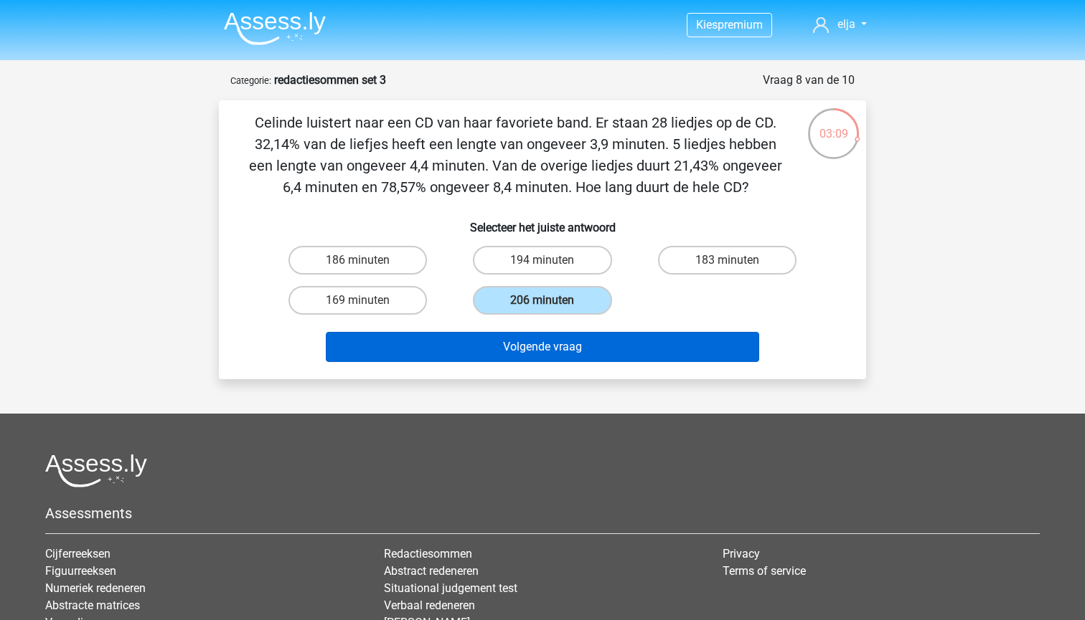
click at [489, 351] on button "Volgende vraag" at bounding box center [543, 347] width 434 height 30
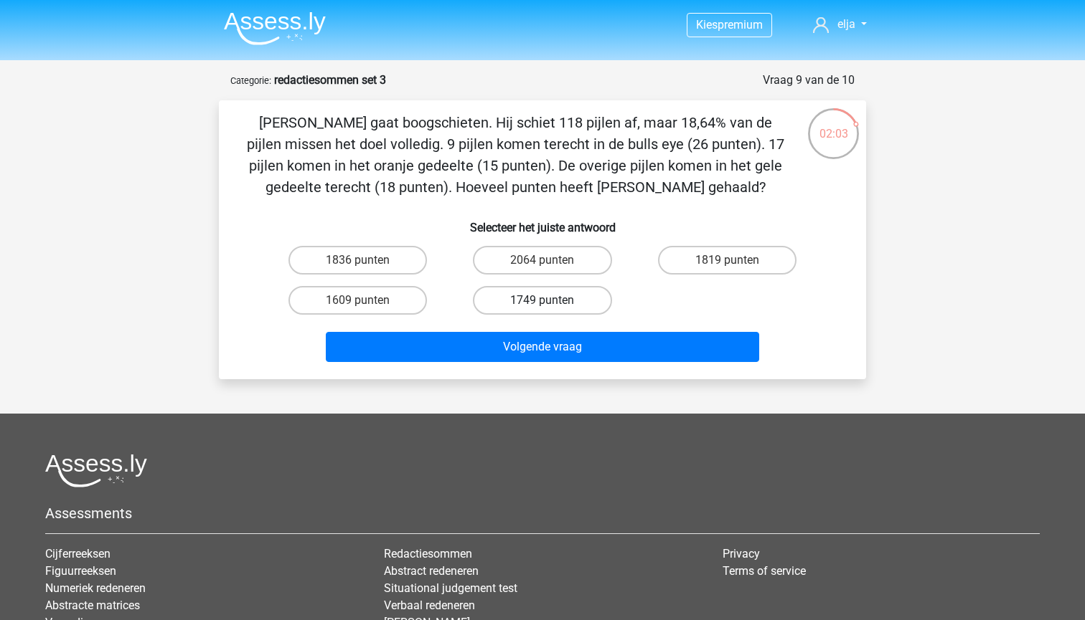
click at [552, 297] on label "1749 punten" at bounding box center [542, 300] width 138 height 29
click at [552, 301] on input "1749 punten" at bounding box center [546, 305] width 9 height 9
radio input "true"
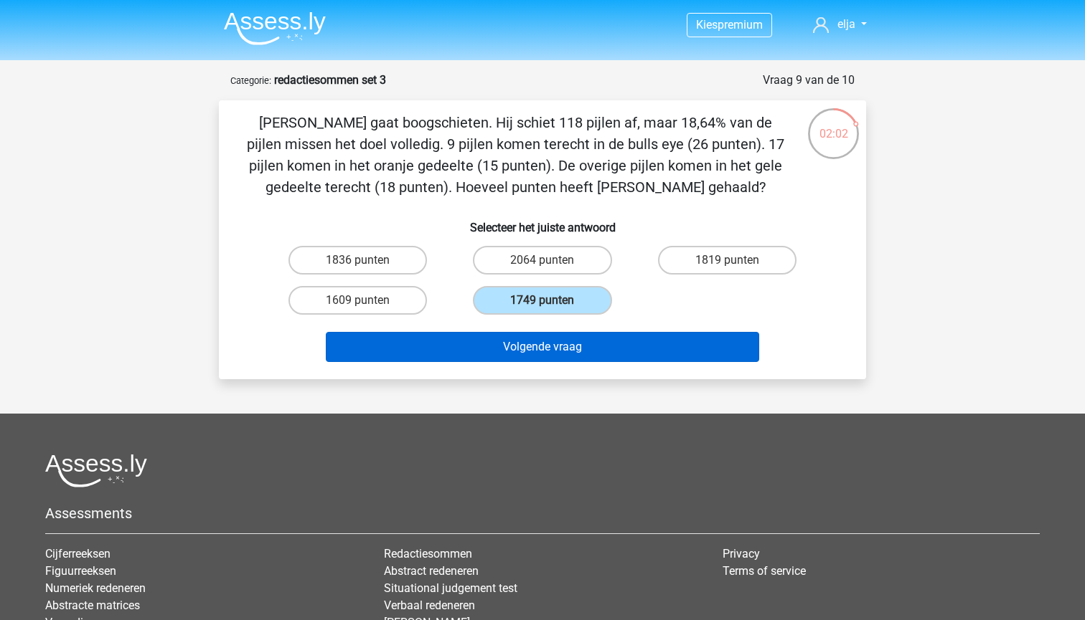
click at [544, 349] on button "Volgende vraag" at bounding box center [543, 347] width 434 height 30
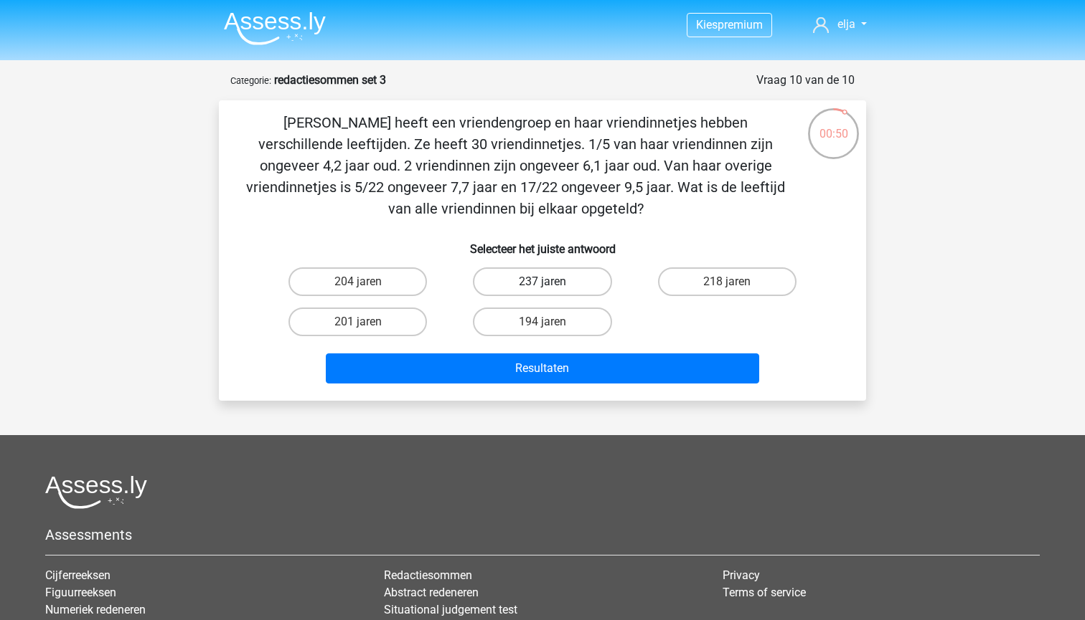
click at [511, 286] on label "237 jaren" at bounding box center [542, 282] width 138 height 29
click at [542, 286] on input "237 jaren" at bounding box center [546, 286] width 9 height 9
radio input "true"
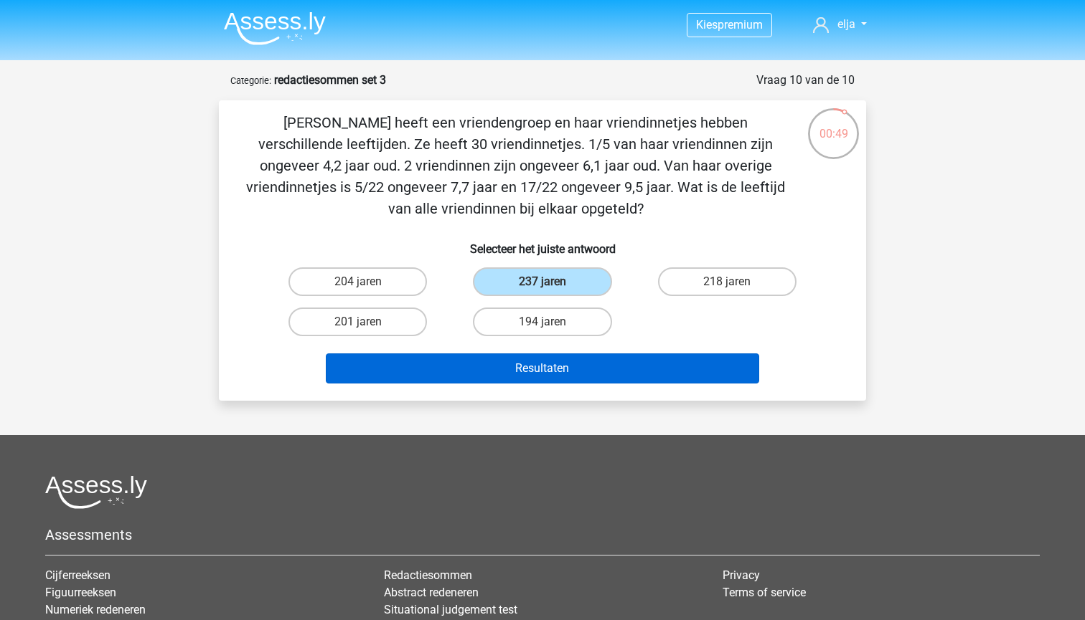
click at [507, 364] on button "Resultaten" at bounding box center [543, 369] width 434 height 30
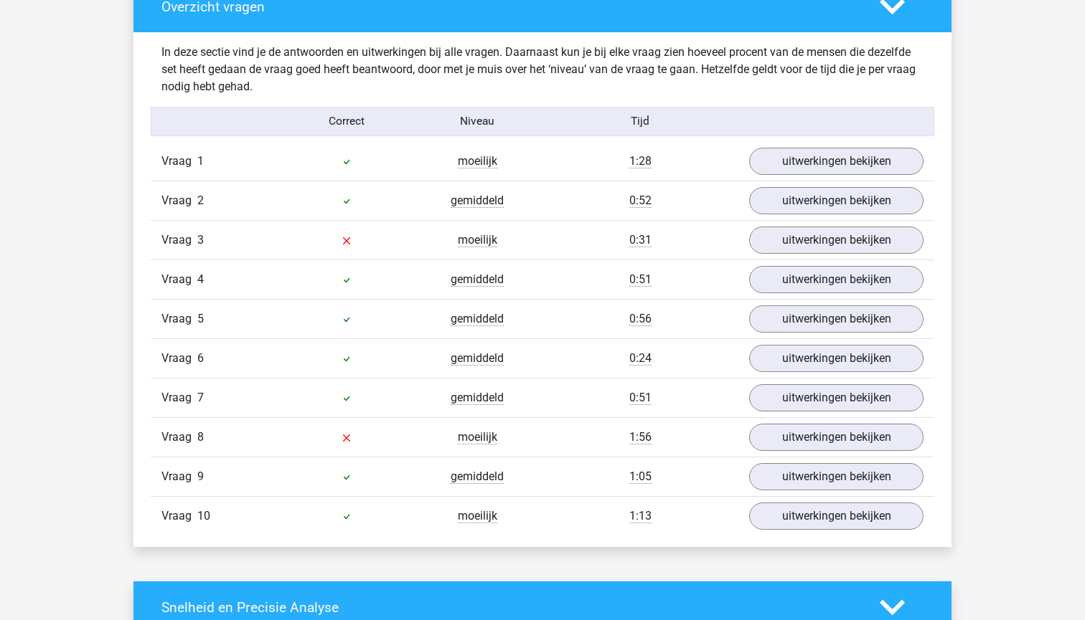
scroll to position [1096, 0]
click at [784, 443] on link "uitwerkingen bekijken" at bounding box center [836, 438] width 200 height 32
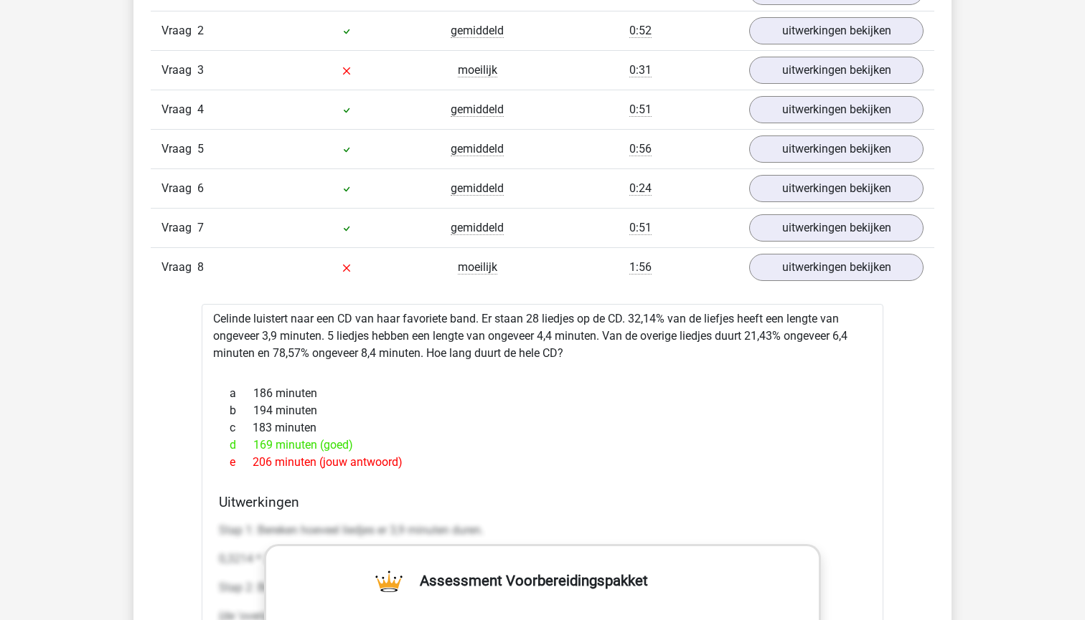
scroll to position [1266, 0]
click at [777, 283] on div "Vraag 8 moeilijk 1:56 uitwerkingen bekijken" at bounding box center [542, 266] width 783 height 39
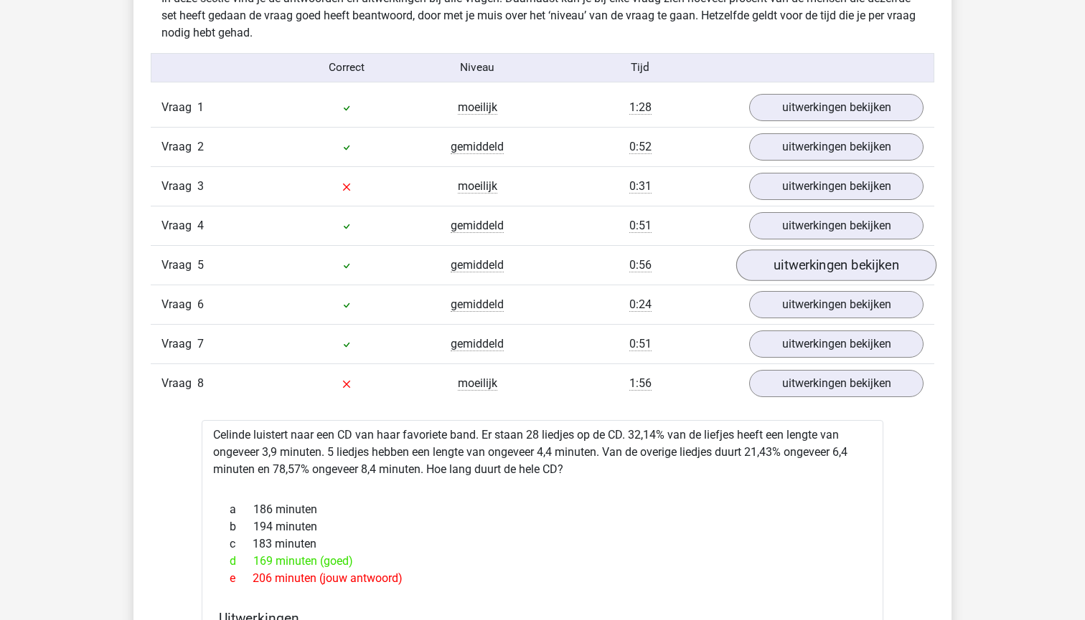
scroll to position [1148, 0]
click at [783, 192] on link "uitwerkingen bekijken" at bounding box center [836, 189] width 200 height 32
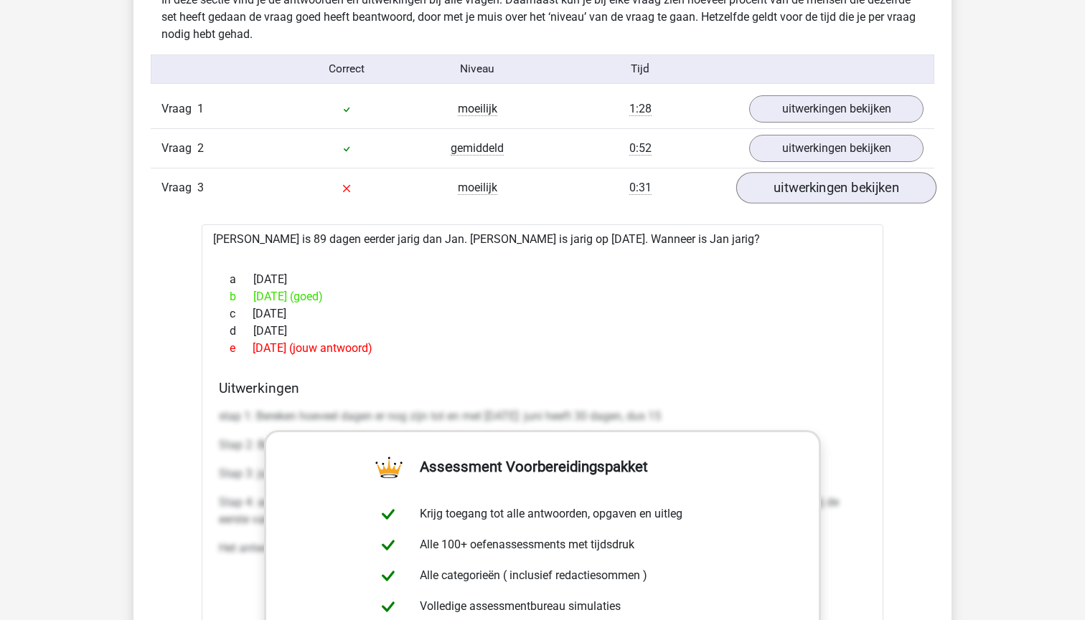
click at [783, 192] on link "uitwerkingen bekijken" at bounding box center [836, 189] width 200 height 32
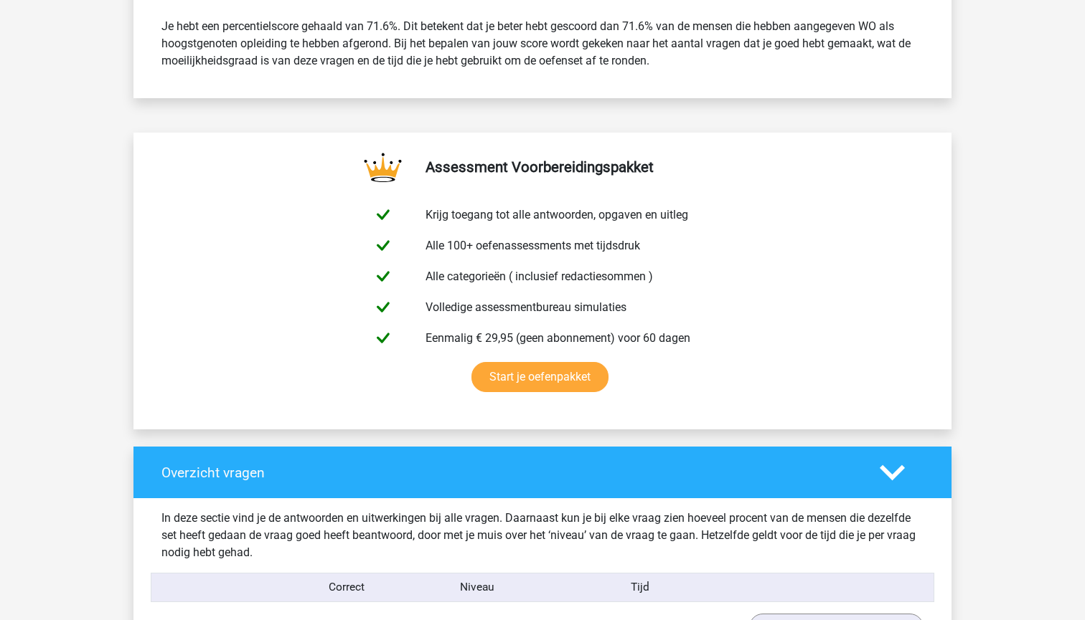
scroll to position [629, 0]
